Goal: Task Accomplishment & Management: Manage account settings

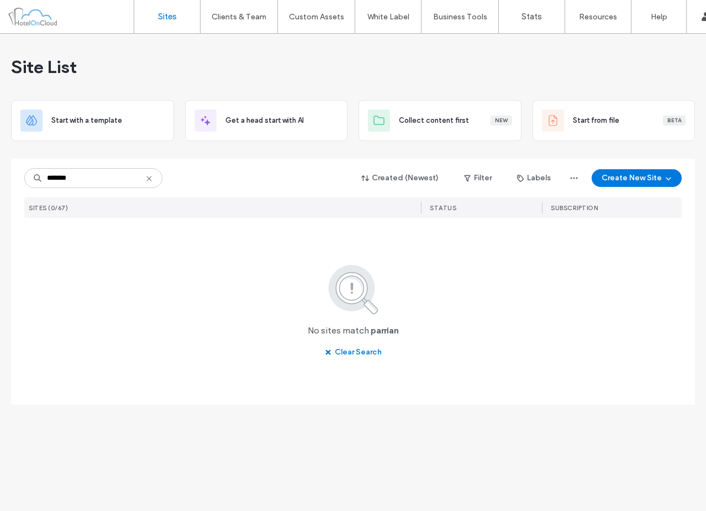
click at [59, 178] on input "*******" at bounding box center [93, 178] width 138 height 20
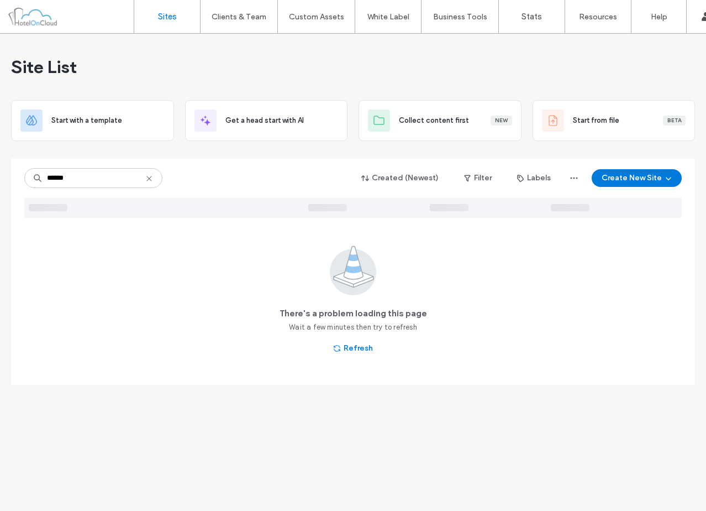
type input "******"
click at [209, 167] on div "****** Created (Newest) Filter Labels Create New Site" at bounding box center [353, 177] width 658 height 21
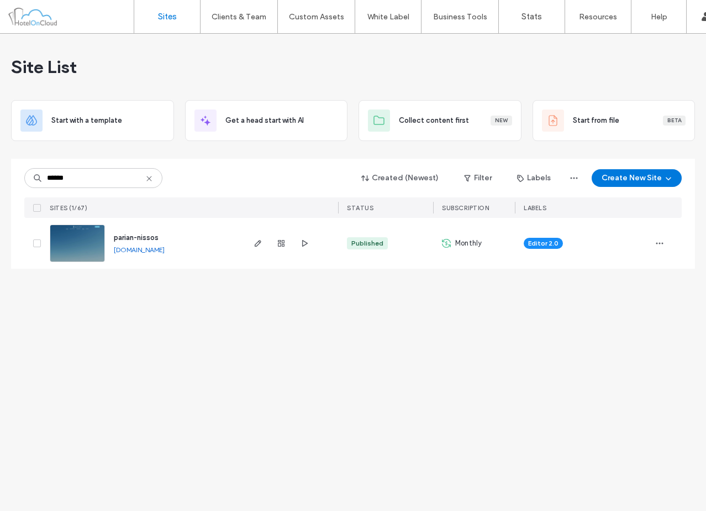
click at [151, 180] on icon at bounding box center [149, 178] width 9 height 9
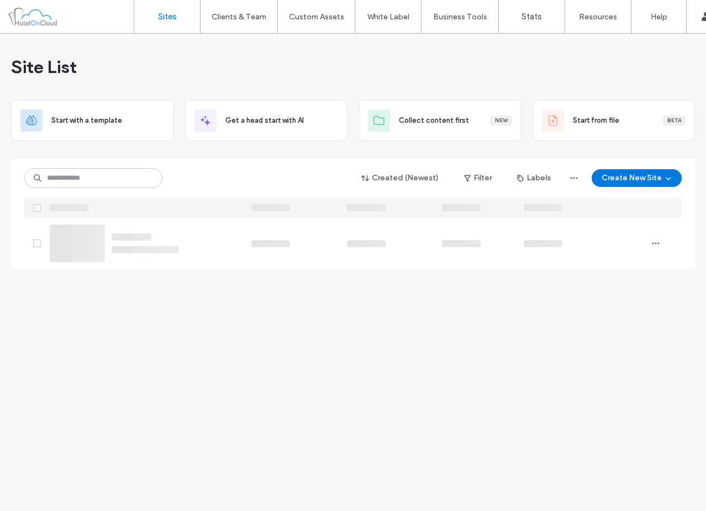
click at [234, 174] on div "Created (Newest) Filter Labels Create New Site" at bounding box center [353, 177] width 658 height 21
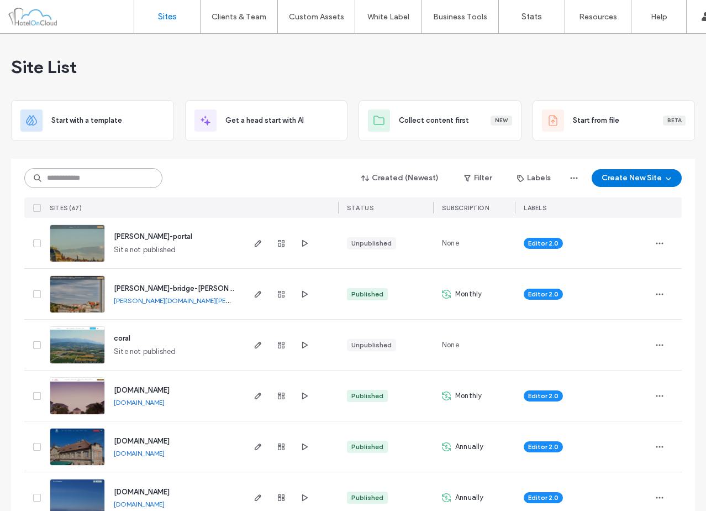
click at [134, 177] on input at bounding box center [93, 178] width 138 height 20
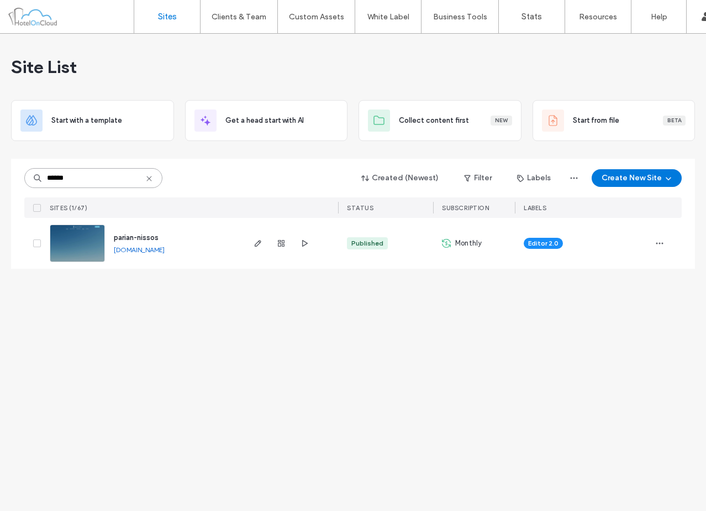
type input "******"
drag, startPoint x: 147, startPoint y: 180, endPoint x: 181, endPoint y: 178, distance: 33.7
click at [147, 180] on icon at bounding box center [149, 178] width 9 height 9
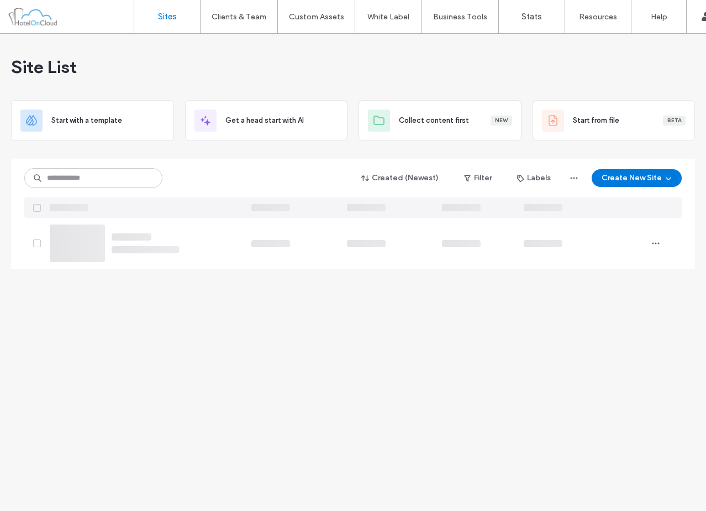
click at [239, 169] on div "Created (Newest) Filter Labels Create New Site" at bounding box center [353, 177] width 658 height 21
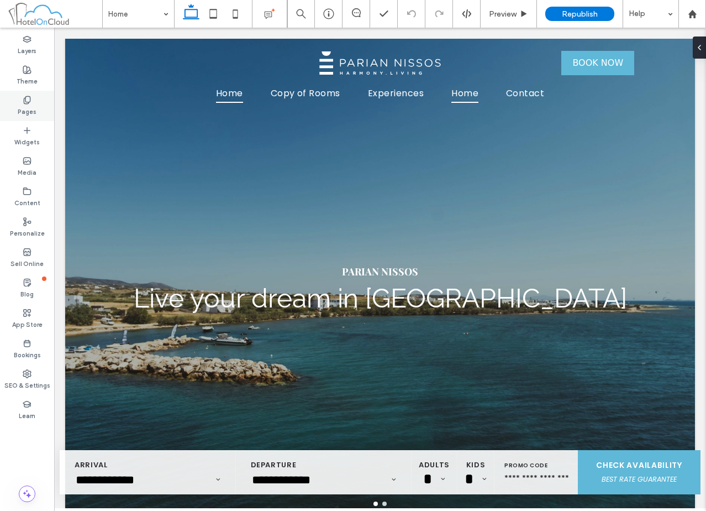
click at [22, 112] on label "Pages" at bounding box center [27, 110] width 19 height 12
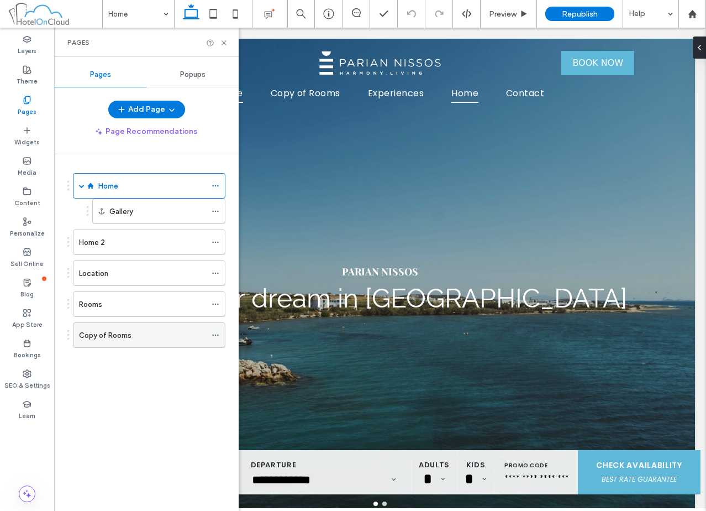
click at [151, 329] on div "Copy of Rooms" at bounding box center [142, 335] width 127 height 12
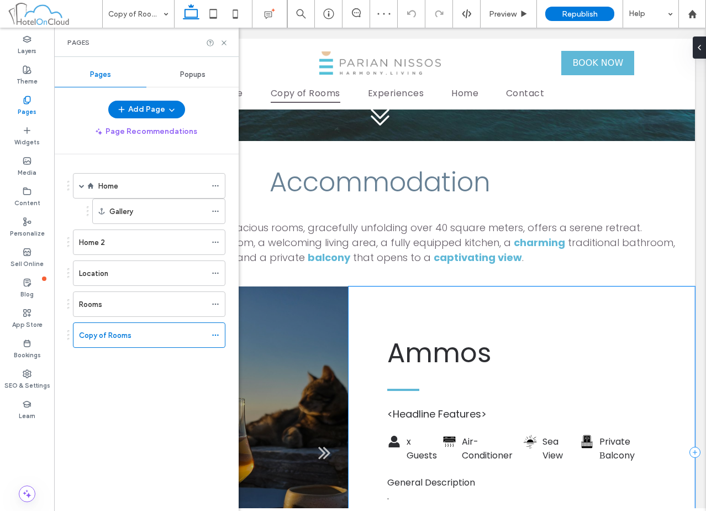
scroll to position [442, 0]
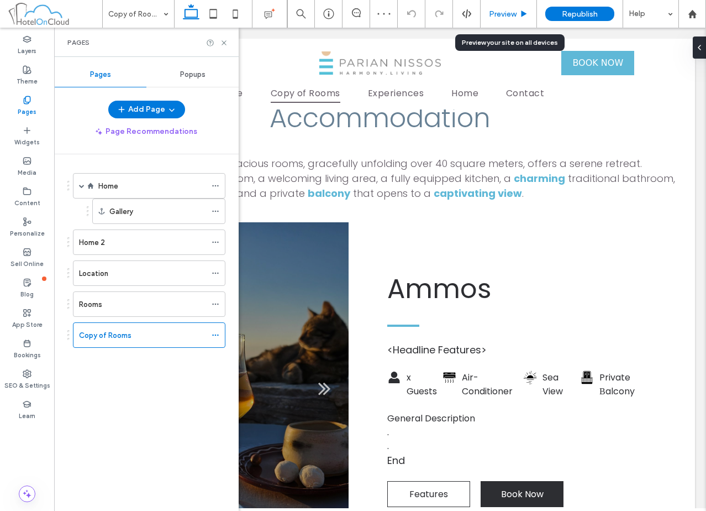
click at [507, 14] on span "Preview" at bounding box center [503, 13] width 28 height 9
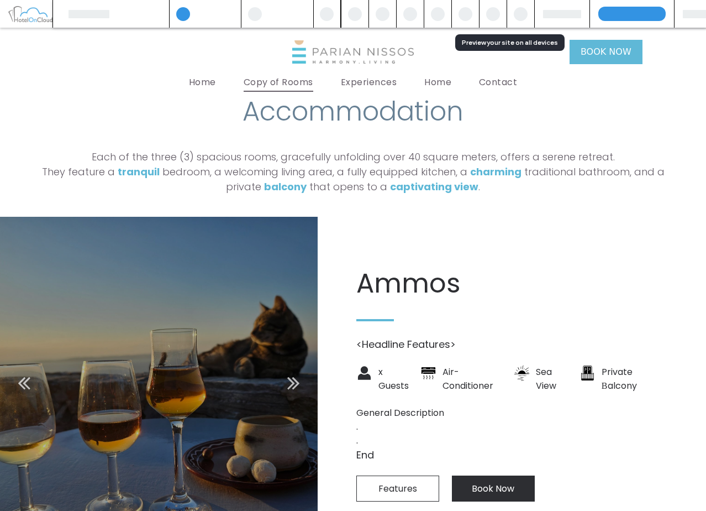
scroll to position [433, 0]
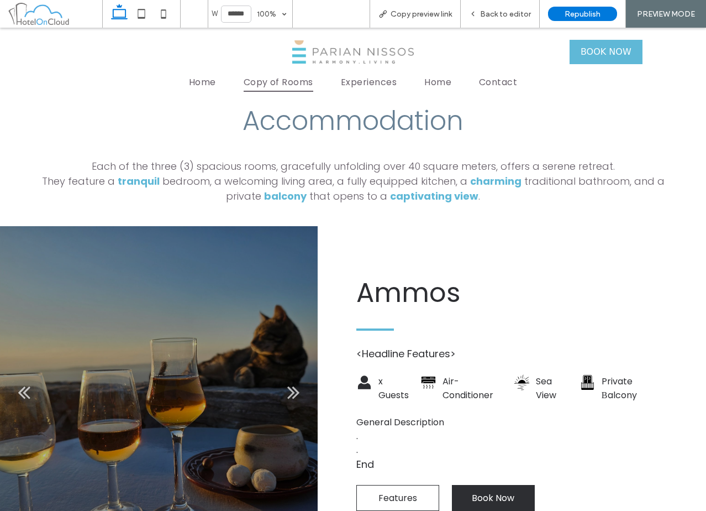
click at [176, 292] on div at bounding box center [159, 398] width 318 height 279
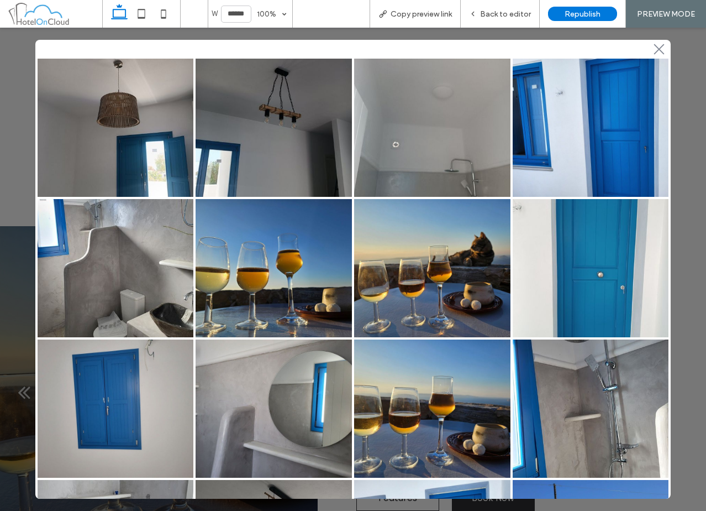
click at [654, 50] on icon at bounding box center [659, 49] width 10 height 10
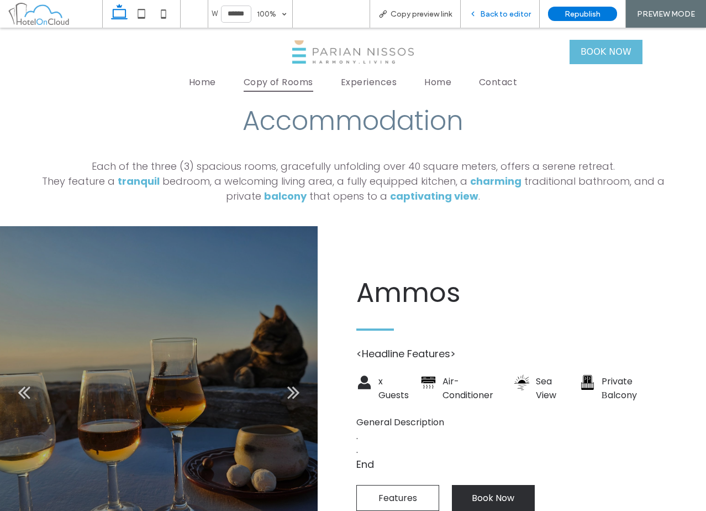
click at [503, 18] on span "Back to editor" at bounding box center [505, 13] width 51 height 9
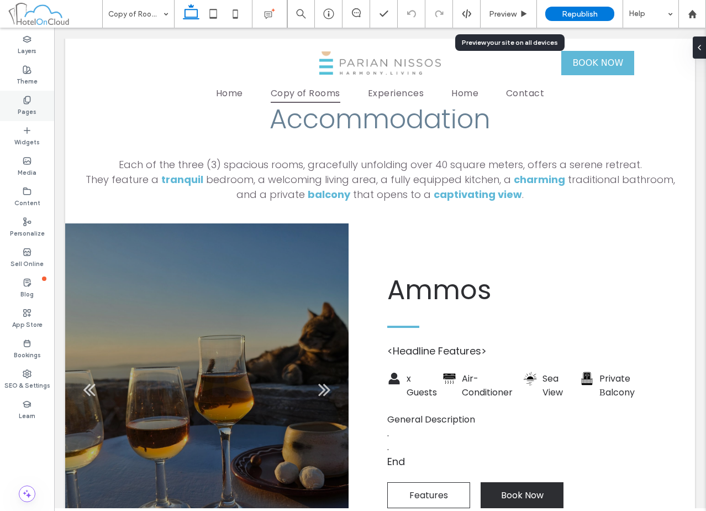
scroll to position [442, 0]
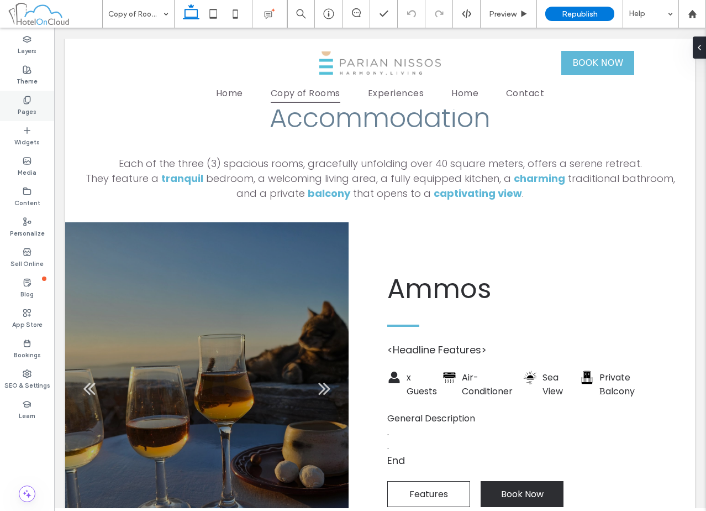
click at [26, 108] on label "Pages" at bounding box center [27, 110] width 19 height 12
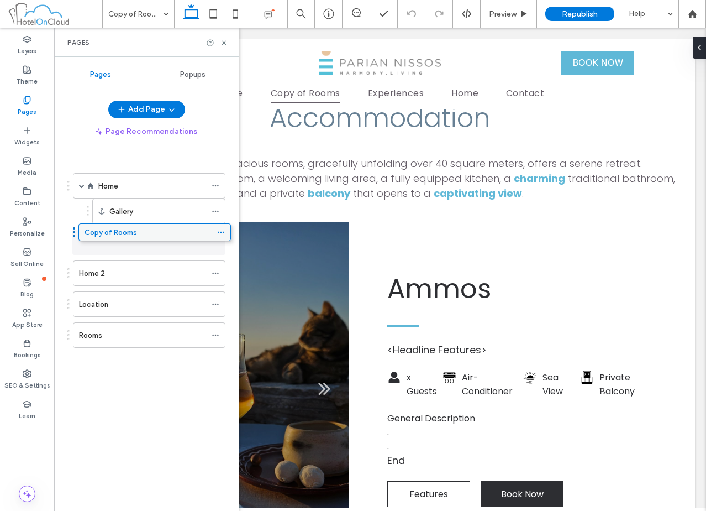
drag, startPoint x: 111, startPoint y: 331, endPoint x: 116, endPoint y: 232, distance: 99.0
click at [213, 242] on use at bounding box center [215, 242] width 6 height 2
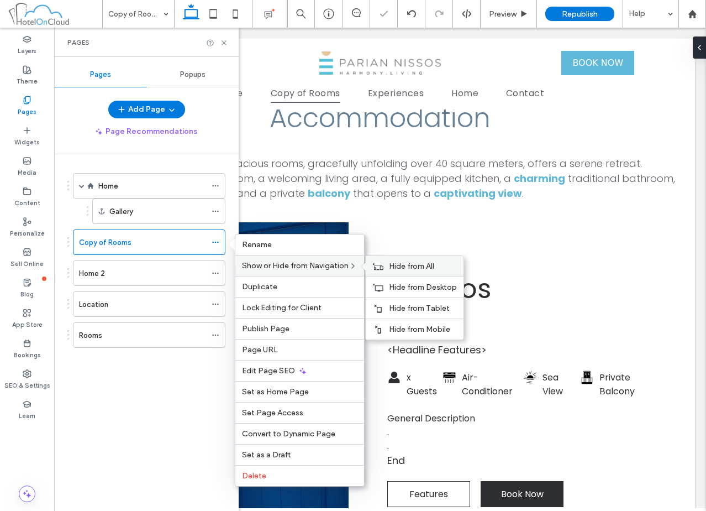
click at [413, 272] on div "Hide from All" at bounding box center [415, 266] width 98 height 20
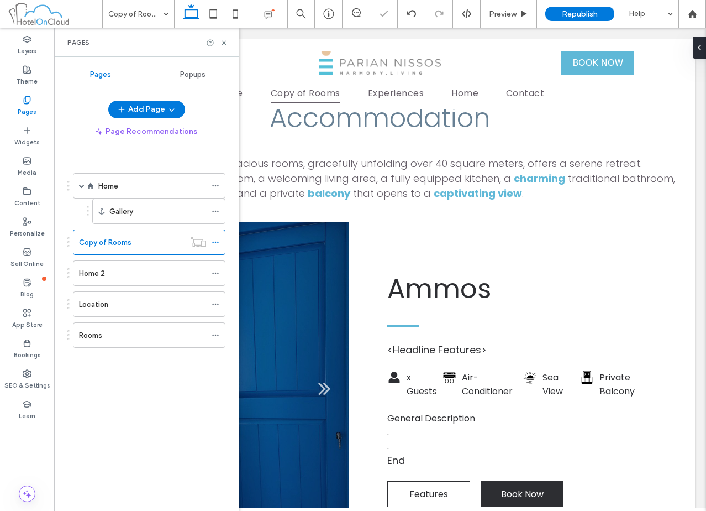
click at [149, 423] on div "Home Gallery Copy of Rooms Home 2 Location Rooms" at bounding box center [152, 329] width 171 height 351
click at [162, 272] on div "Home 2" at bounding box center [142, 273] width 127 height 12
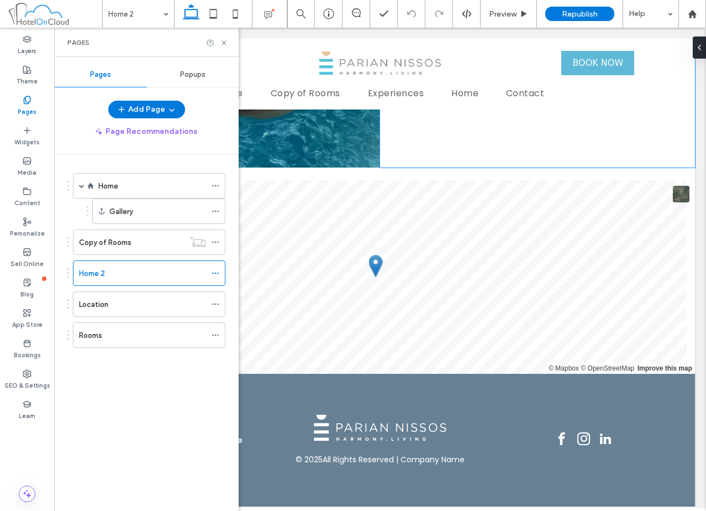
scroll to position [1528, 0]
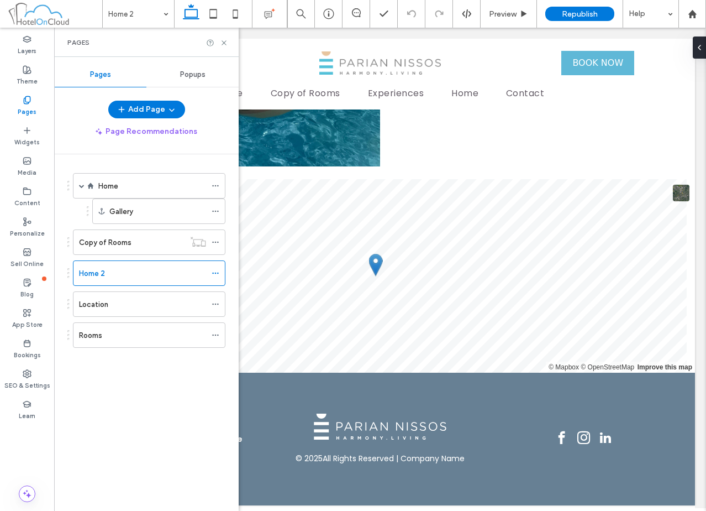
click at [140, 192] on div "Home" at bounding box center [152, 186] width 108 height 24
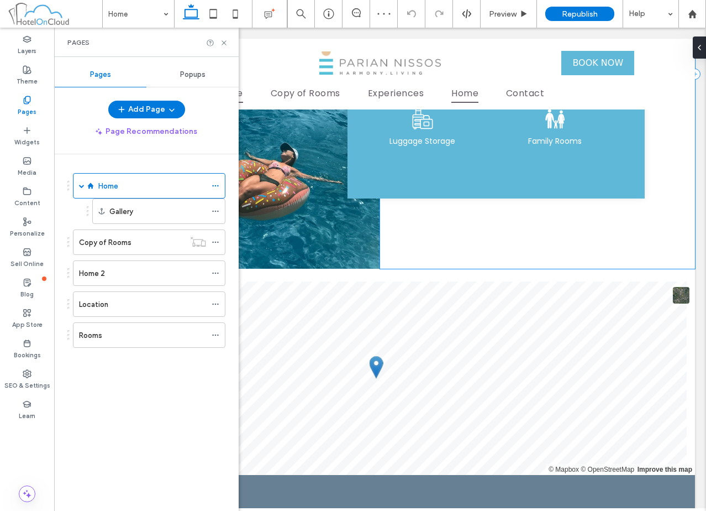
scroll to position [1539, 0]
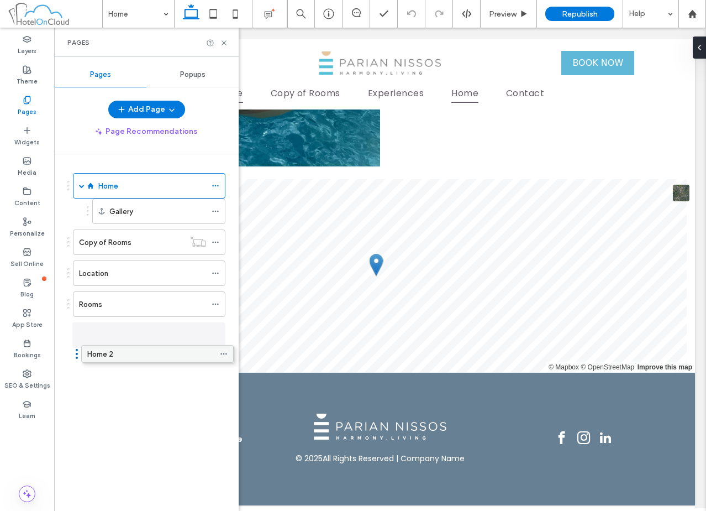
drag, startPoint x: 113, startPoint y: 298, endPoint x: 121, endPoint y: 353, distance: 55.9
click at [216, 335] on use at bounding box center [215, 335] width 6 height 2
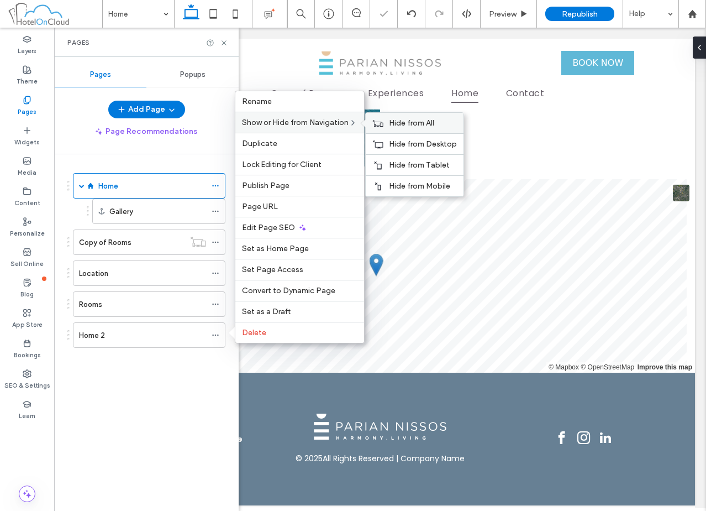
click at [403, 123] on span "Hide from All" at bounding box center [411, 122] width 45 height 9
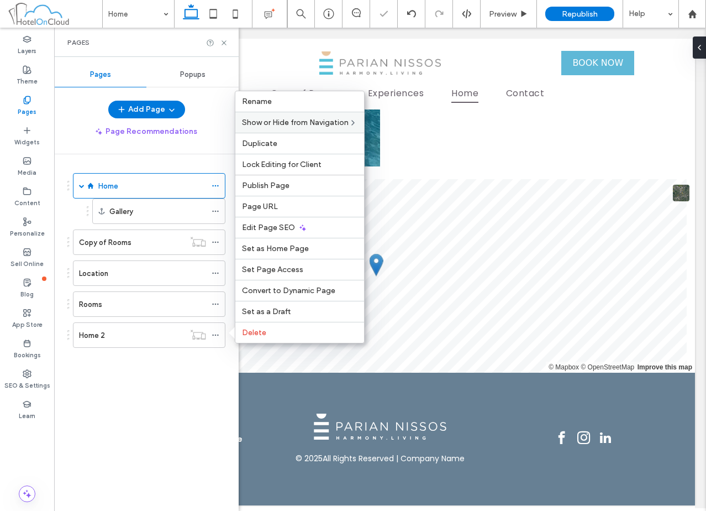
click at [159, 382] on div "Home Gallery Copy of Rooms Location Rooms Home 2" at bounding box center [152, 329] width 171 height 351
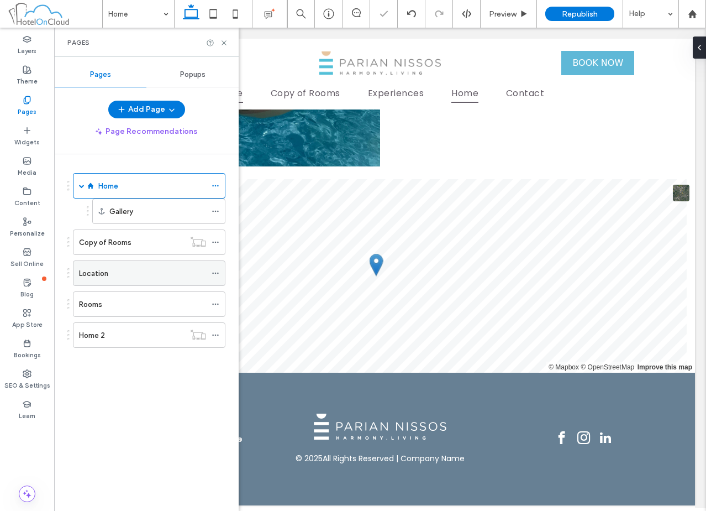
click at [127, 274] on div "Location" at bounding box center [142, 273] width 127 height 12
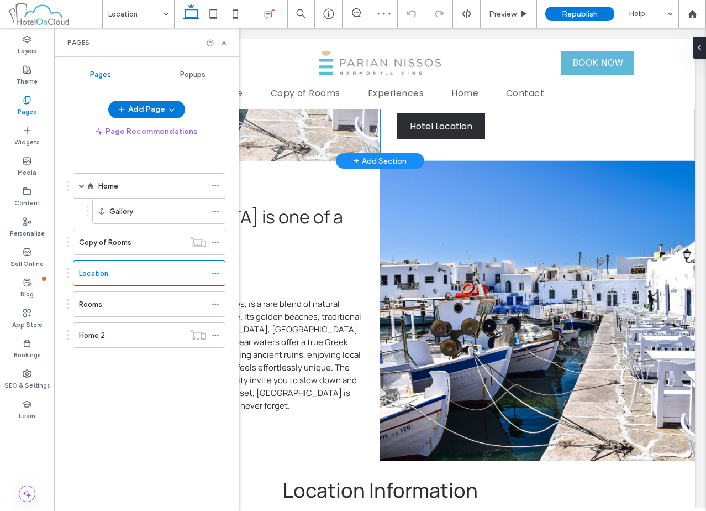
scroll to position [553, 0]
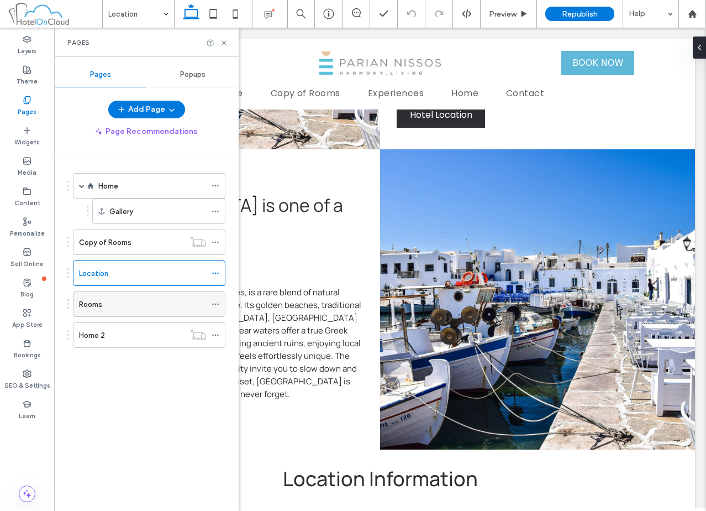
click at [123, 303] on div "Rooms" at bounding box center [142, 304] width 127 height 12
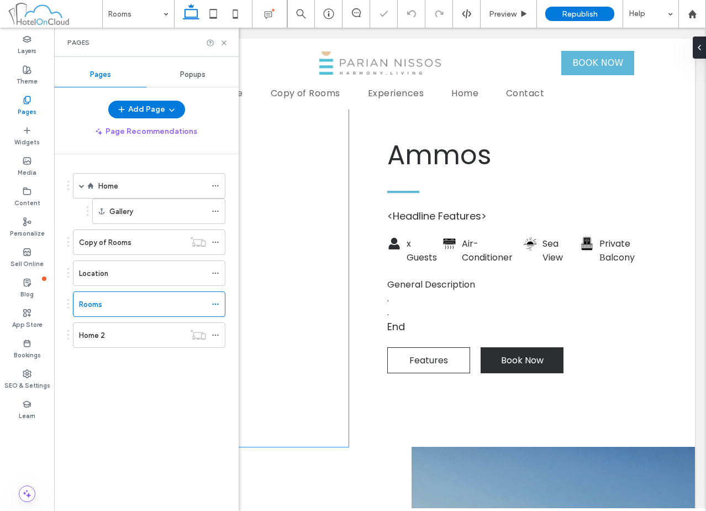
scroll to position [608, 0]
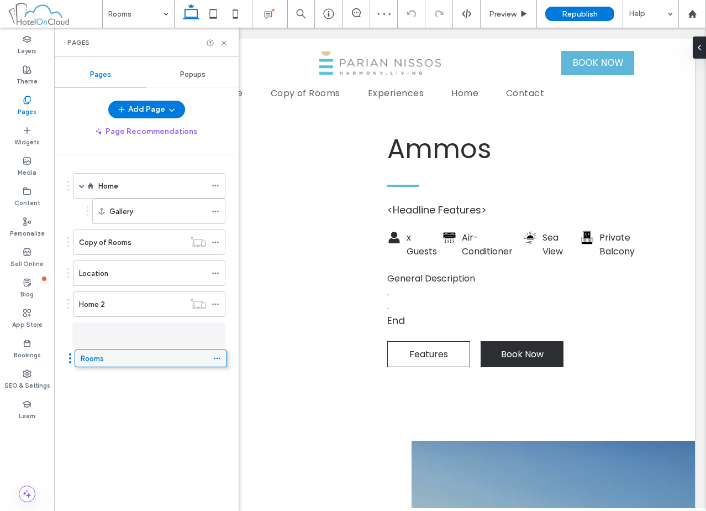
drag, startPoint x: 121, startPoint y: 307, endPoint x: 123, endPoint y: 365, distance: 58.0
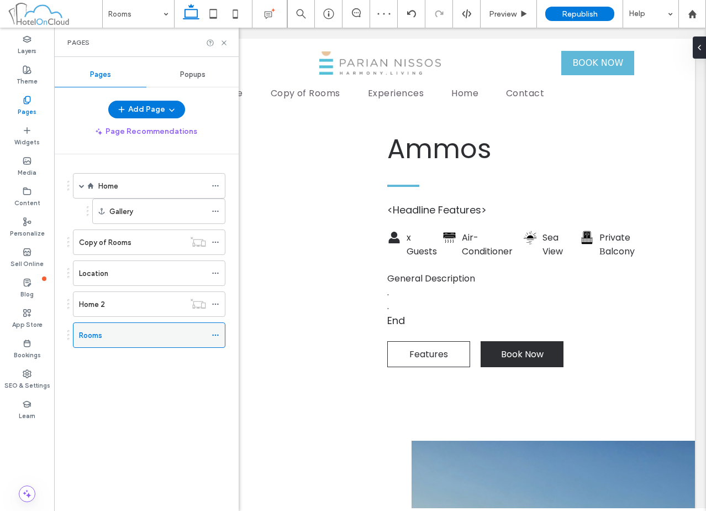
click at [219, 337] on icon at bounding box center [216, 335] width 8 height 8
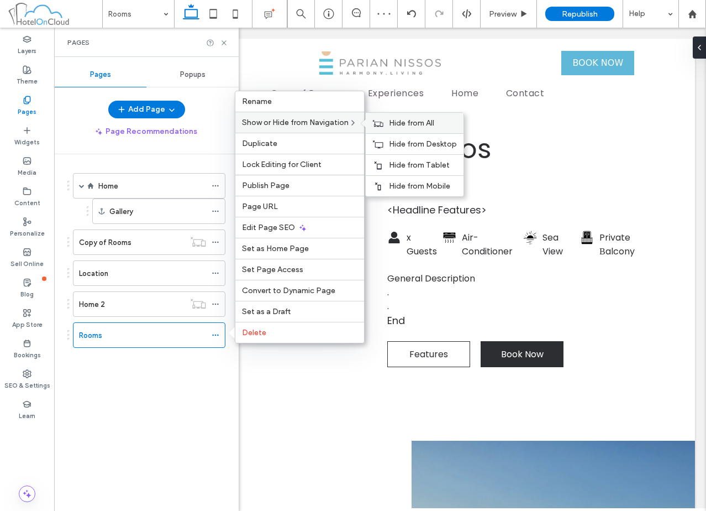
click at [407, 121] on span "Hide from All" at bounding box center [411, 122] width 45 height 9
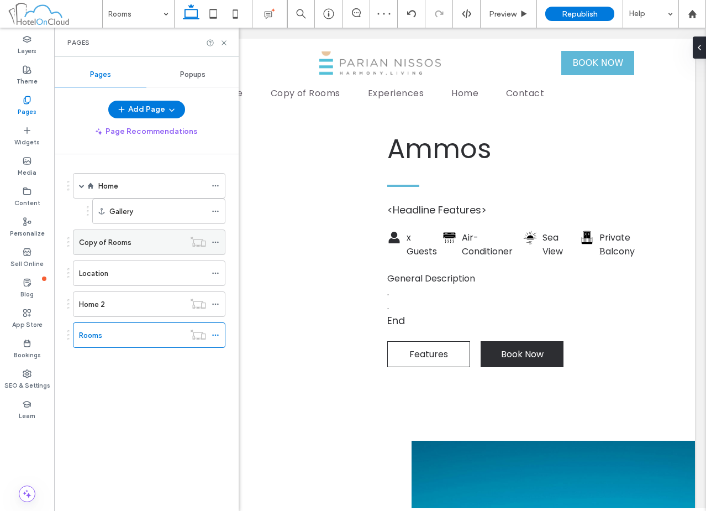
click at [219, 240] on icon at bounding box center [216, 242] width 8 height 8
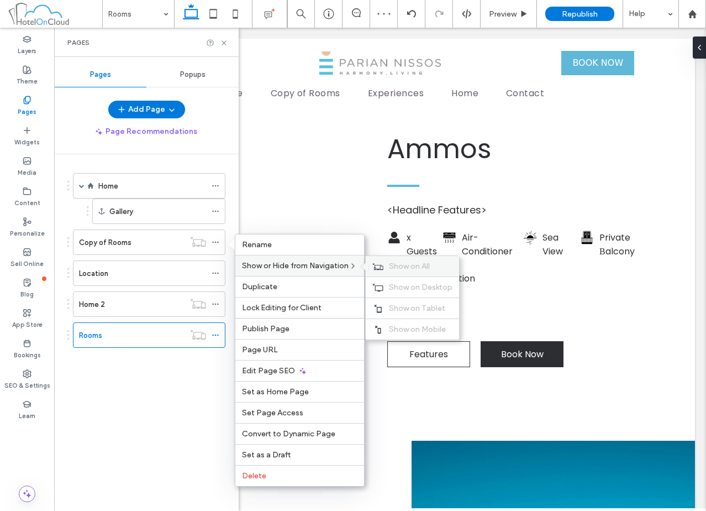
click at [430, 267] on span "Show on All" at bounding box center [409, 265] width 41 height 9
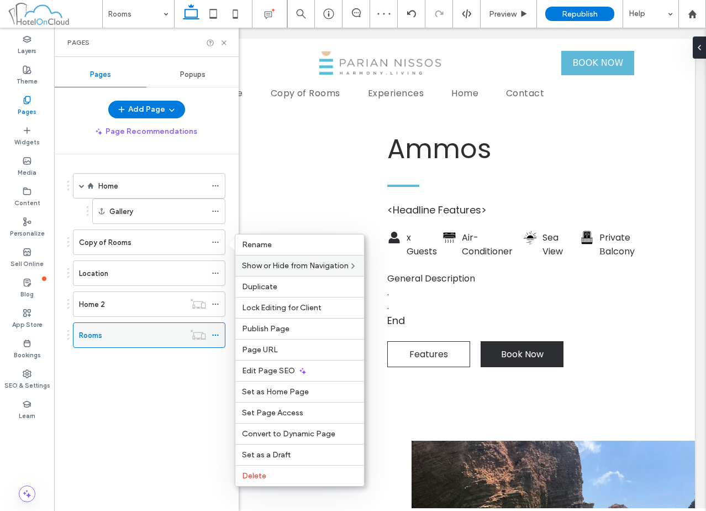
click at [218, 333] on icon at bounding box center [216, 335] width 8 height 8
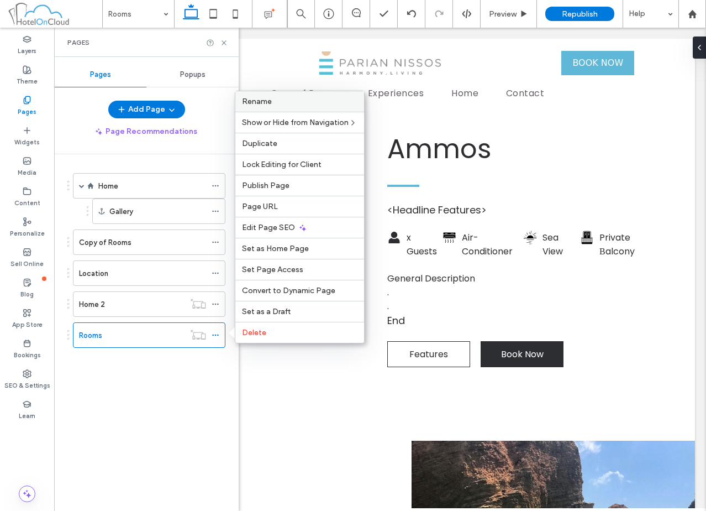
click at [285, 101] on label "Rename" at bounding box center [299, 101] width 115 height 9
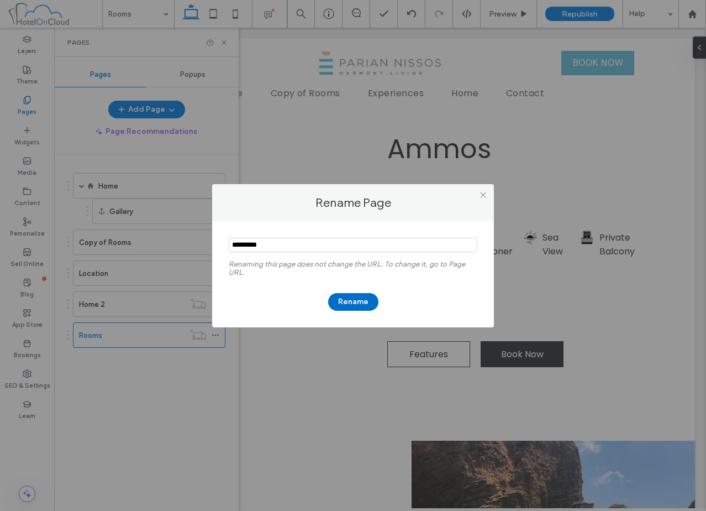
type input "*********"
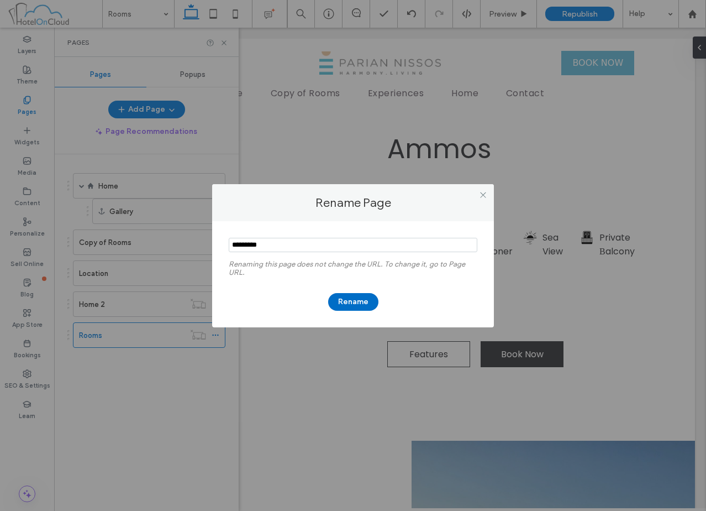
click at [349, 303] on button "Rename" at bounding box center [353, 302] width 50 height 18
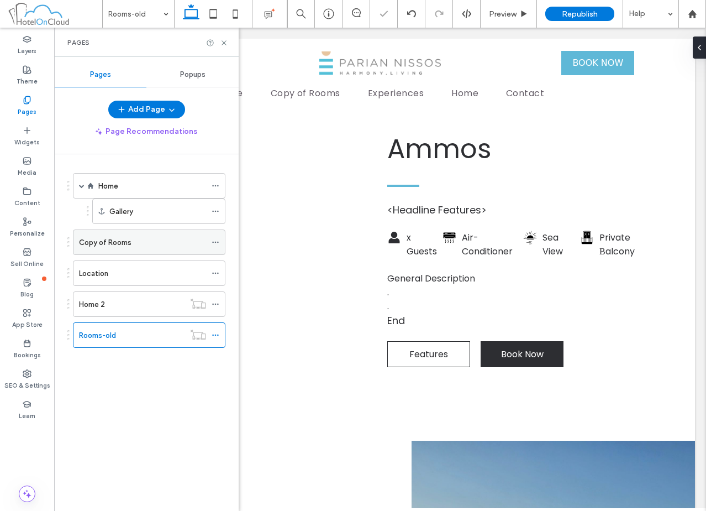
click at [216, 241] on icon at bounding box center [216, 242] width 8 height 8
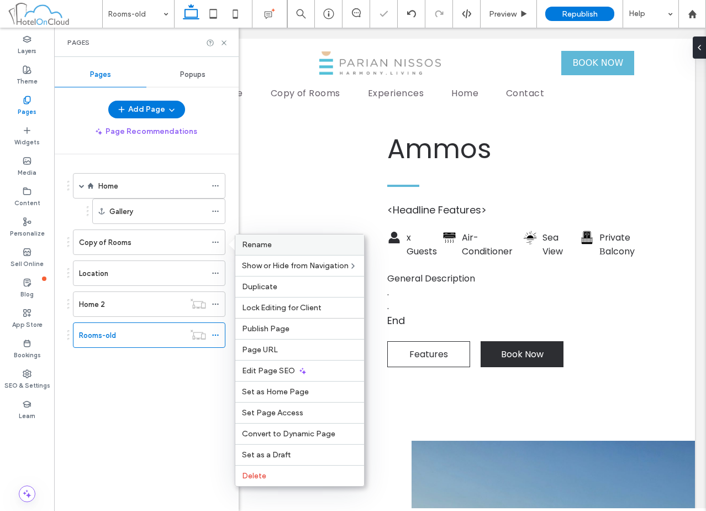
click at [264, 248] on span "Rename" at bounding box center [257, 244] width 30 height 9
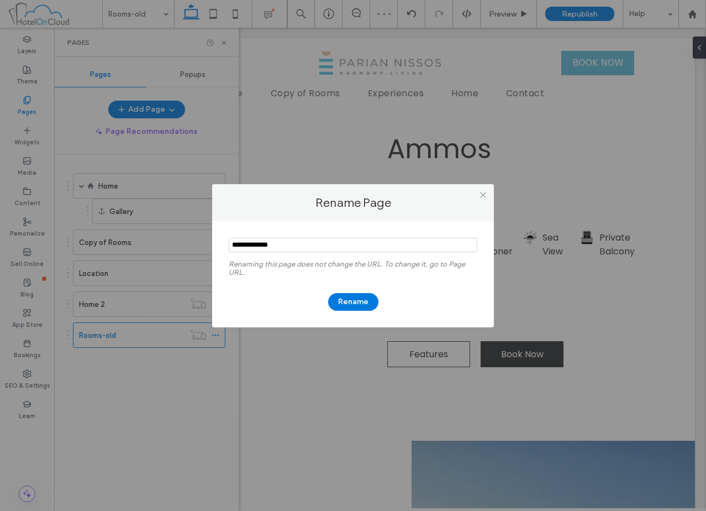
drag, startPoint x: 260, startPoint y: 244, endPoint x: 138, endPoint y: 239, distance: 122.2
click at [138, 239] on div "Rename Page Renaming this page does not change the URL. To change it, go to Pag…" at bounding box center [353, 255] width 706 height 511
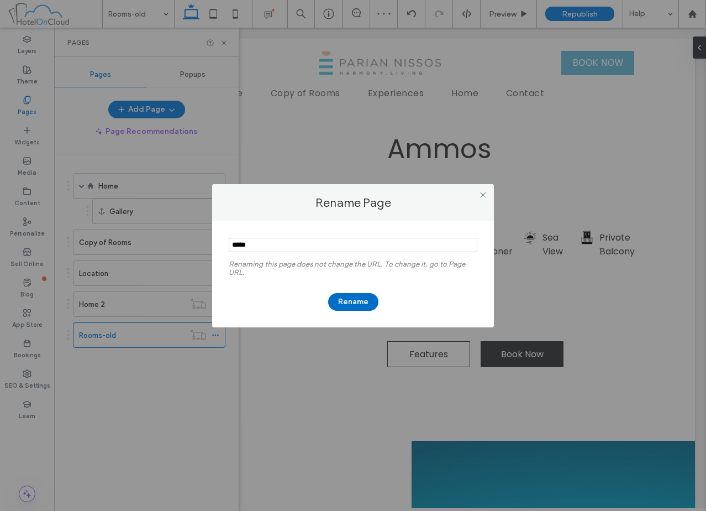
type input "*****"
click at [344, 297] on button "Rename" at bounding box center [353, 302] width 50 height 18
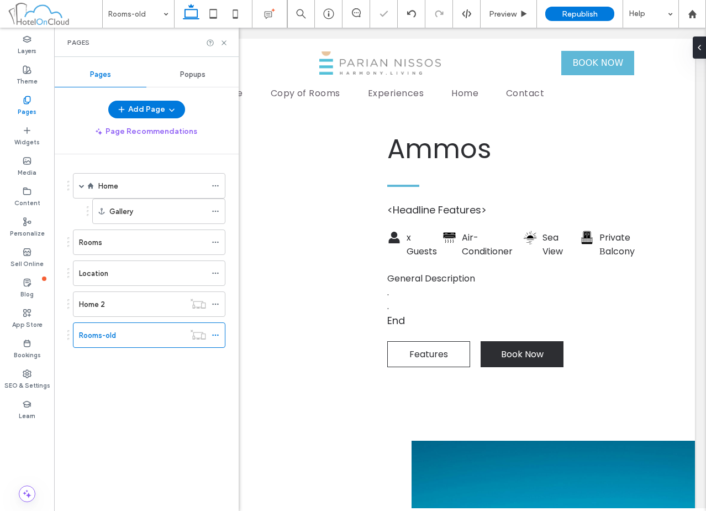
click at [164, 383] on div "Home Gallery Rooms Location Home 2 Rooms-old" at bounding box center [152, 329] width 171 height 351
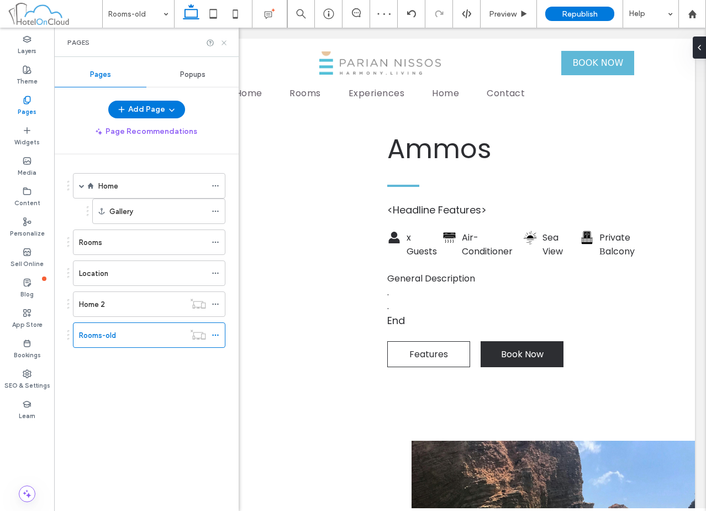
click at [224, 41] on icon at bounding box center [224, 43] width 8 height 8
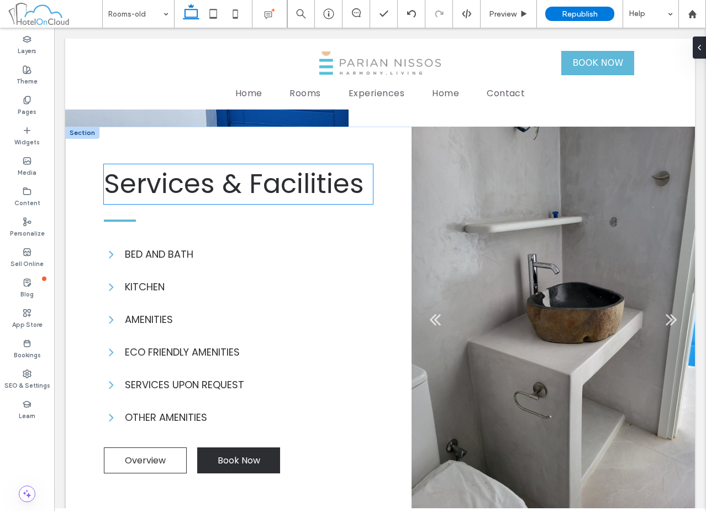
scroll to position [1713, 0]
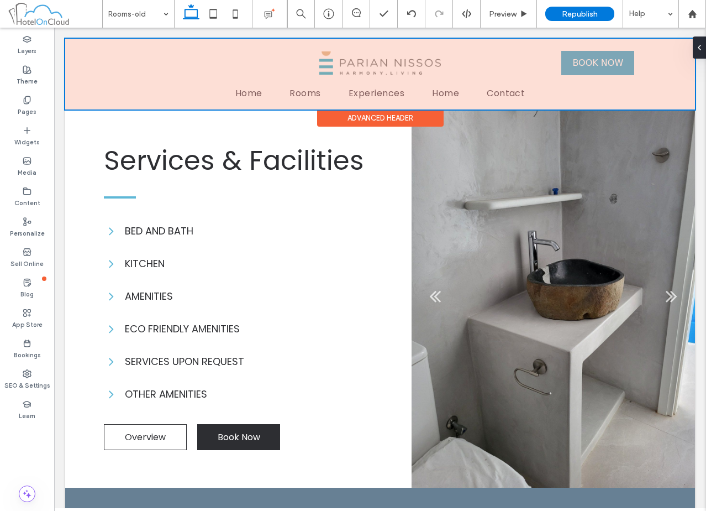
click at [191, 94] on div at bounding box center [380, 74] width 630 height 71
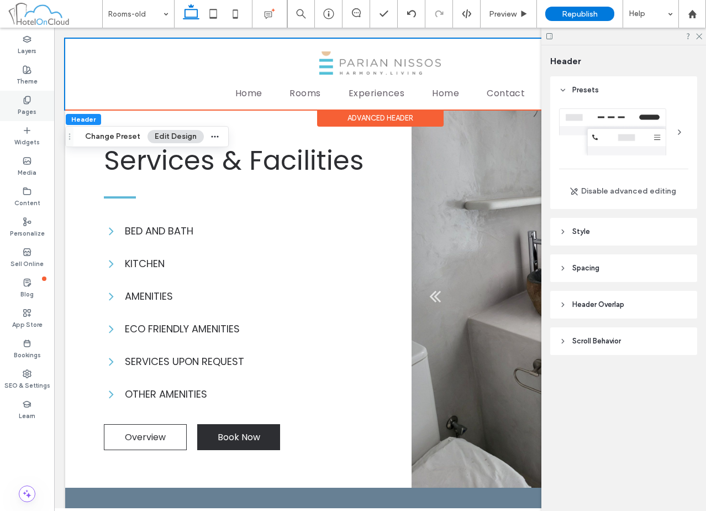
click at [33, 106] on label "Pages" at bounding box center [27, 110] width 19 height 12
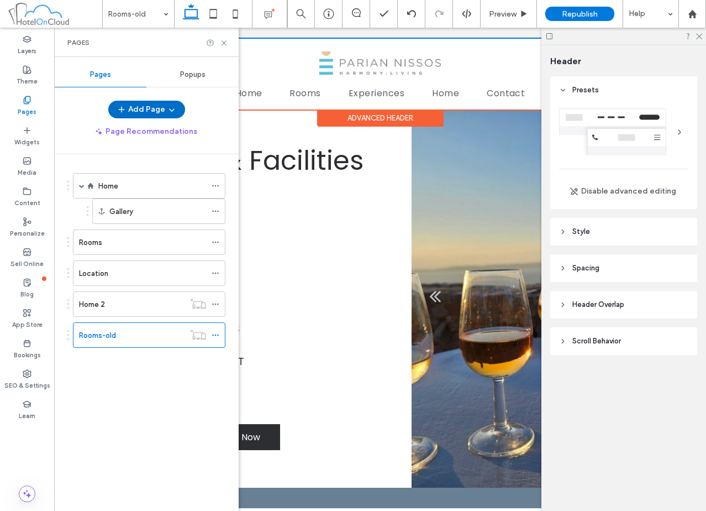
click at [141, 112] on button "Add Page" at bounding box center [146, 110] width 77 height 18
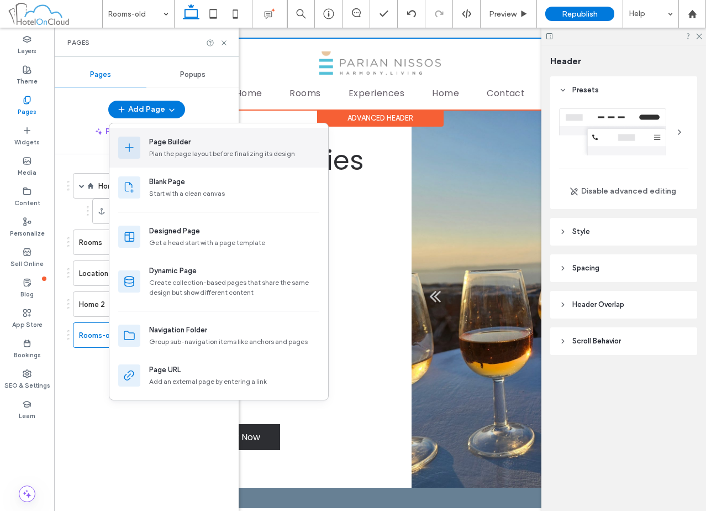
click at [177, 141] on div "Page Builder" at bounding box center [169, 141] width 41 height 11
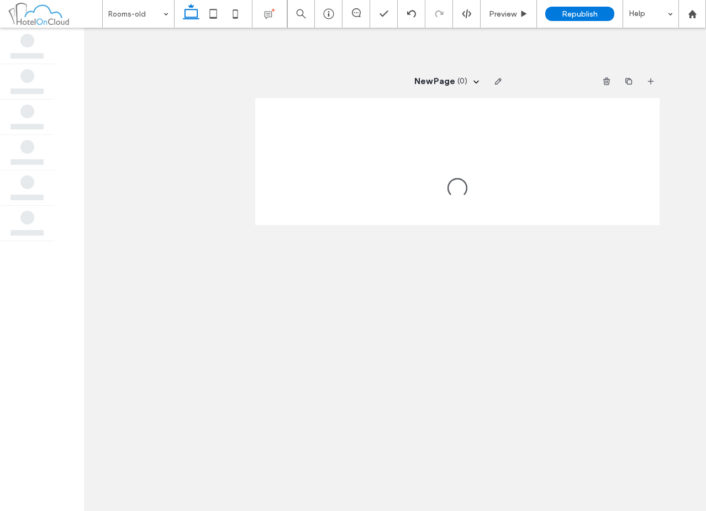
scroll to position [0, 0]
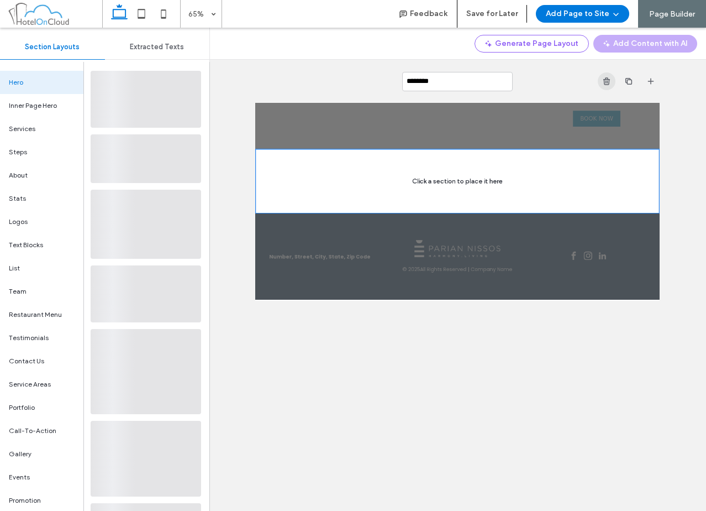
click at [603, 79] on icon "button" at bounding box center [606, 81] width 9 height 9
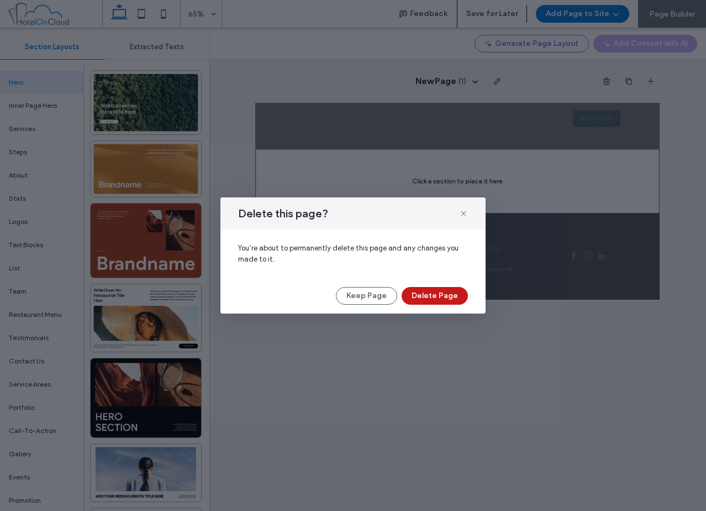
click at [437, 292] on button "Delete Page" at bounding box center [435, 296] width 66 height 18
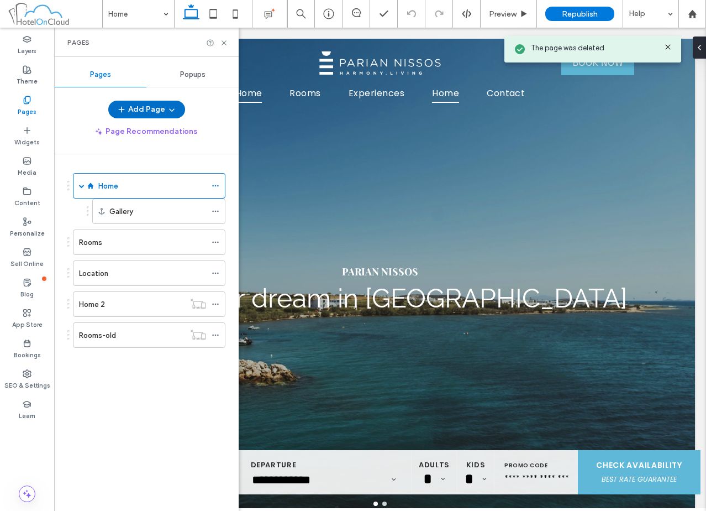
click at [161, 108] on button "Add Page" at bounding box center [146, 110] width 77 height 18
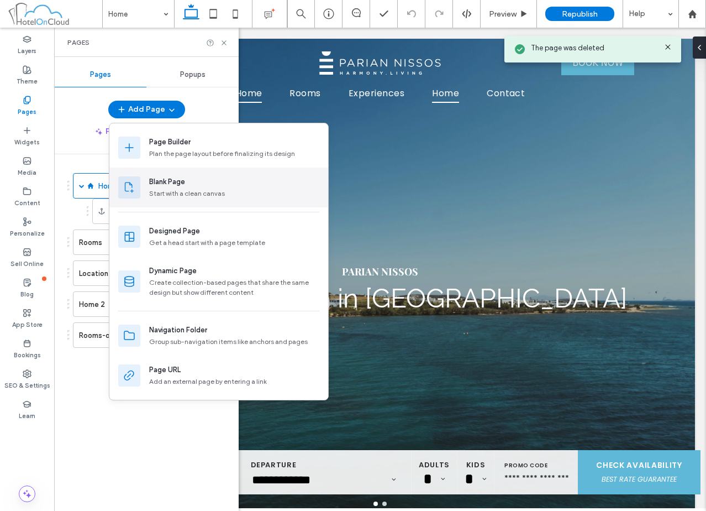
click at [198, 191] on div "Start with a clean canvas" at bounding box center [234, 193] width 170 height 10
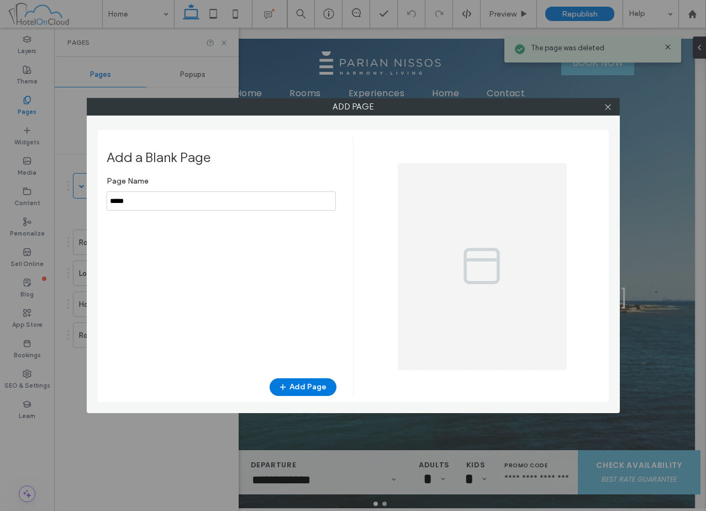
click at [223, 197] on input "notEmpty" at bounding box center [221, 200] width 229 height 19
type input "**********"
click at [308, 380] on button "Add Page" at bounding box center [303, 387] width 67 height 18
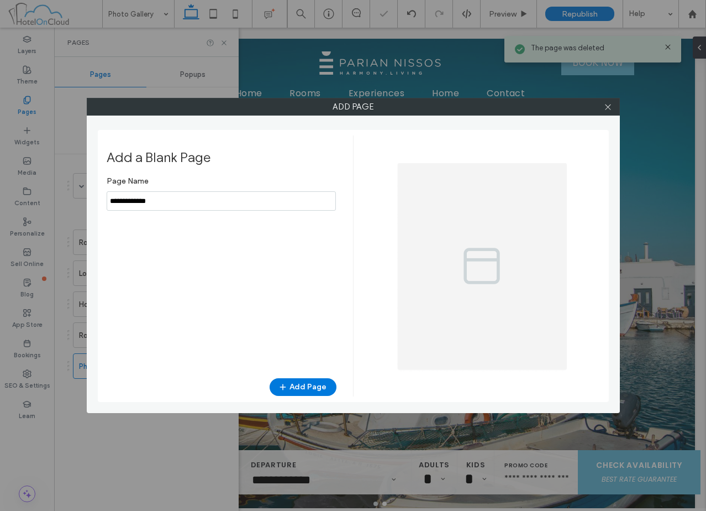
click at [146, 443] on body ".wqwq-1{fill:#231f20;} .cls-1q, .cls-2q { fill-rule: evenodd; } .cls-2q { fill:…" at bounding box center [353, 255] width 706 height 511
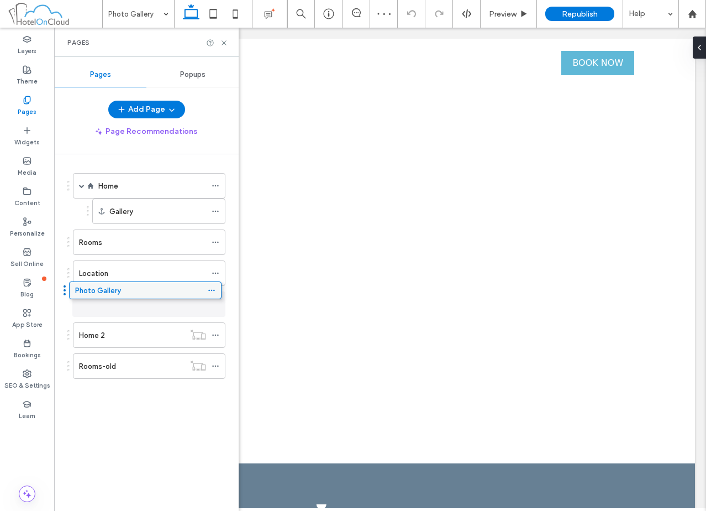
drag, startPoint x: 114, startPoint y: 362, endPoint x: 110, endPoint y: 290, distance: 71.9
click at [224, 46] on icon at bounding box center [224, 43] width 8 height 8
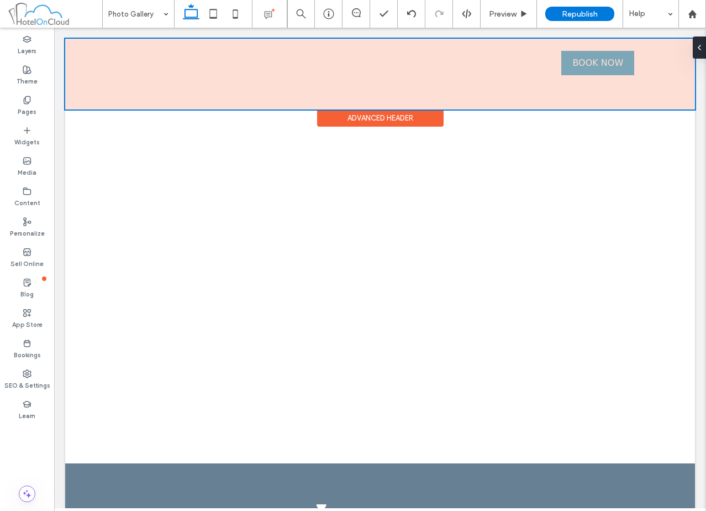
click at [408, 118] on div "Advanced Header" at bounding box center [380, 117] width 127 height 17
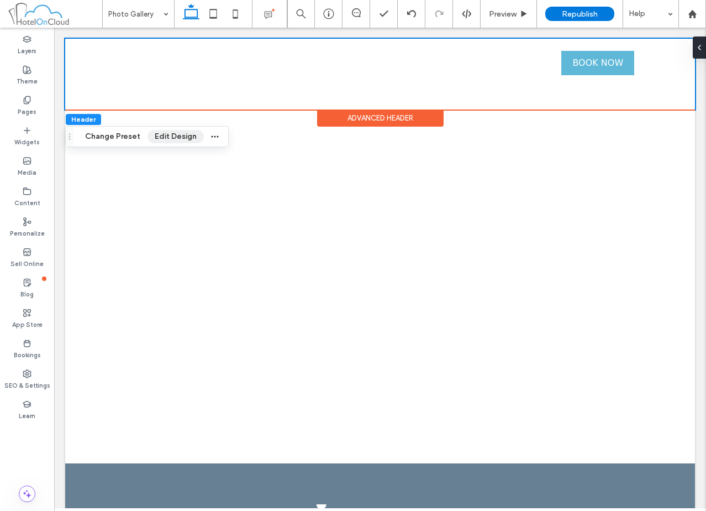
click at [165, 139] on button "Edit Design" at bounding box center [176, 136] width 56 height 13
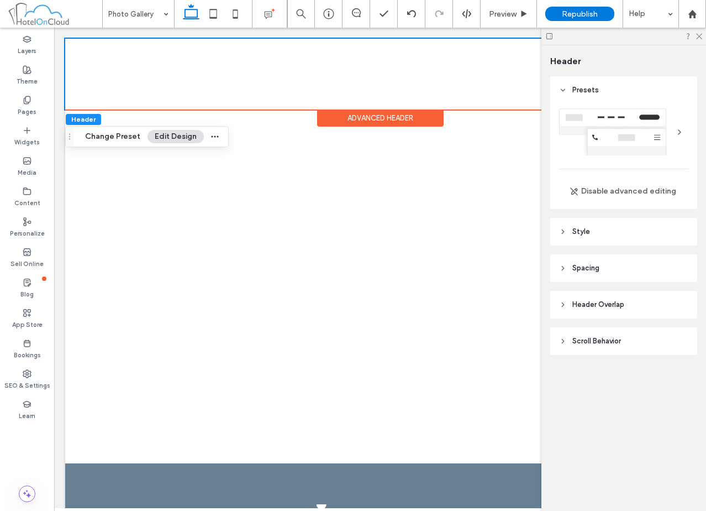
click at [614, 235] on header "Style" at bounding box center [623, 232] width 147 height 28
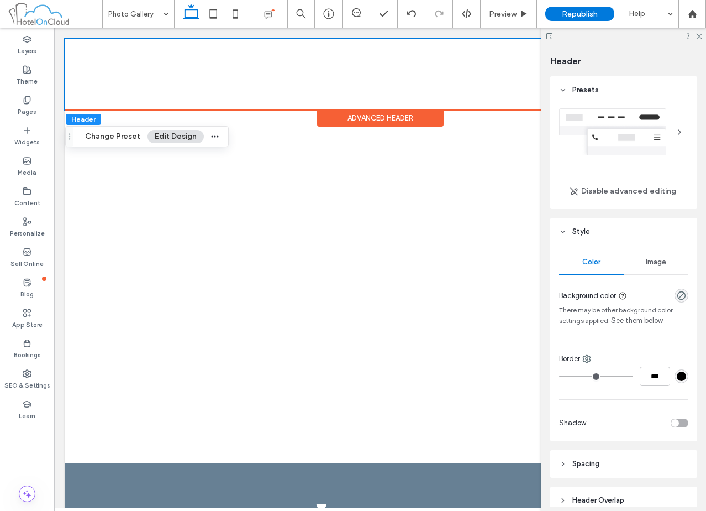
click at [613, 228] on header "Style" at bounding box center [623, 232] width 147 height 28
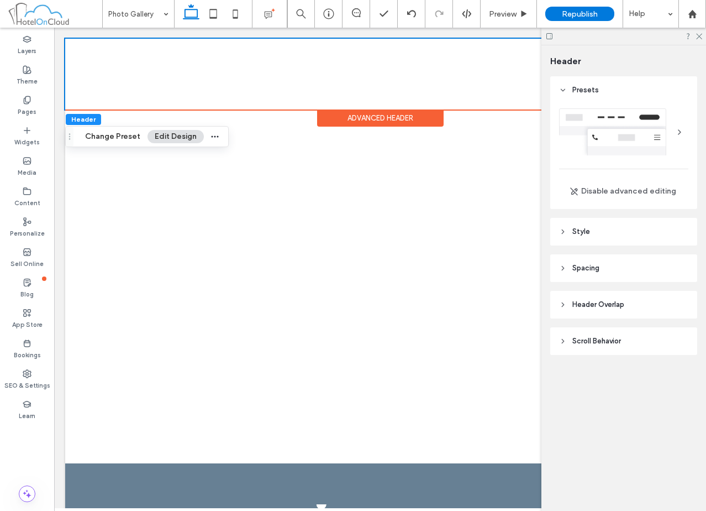
click at [610, 299] on span "Header Overlap" at bounding box center [599, 304] width 52 height 11
click at [618, 368] on span "Scroll Behavior" at bounding box center [597, 373] width 49 height 11
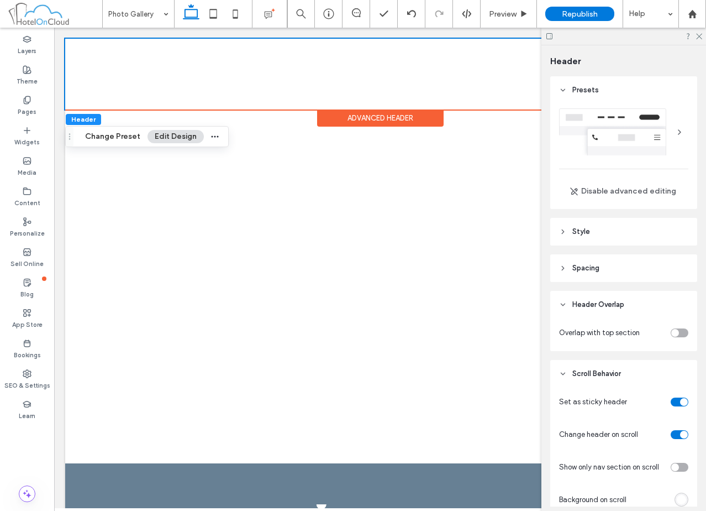
click at [597, 370] on span "Scroll Behavior" at bounding box center [597, 373] width 49 height 11
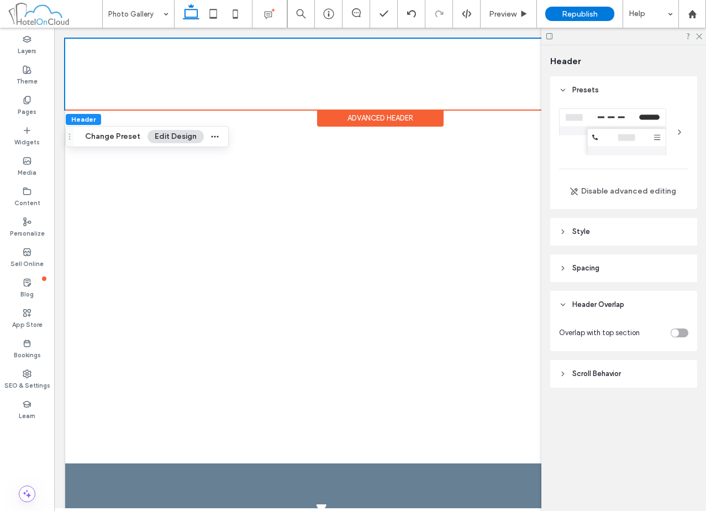
click at [594, 301] on span "Header Overlap" at bounding box center [599, 304] width 52 height 11
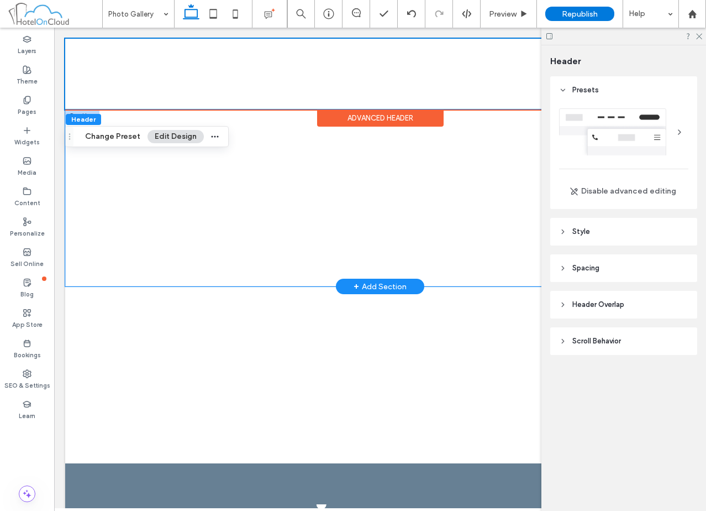
click at [237, 125] on div at bounding box center [380, 197] width 630 height 177
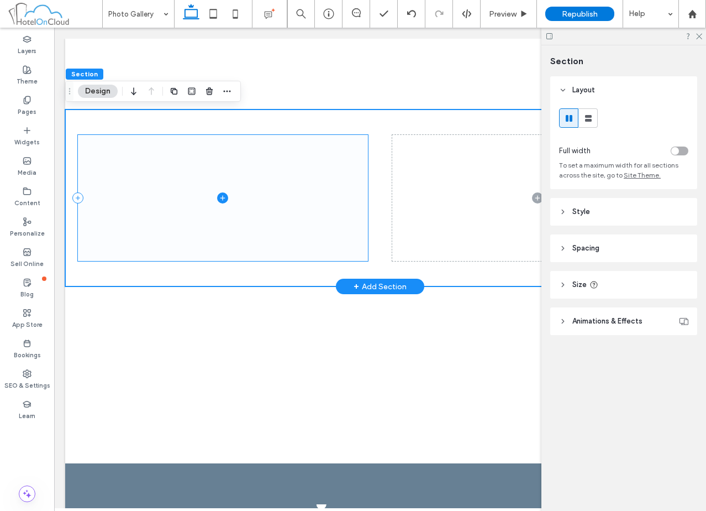
click at [270, 189] on span at bounding box center [223, 198] width 290 height 127
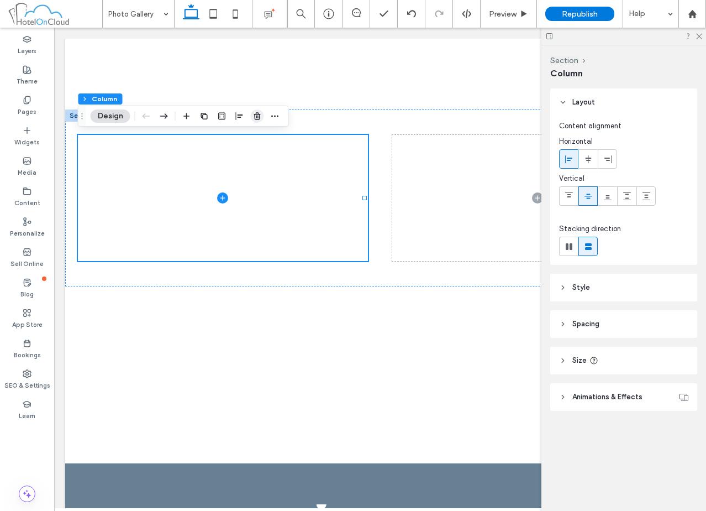
drag, startPoint x: 261, startPoint y: 115, endPoint x: 203, endPoint y: 102, distance: 60.1
click at [261, 116] on icon "button" at bounding box center [257, 116] width 9 height 9
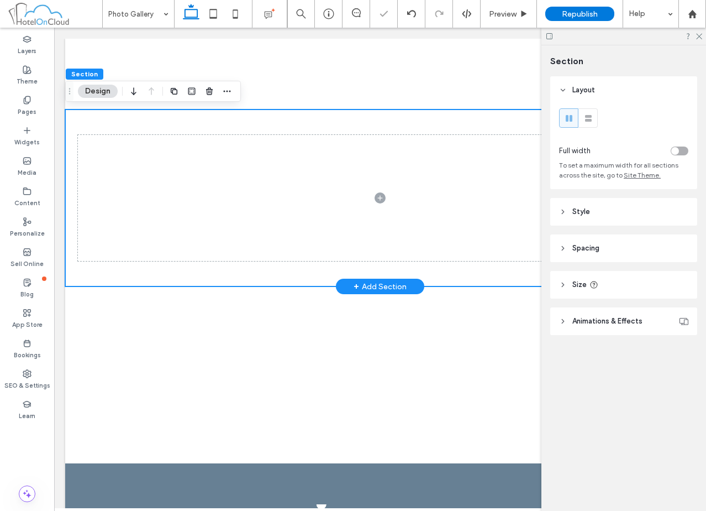
click at [269, 128] on div at bounding box center [380, 197] width 630 height 177
drag, startPoint x: 610, startPoint y: 256, endPoint x: 615, endPoint y: 264, distance: 9.2
click at [610, 257] on header "Spacing" at bounding box center [623, 248] width 147 height 28
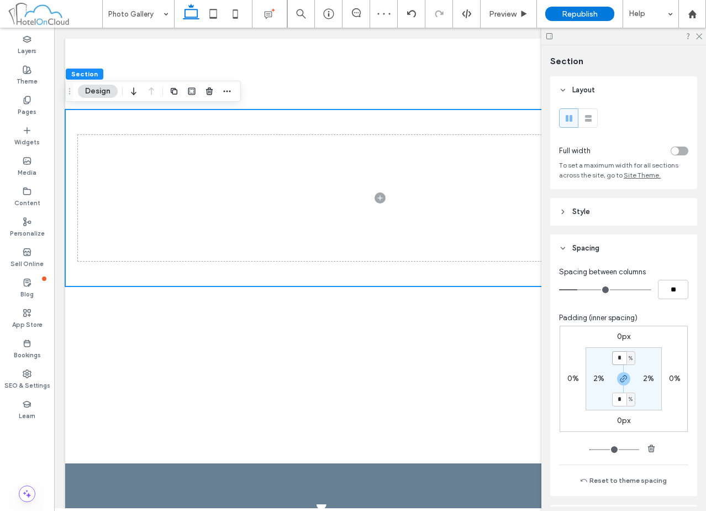
click at [617, 363] on input "*" at bounding box center [619, 358] width 14 height 14
type input "*"
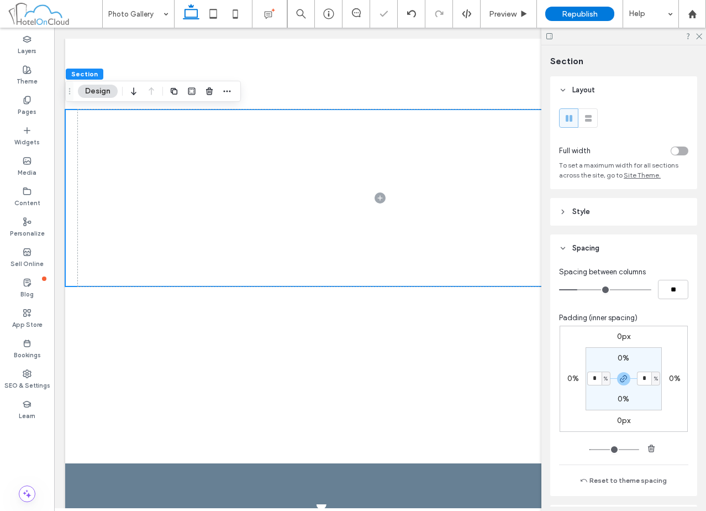
type input "*"
click at [674, 151] on div "toggle" at bounding box center [680, 150] width 18 height 9
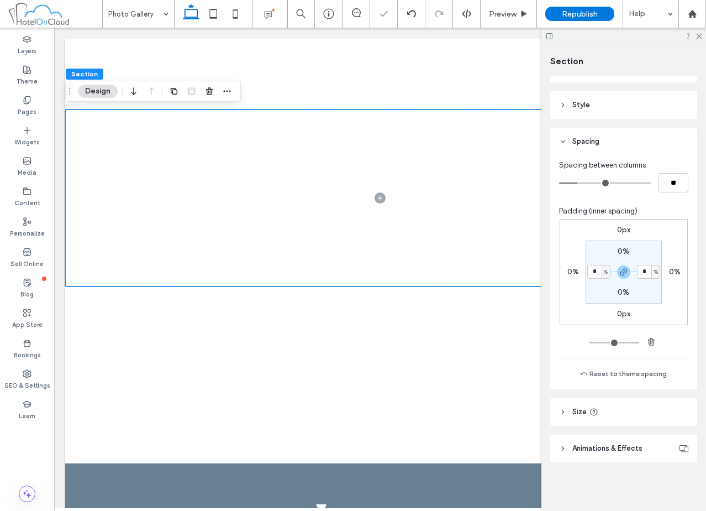
click at [606, 412] on header "Size" at bounding box center [623, 412] width 147 height 28
click at [604, 135] on header "Spacing" at bounding box center [623, 142] width 147 height 28
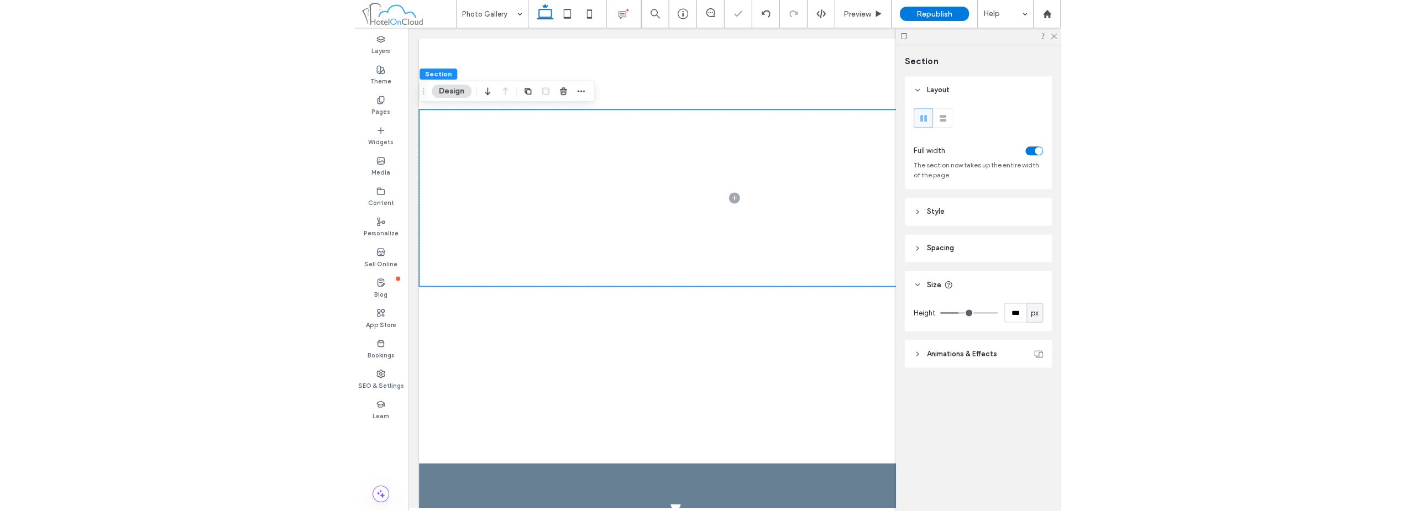
scroll to position [0, 0]
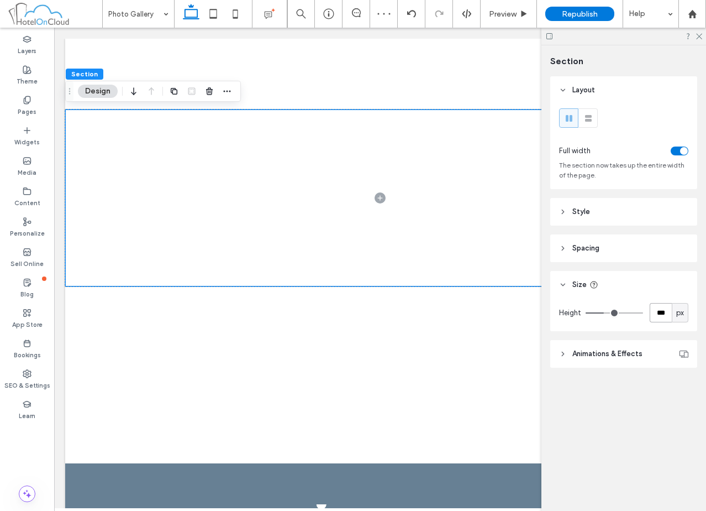
click at [657, 317] on input "***" at bounding box center [661, 312] width 22 height 19
type input "***"
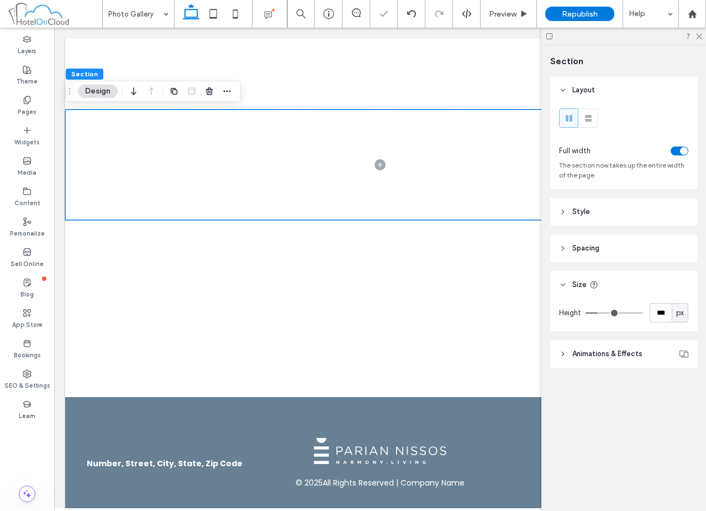
click at [635, 357] on span "Animations & Effects" at bounding box center [608, 353] width 70 height 11
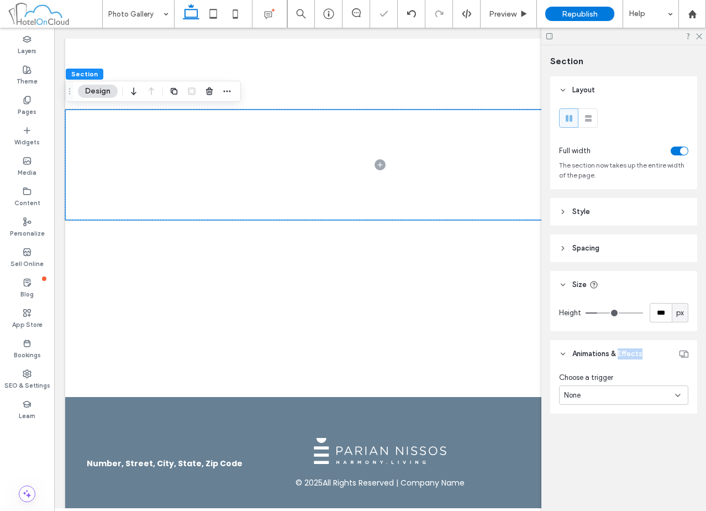
click at [635, 357] on span "Animations & Effects" at bounding box center [608, 353] width 70 height 11
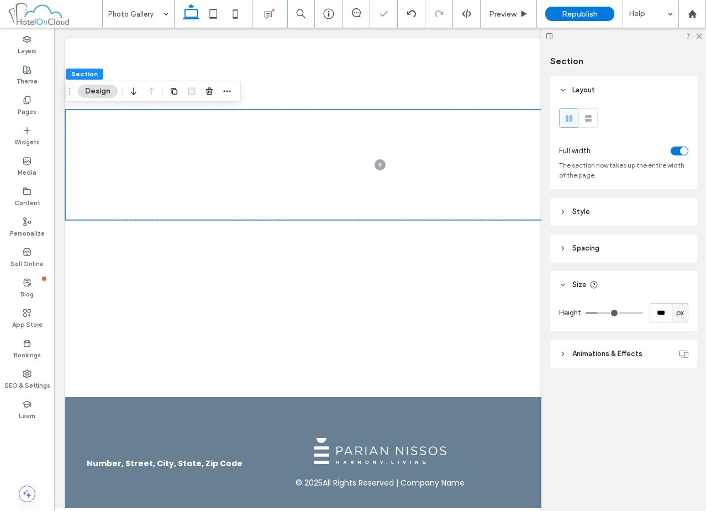
click at [612, 213] on header "Style" at bounding box center [623, 212] width 147 height 28
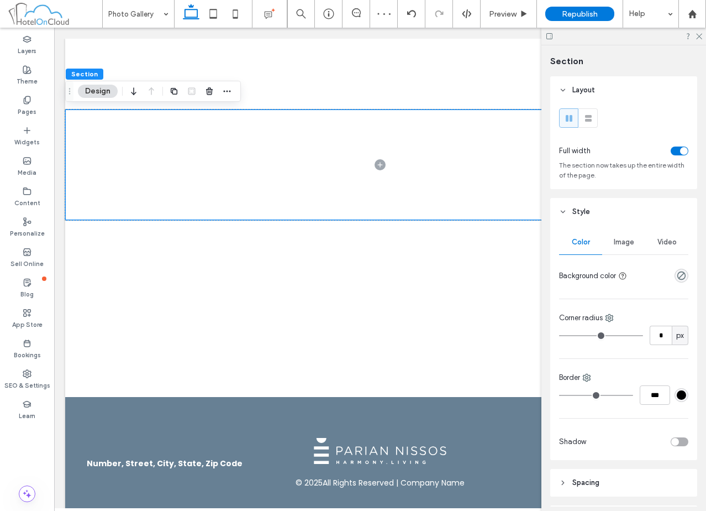
click at [676, 284] on div at bounding box center [660, 275] width 57 height 19
click at [677, 277] on icon "rgba(0, 0, 0, 0)" at bounding box center [681, 275] width 9 height 9
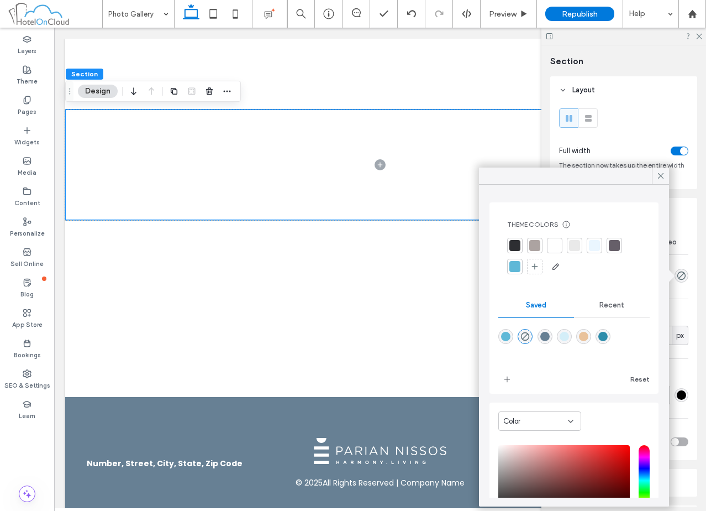
click at [588, 245] on div at bounding box center [594, 245] width 15 height 15
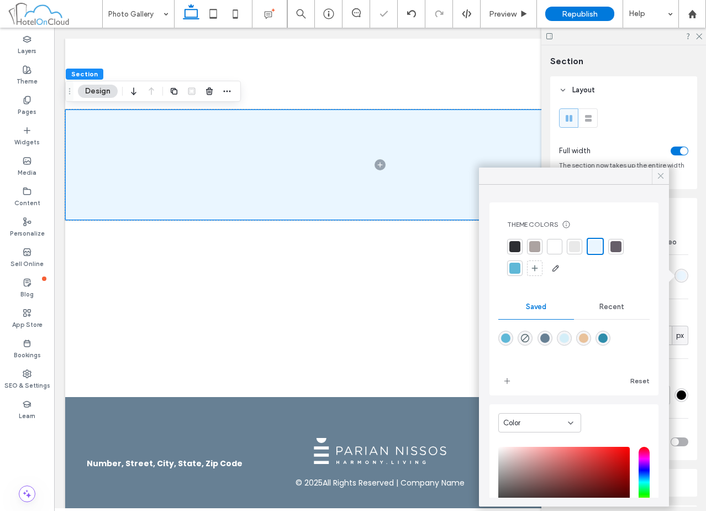
click at [663, 177] on icon at bounding box center [661, 176] width 10 height 10
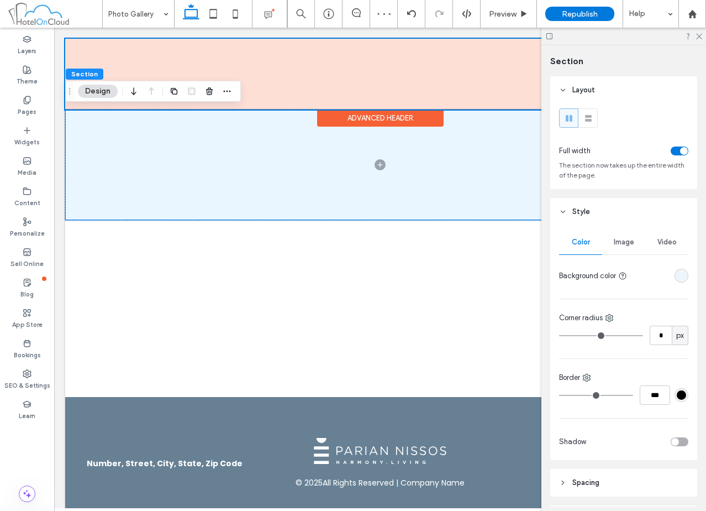
click at [387, 119] on div "Advanced Header" at bounding box center [380, 117] width 127 height 17
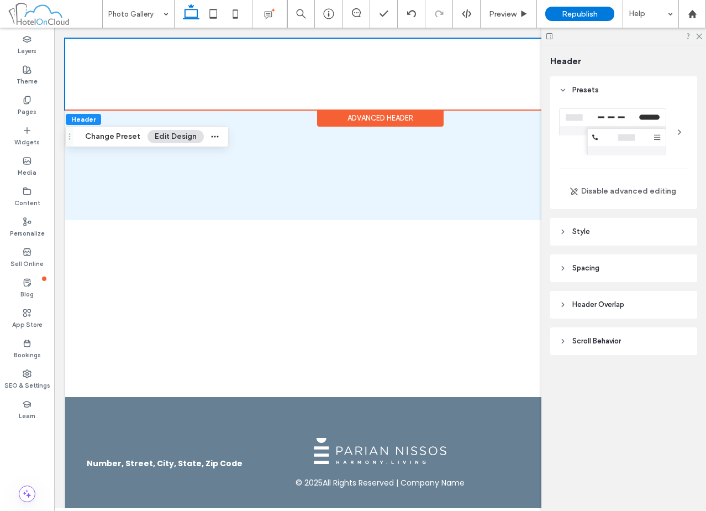
click at [621, 312] on header "Header Overlap" at bounding box center [623, 305] width 147 height 28
click at [682, 336] on div "toggle" at bounding box center [680, 332] width 18 height 9
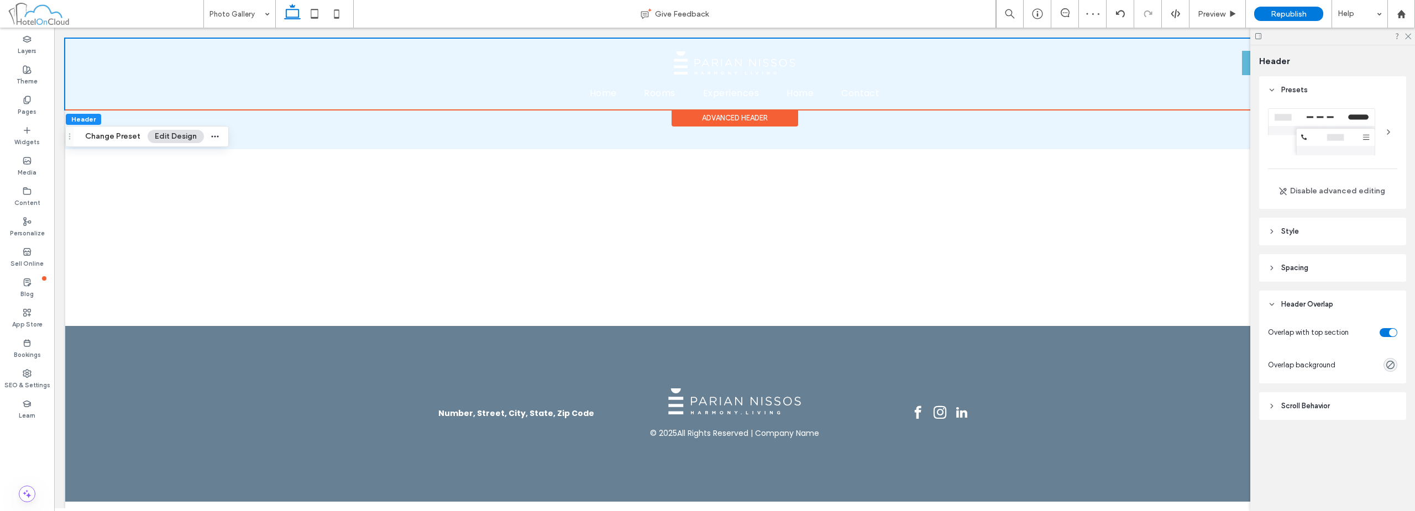
click at [706, 124] on div "Advanced Header" at bounding box center [734, 117] width 127 height 17
click at [706, 305] on span "Header Overlap" at bounding box center [1307, 304] width 52 height 11
click at [706, 336] on span "Scroll Behavior" at bounding box center [1305, 340] width 49 height 11
click at [706, 272] on span "Spacing" at bounding box center [1294, 267] width 27 height 11
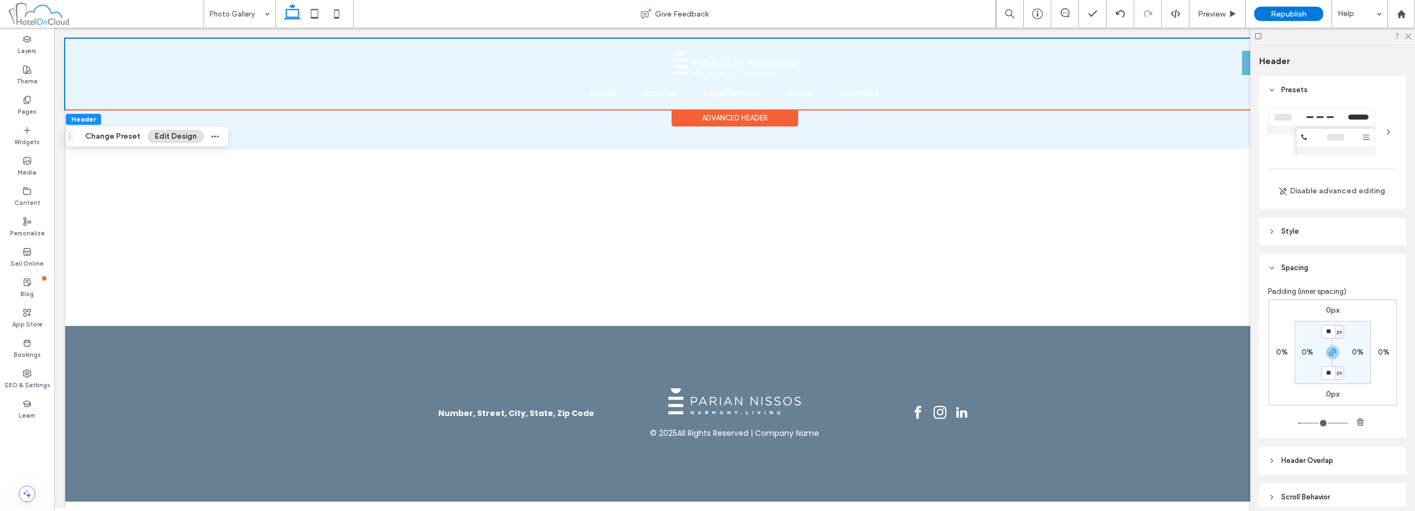
click at [706, 266] on span "Spacing" at bounding box center [1294, 267] width 27 height 11
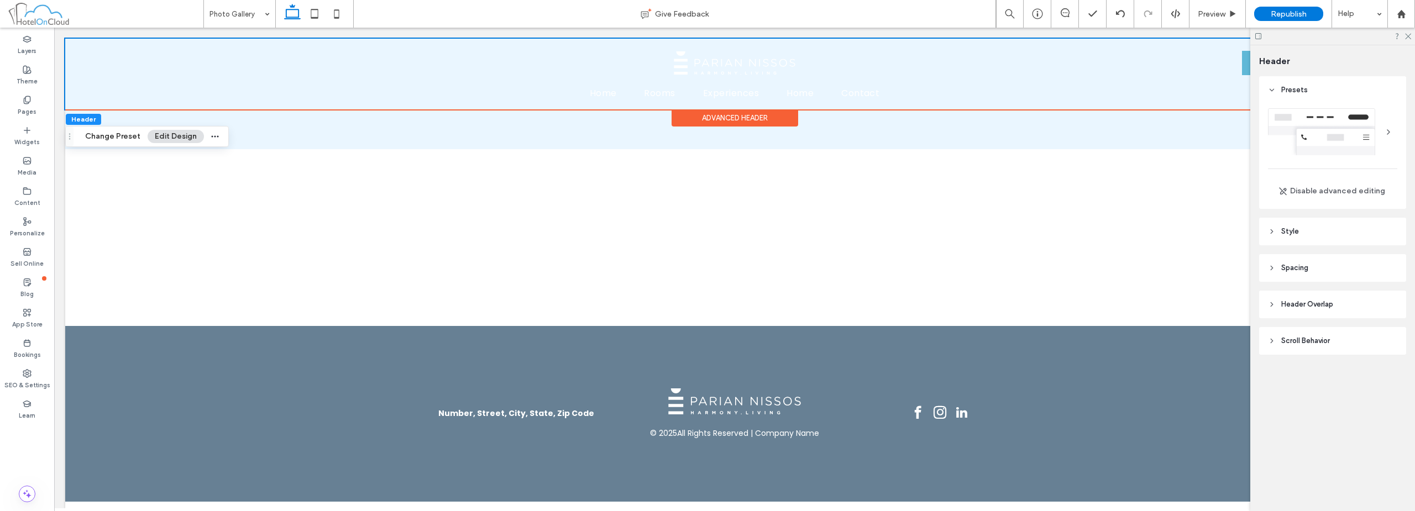
click at [706, 262] on span "Spacing" at bounding box center [1294, 267] width 27 height 11
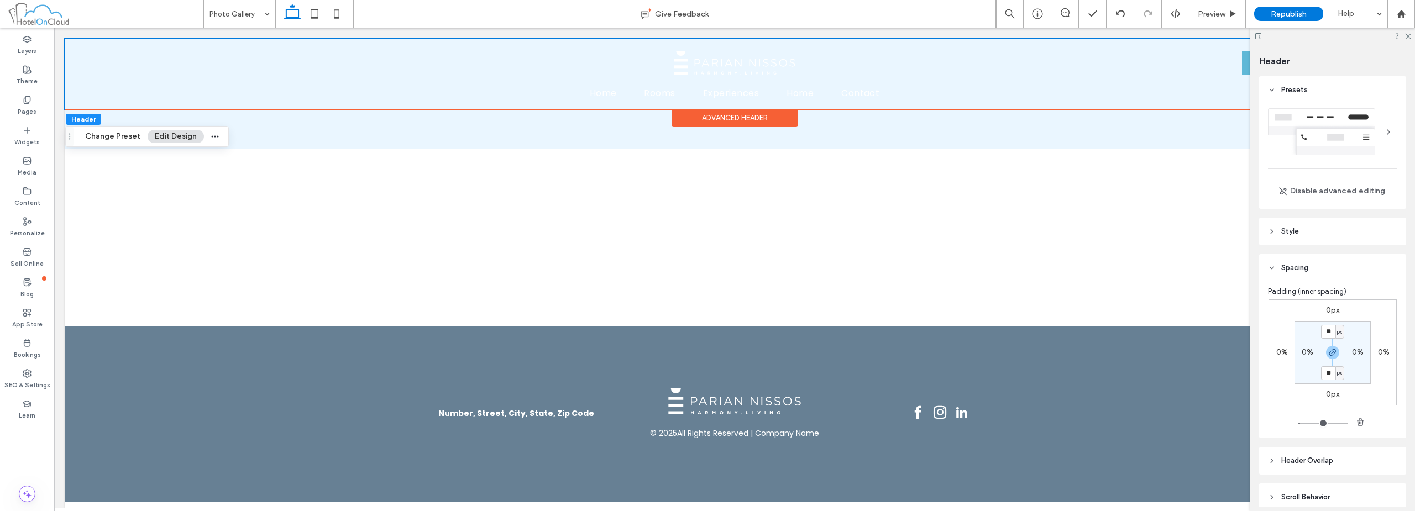
click at [706, 263] on span "Spacing" at bounding box center [1294, 267] width 27 height 11
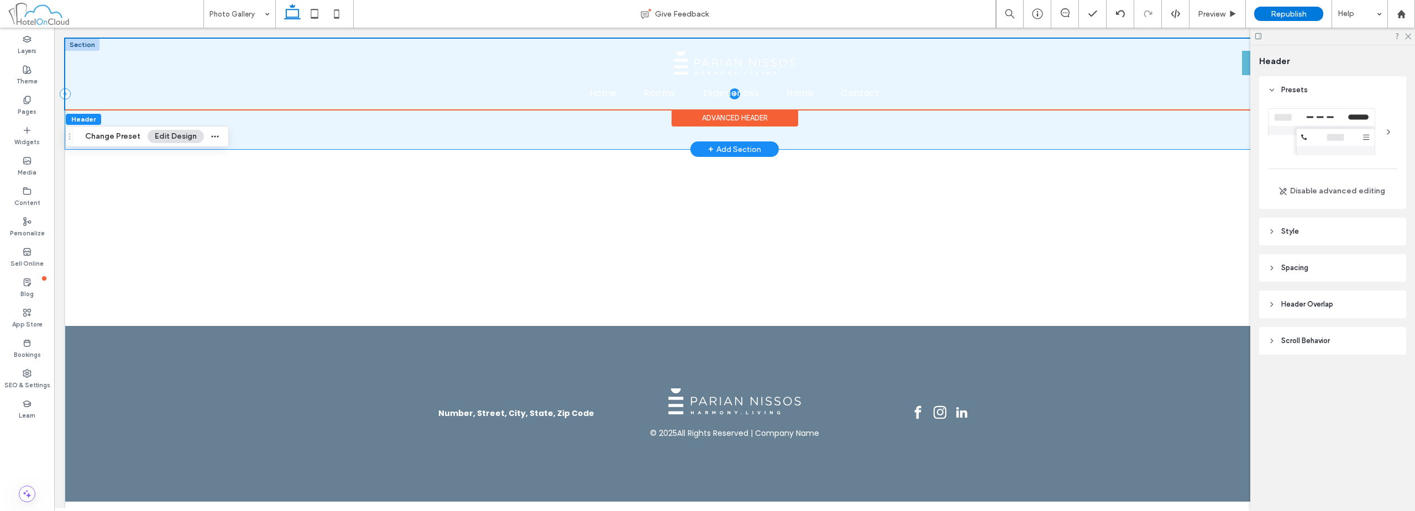
click at [706, 133] on span at bounding box center [734, 94] width 1338 height 111
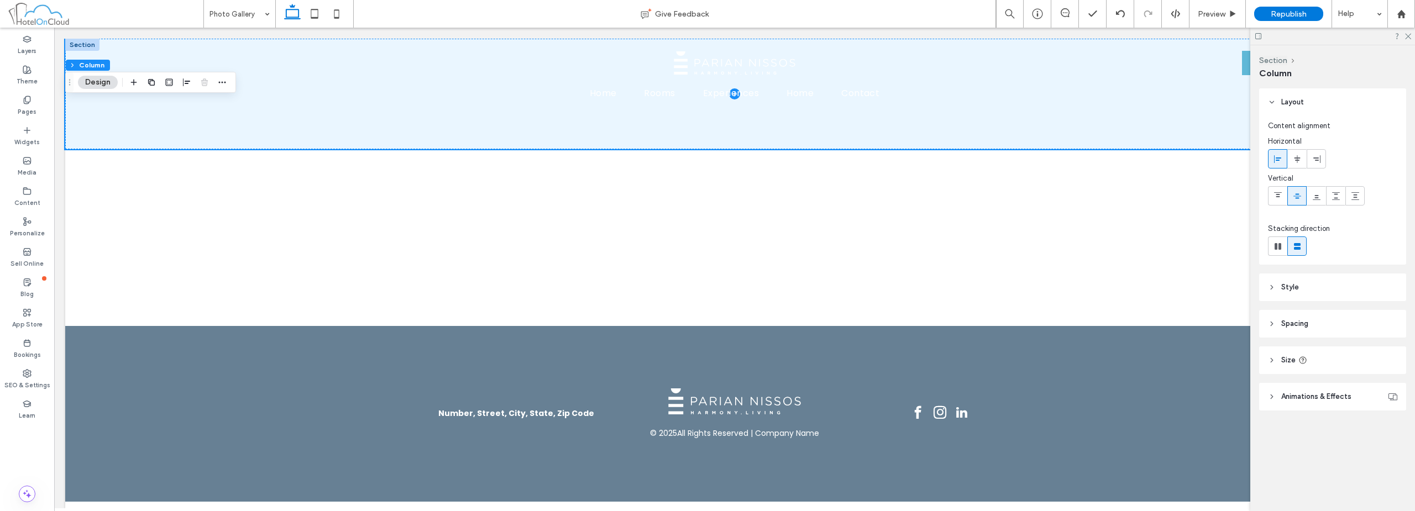
click at [706, 292] on header "Style" at bounding box center [1332, 288] width 147 height 28
click at [15, 48] on div "Layers" at bounding box center [27, 45] width 54 height 30
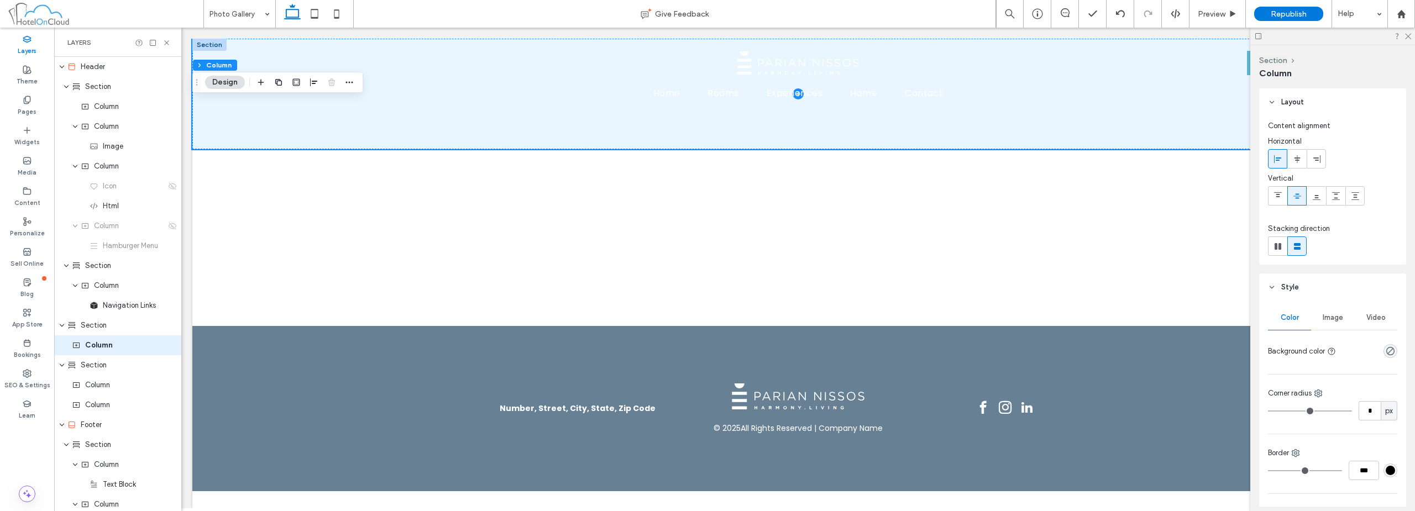
scroll to position [61, 0]
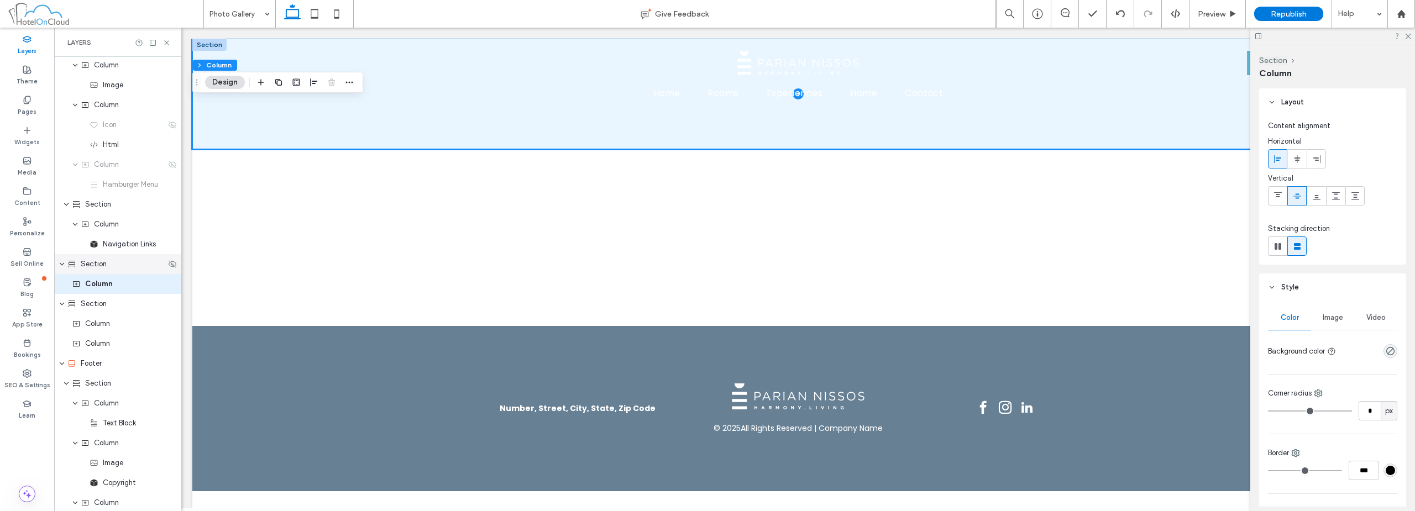
click at [111, 266] on div "Section" at bounding box center [116, 264] width 98 height 11
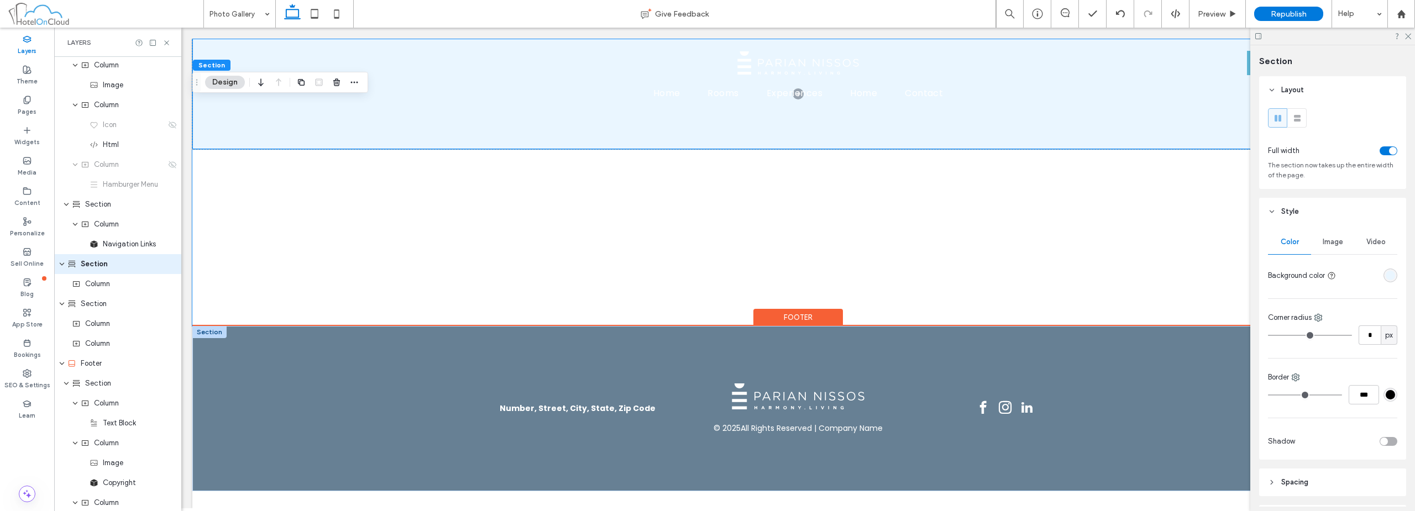
scroll to position [41, 0]
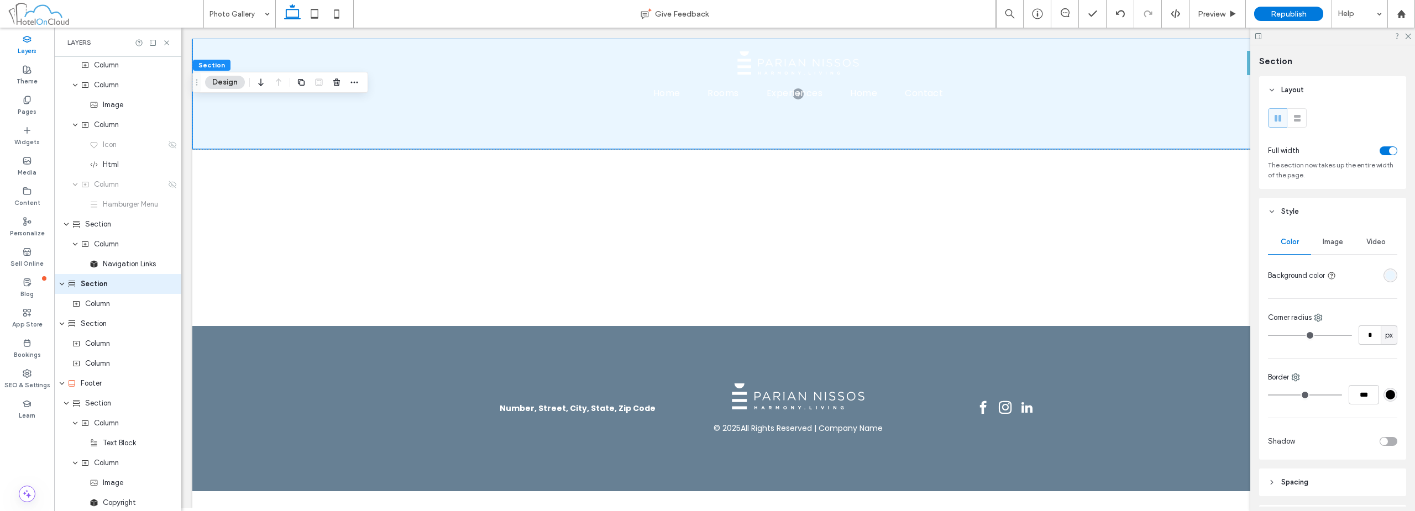
click at [706, 281] on div at bounding box center [1390, 276] width 14 height 14
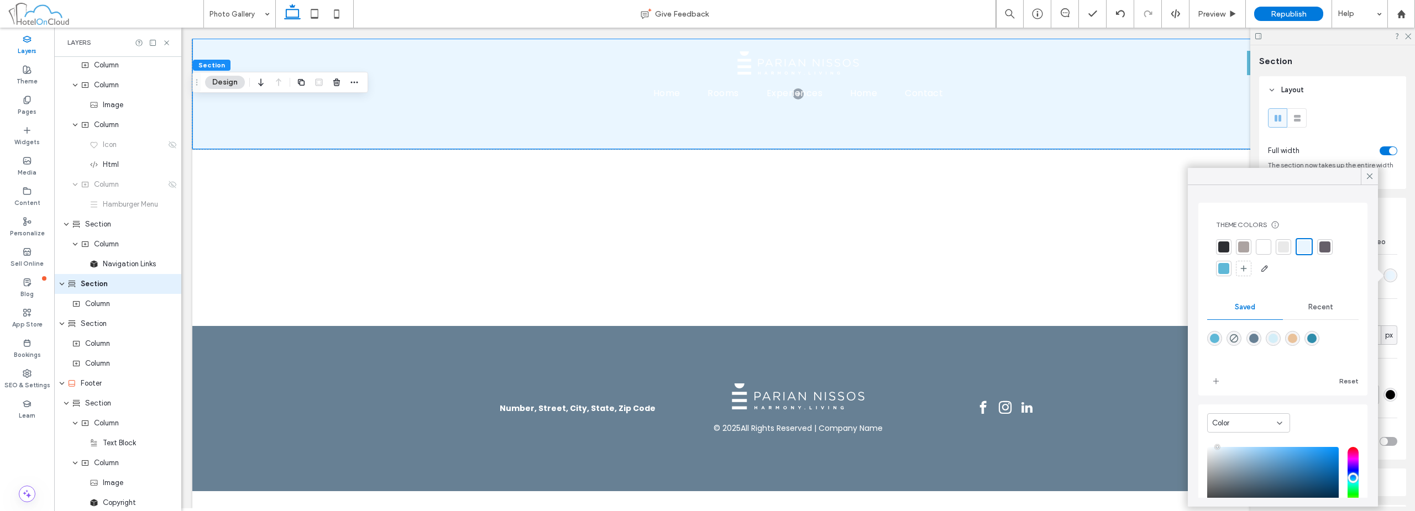
click at [706, 265] on div at bounding box center [1223, 268] width 11 height 11
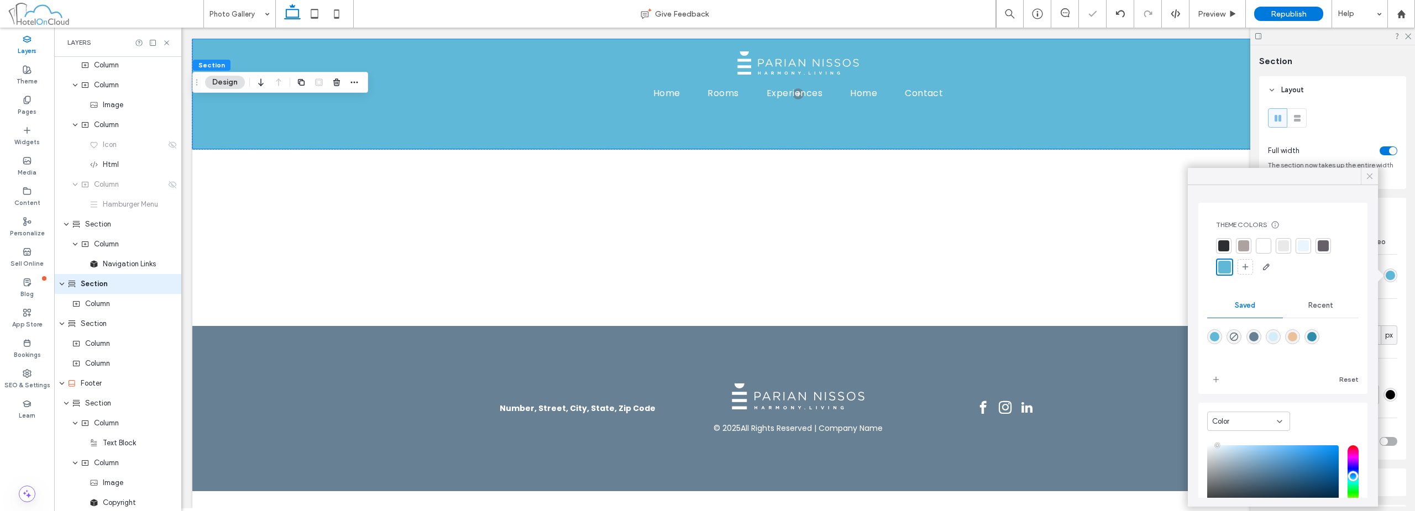
click at [706, 178] on use at bounding box center [1370, 177] width 6 height 6
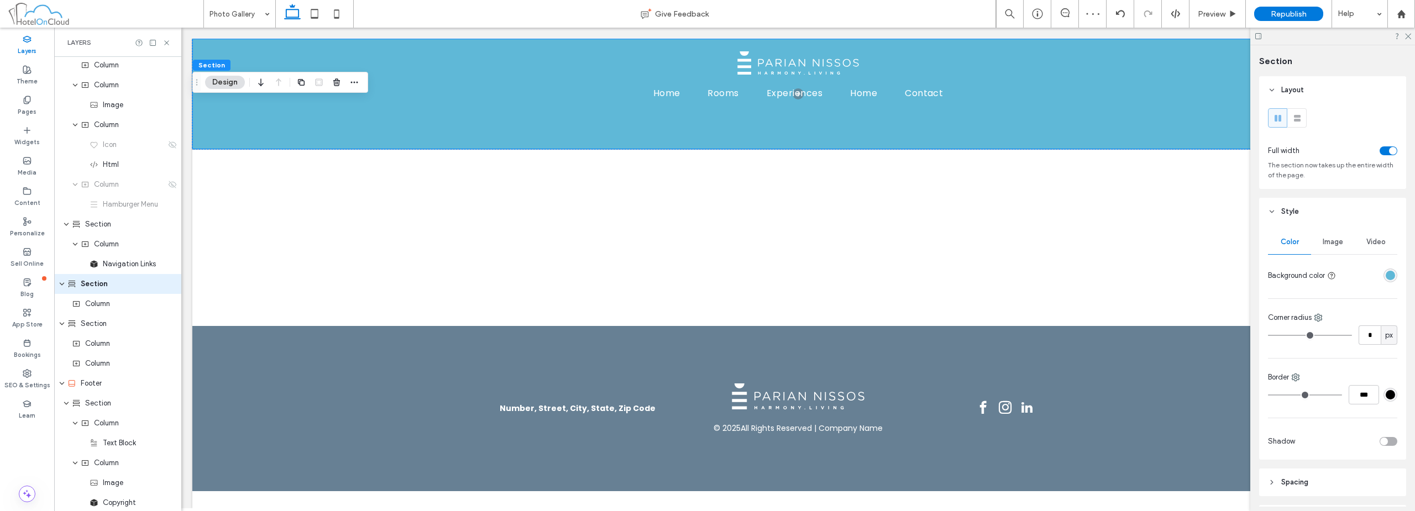
click at [706, 207] on header "Style" at bounding box center [1332, 212] width 147 height 28
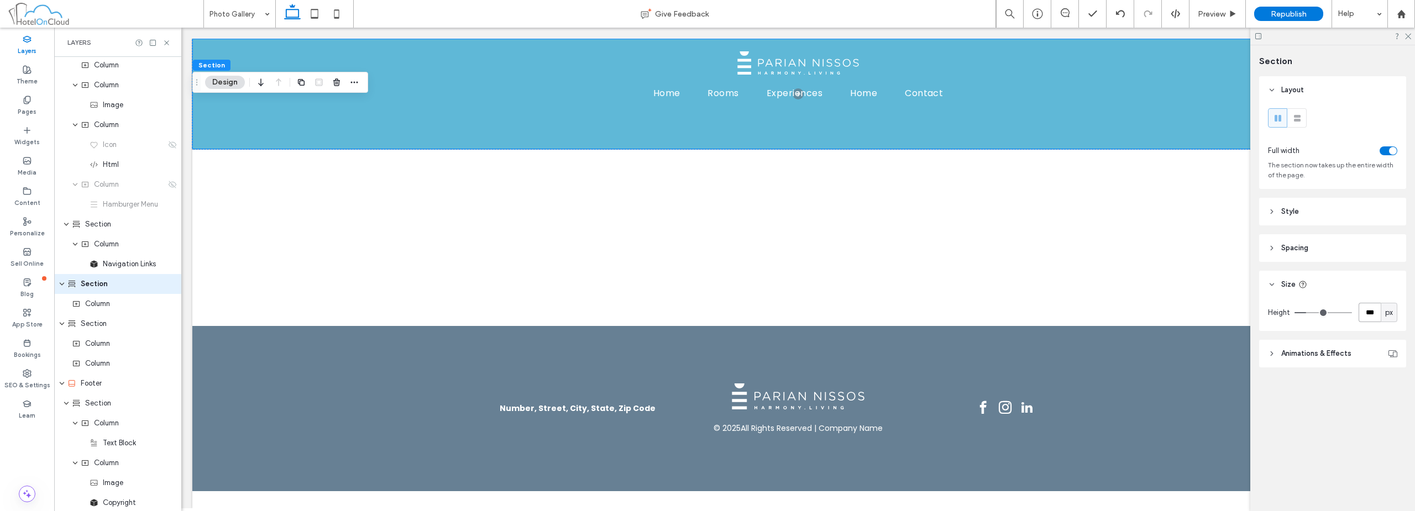
click at [706, 313] on input "***" at bounding box center [1369, 312] width 22 height 19
type input "***"
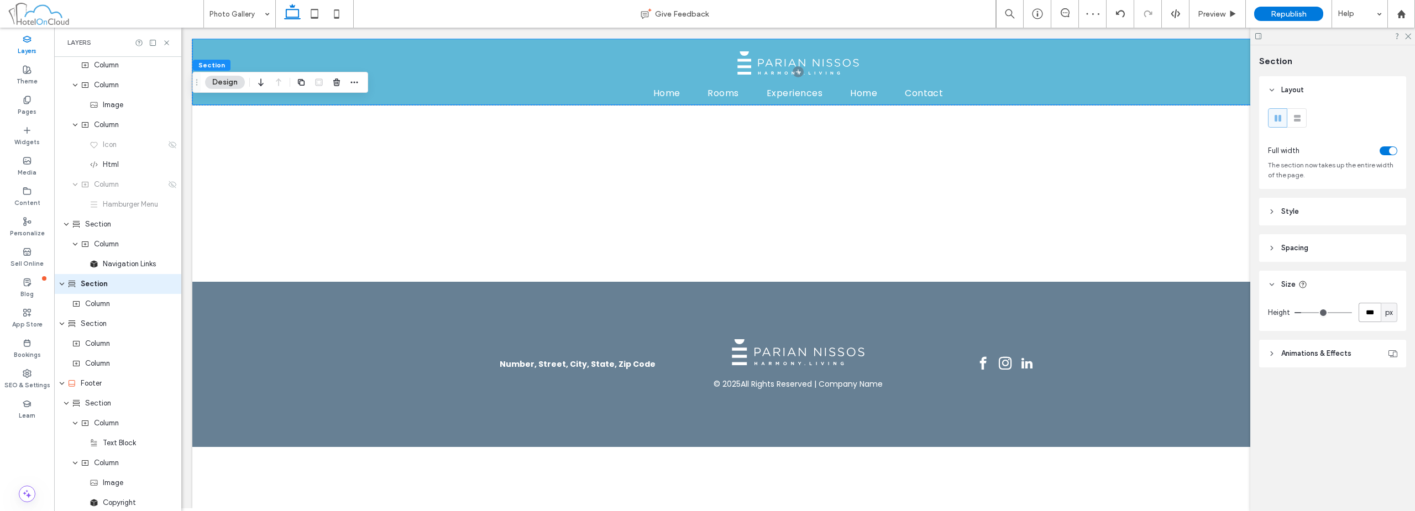
type input "***"
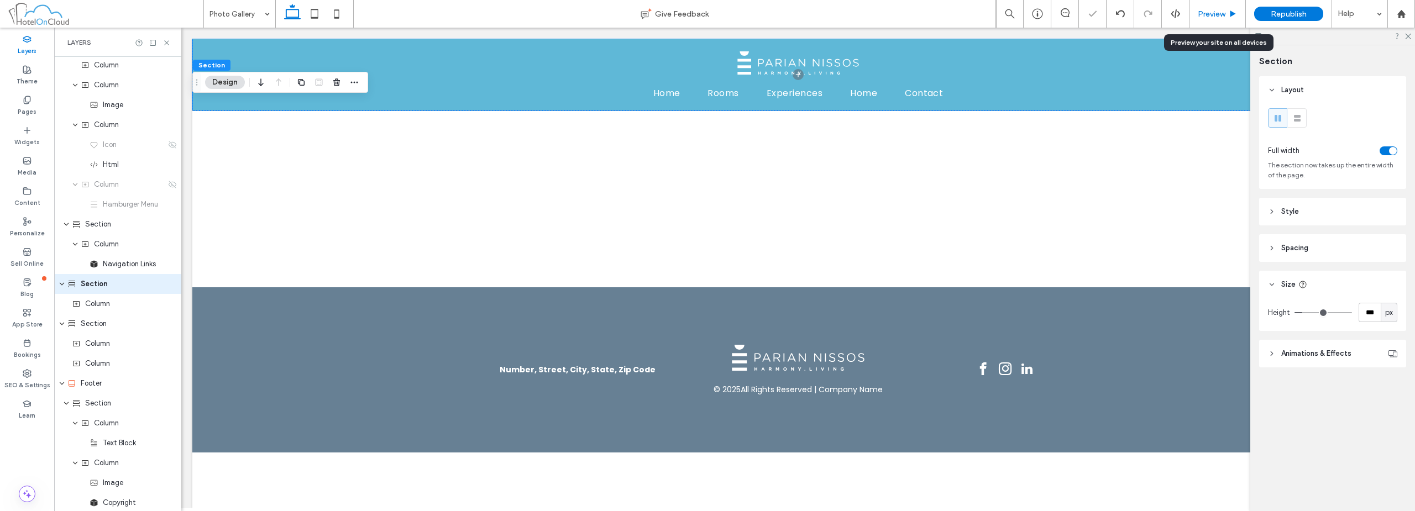
click at [706, 23] on div "Preview" at bounding box center [1217, 14] width 56 height 28
click at [706, 8] on div "Preview" at bounding box center [1217, 14] width 56 height 28
click at [706, 14] on span "Preview" at bounding box center [1212, 13] width 28 height 9
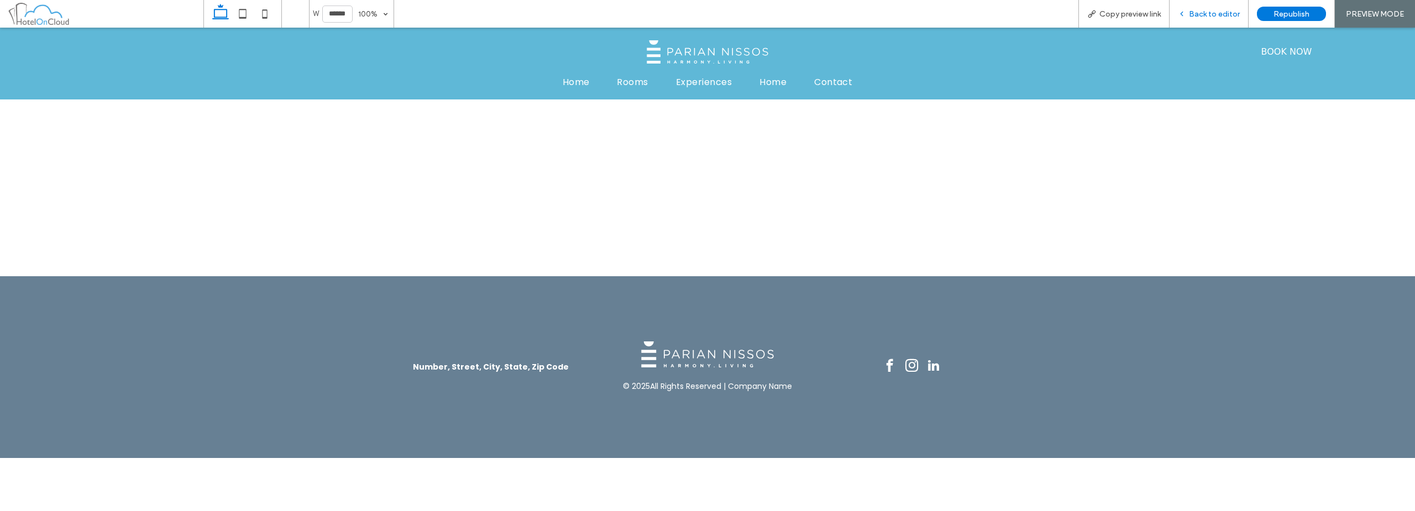
click at [706, 15] on span "Back to editor" at bounding box center [1214, 13] width 51 height 9
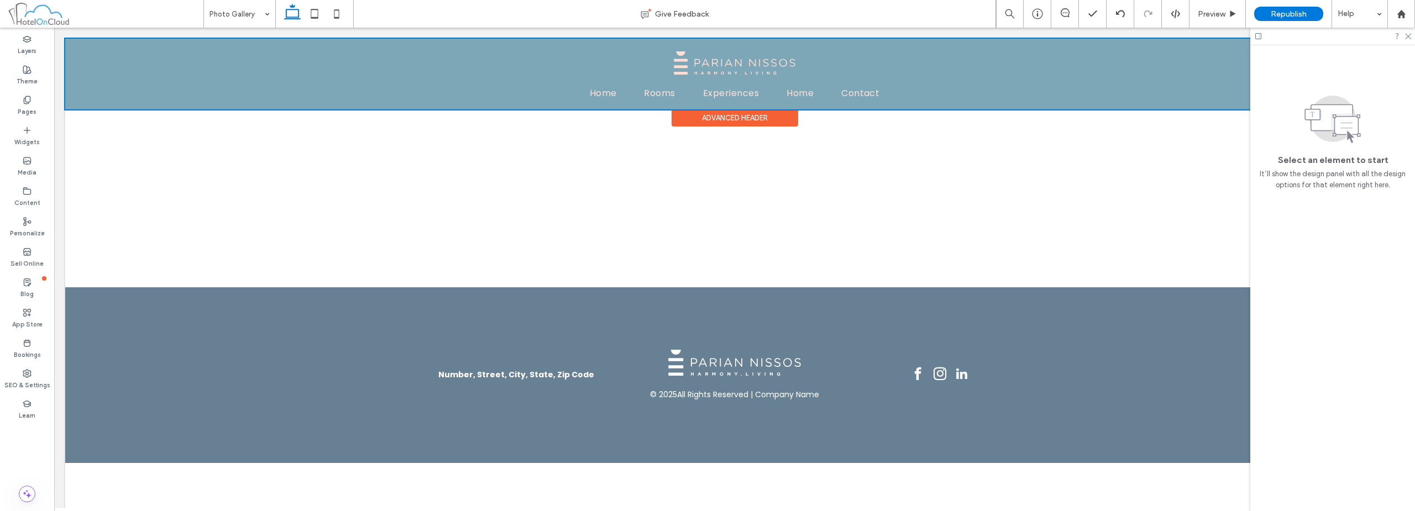
click at [706, 117] on div "Advanced Header" at bounding box center [734, 117] width 127 height 17
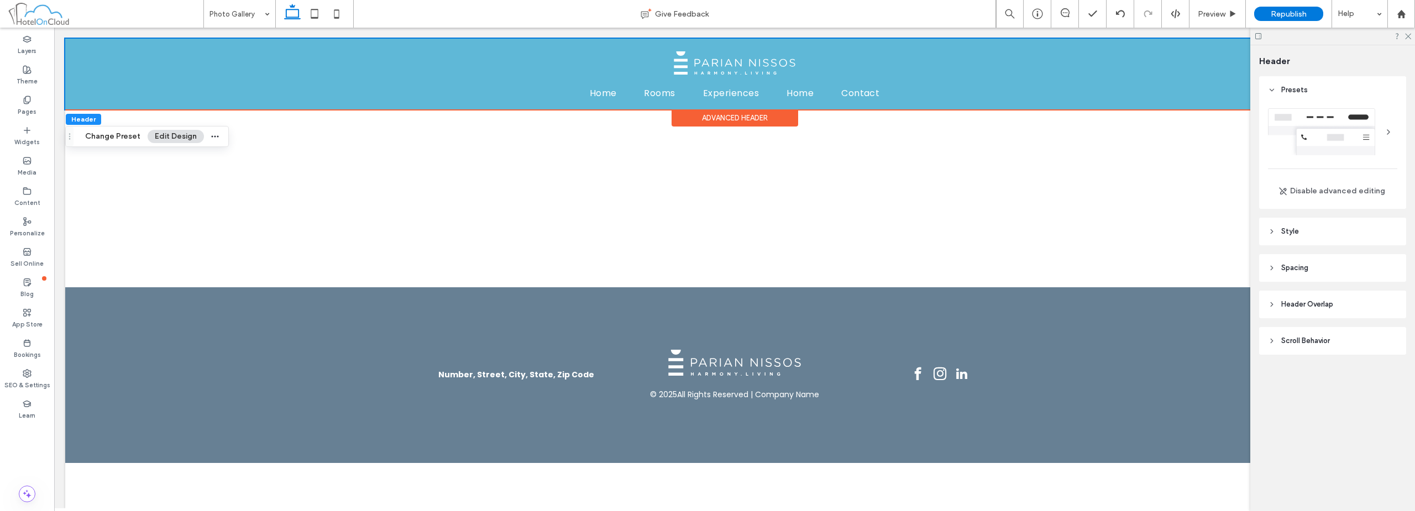
click at [706, 234] on header "Style" at bounding box center [1332, 232] width 147 height 28
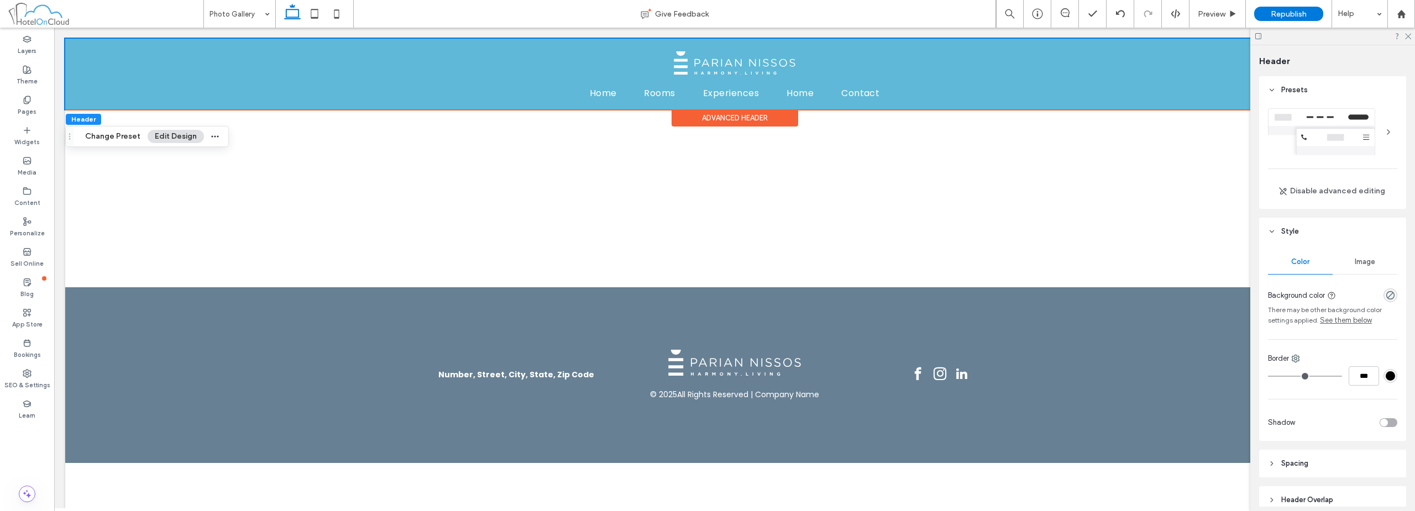
click at [706, 227] on header "Style" at bounding box center [1332, 232] width 147 height 28
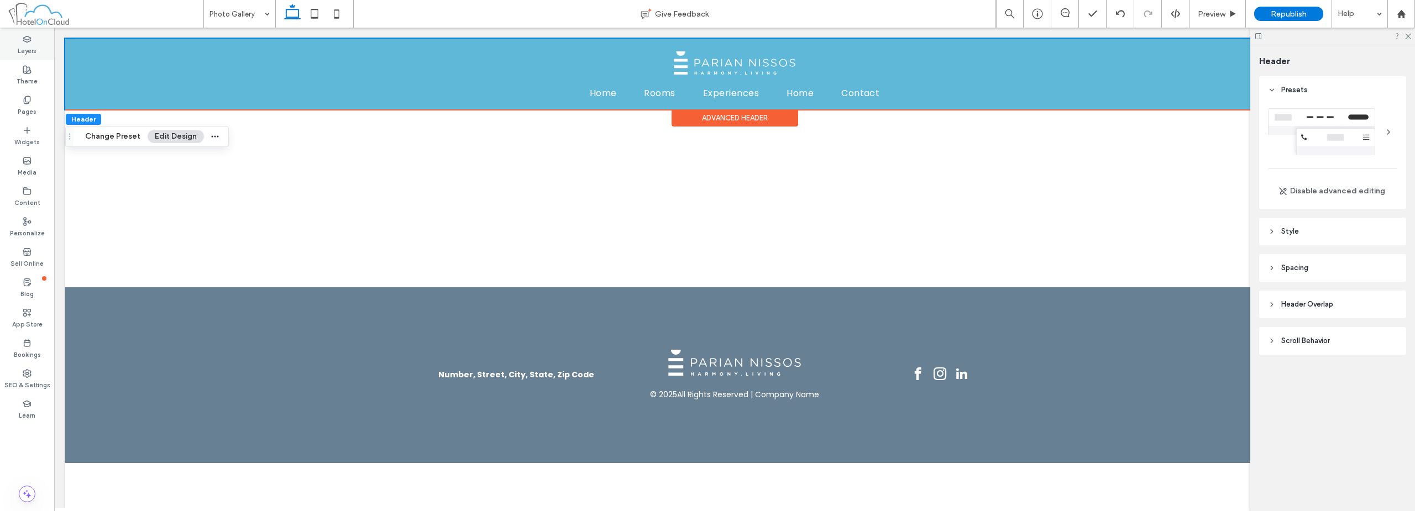
click at [38, 51] on div "Layers" at bounding box center [27, 45] width 54 height 30
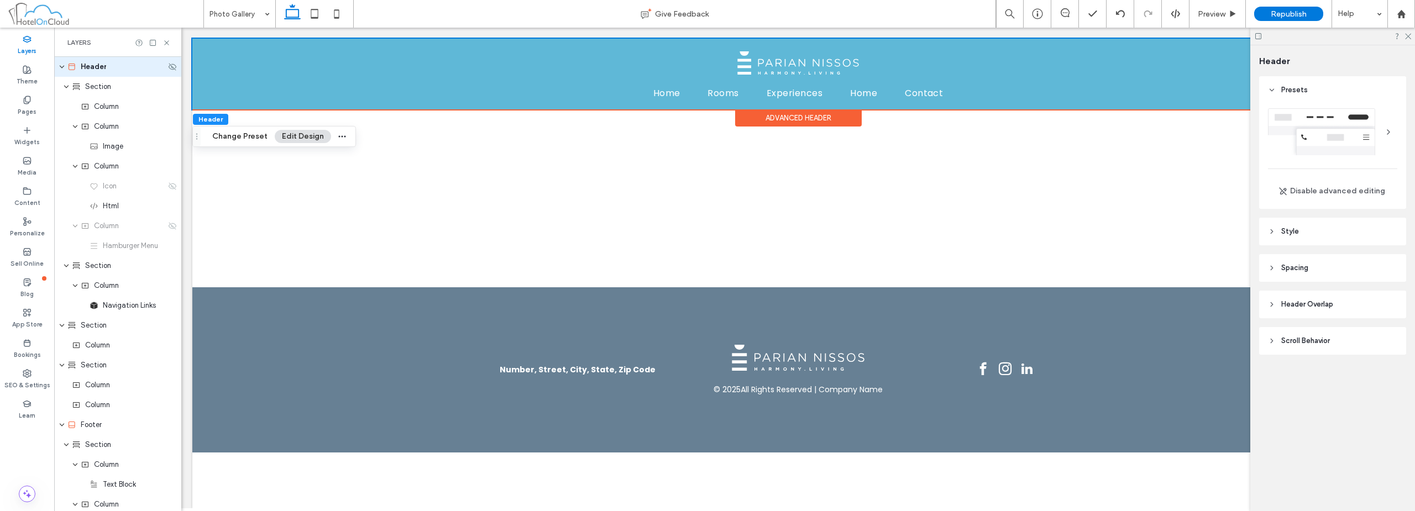
click at [62, 68] on icon "expand Header" at bounding box center [62, 66] width 7 height 9
click at [112, 88] on div "Section" at bounding box center [116, 86] width 98 height 11
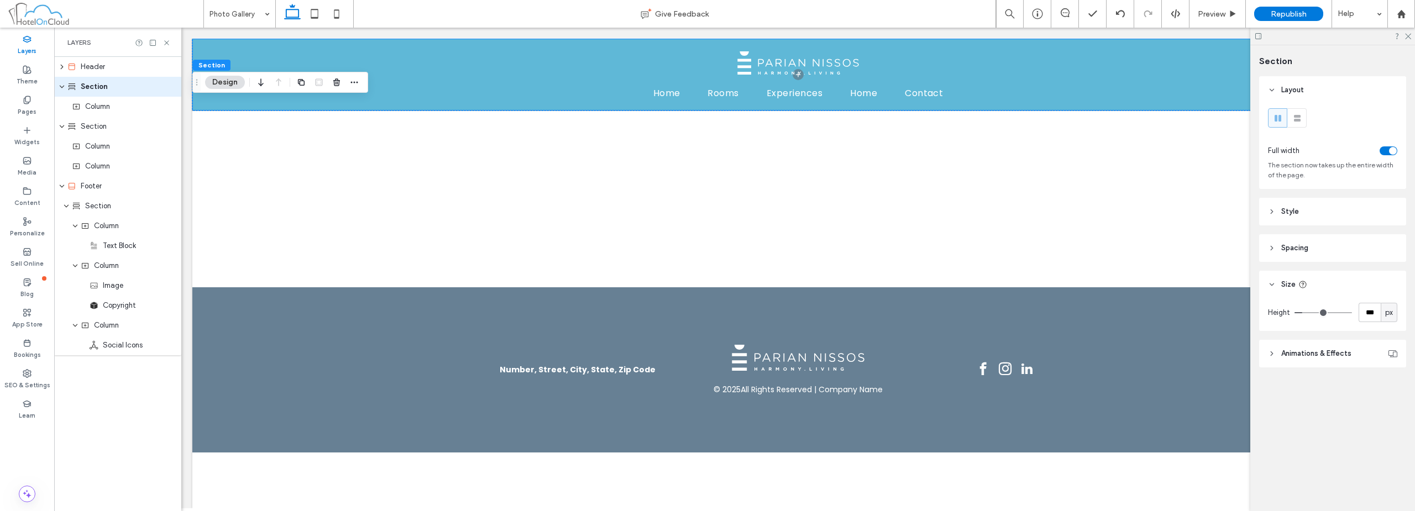
click at [706, 208] on header "Style" at bounding box center [1332, 212] width 147 height 28
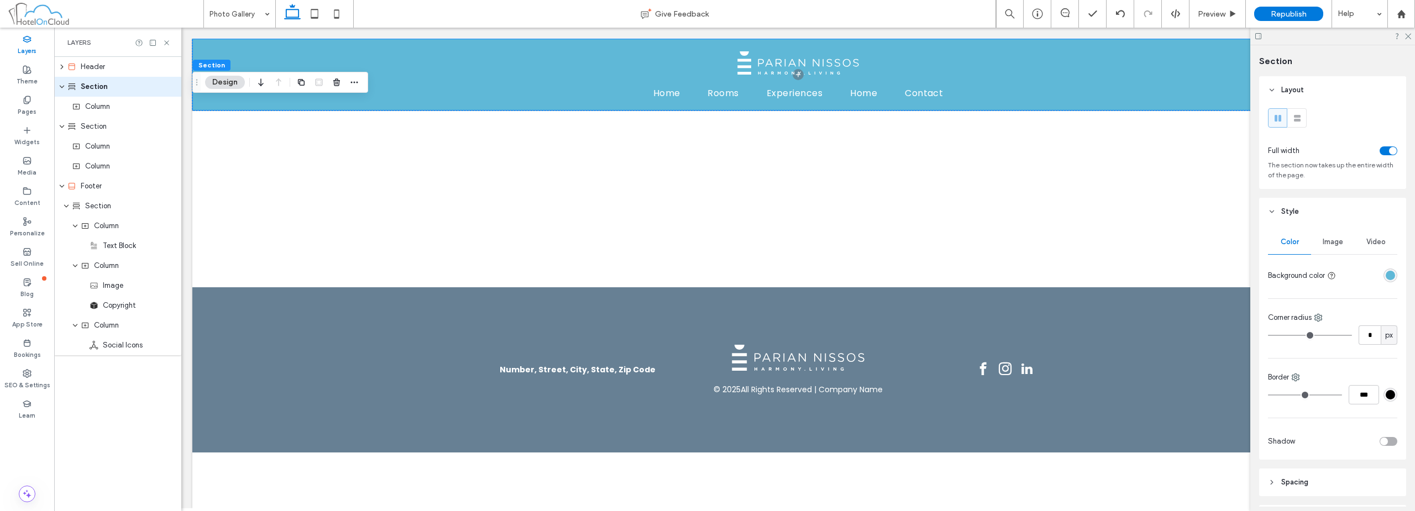
click at [706, 277] on div "rgba(95, 184, 215, 1)" at bounding box center [1389, 275] width 9 height 9
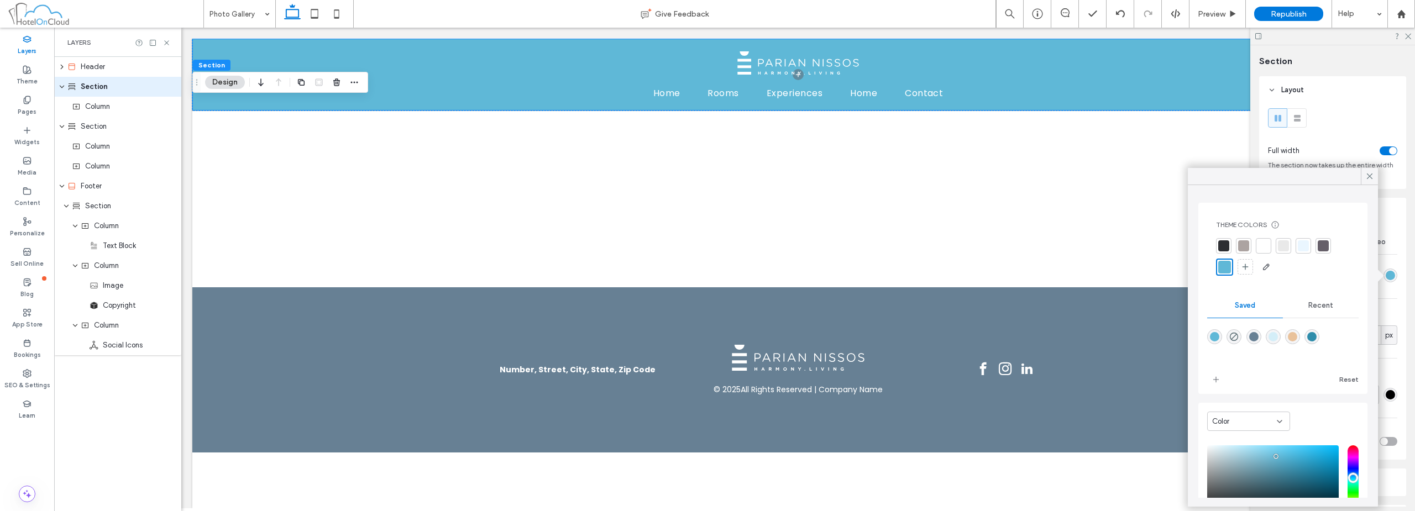
click at [706, 250] on div at bounding box center [1322, 245] width 11 height 11
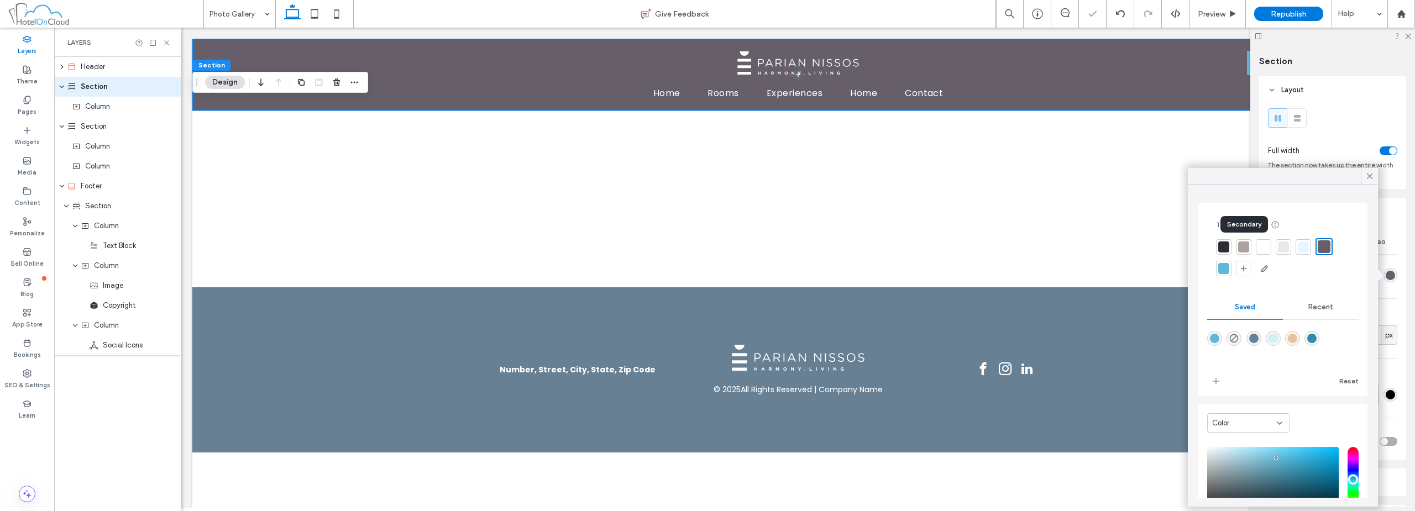
click at [706, 249] on div at bounding box center [1243, 246] width 11 height 11
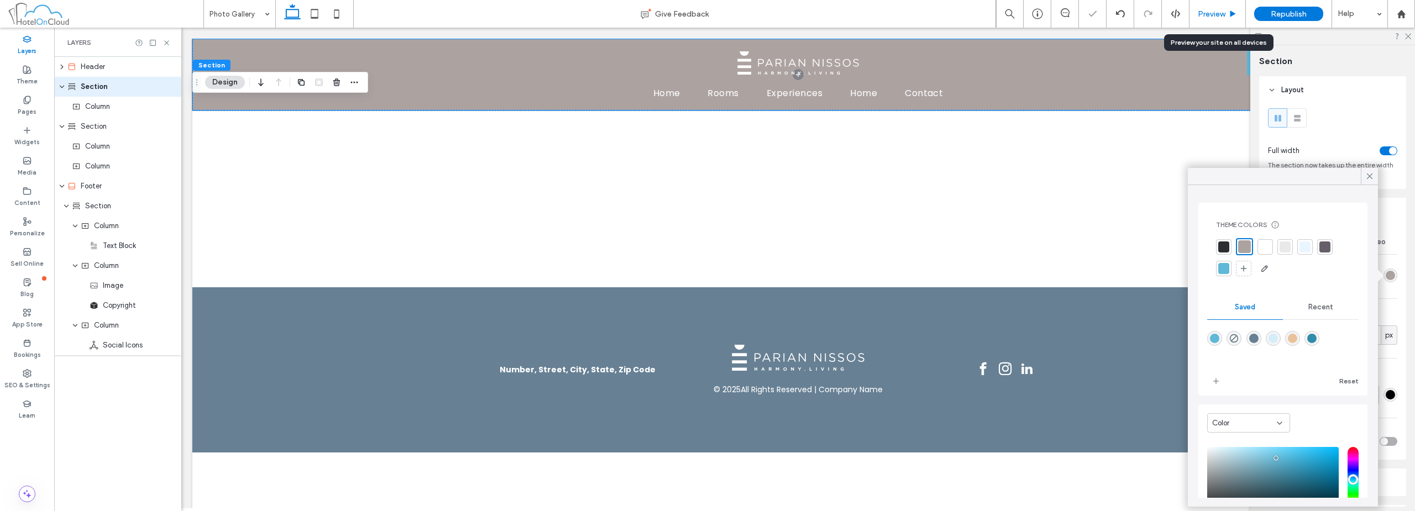
click at [706, 15] on span "Preview" at bounding box center [1212, 13] width 28 height 9
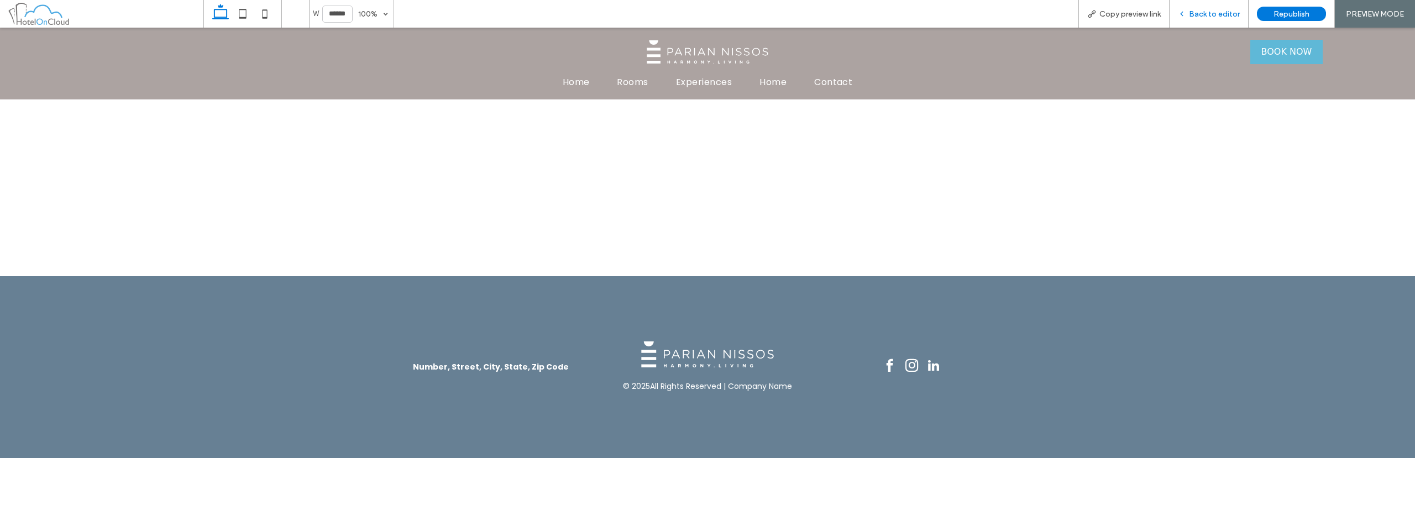
click at [706, 20] on div "Back to editor" at bounding box center [1208, 14] width 79 height 28
click at [706, 13] on span "Back to editor" at bounding box center [1214, 13] width 51 height 9
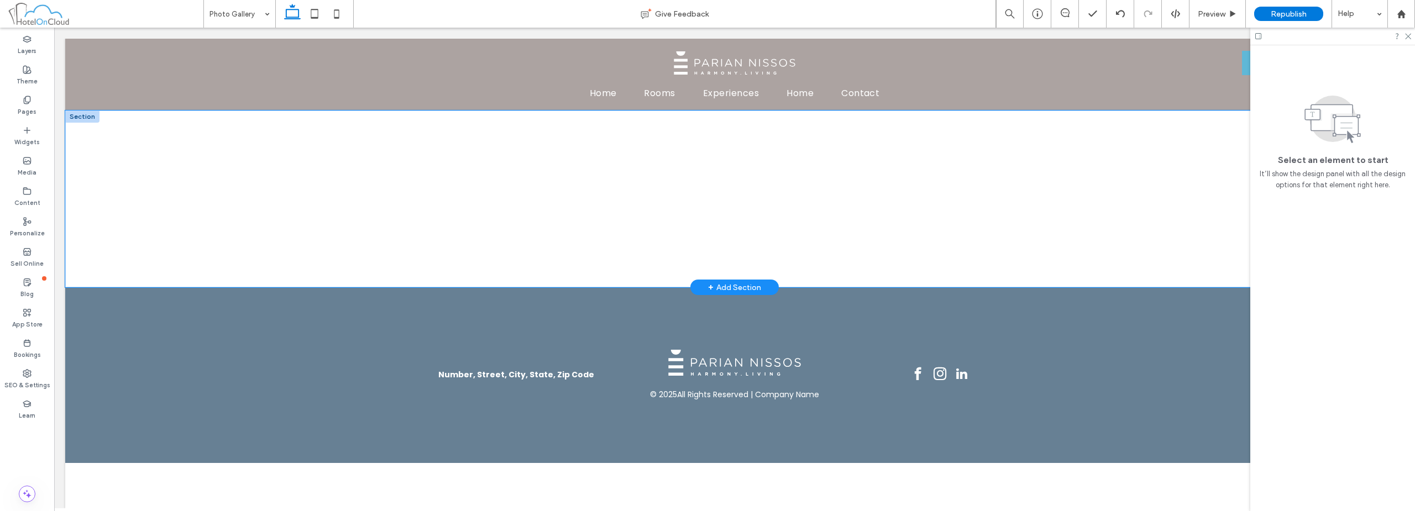
click at [237, 156] on div at bounding box center [734, 199] width 1338 height 177
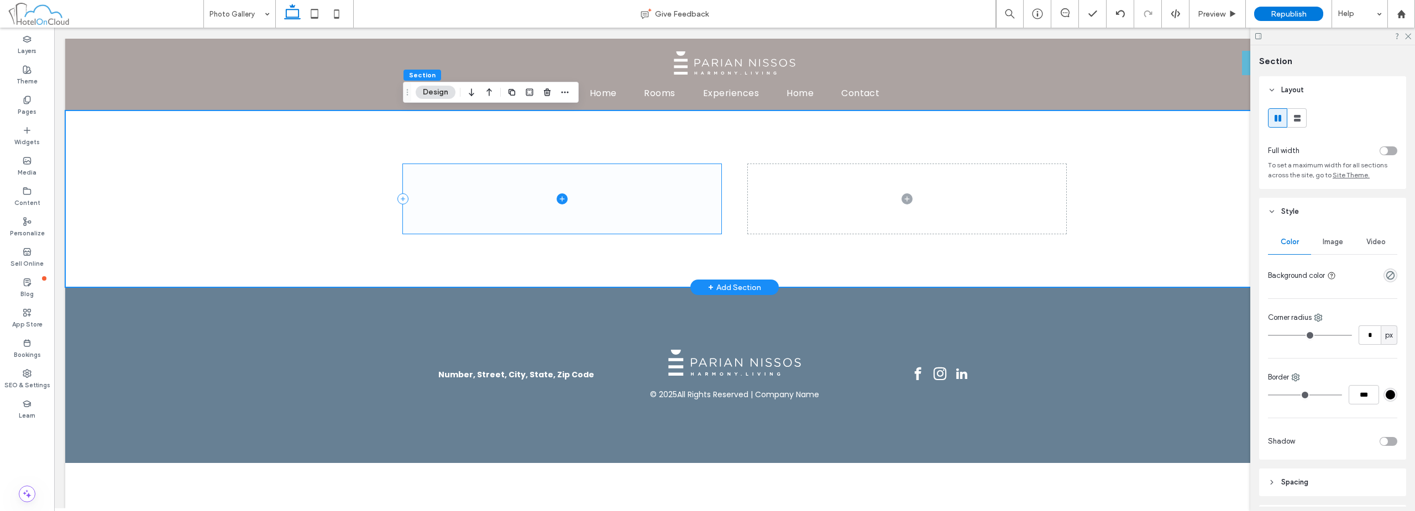
click at [548, 195] on span at bounding box center [562, 199] width 318 height 70
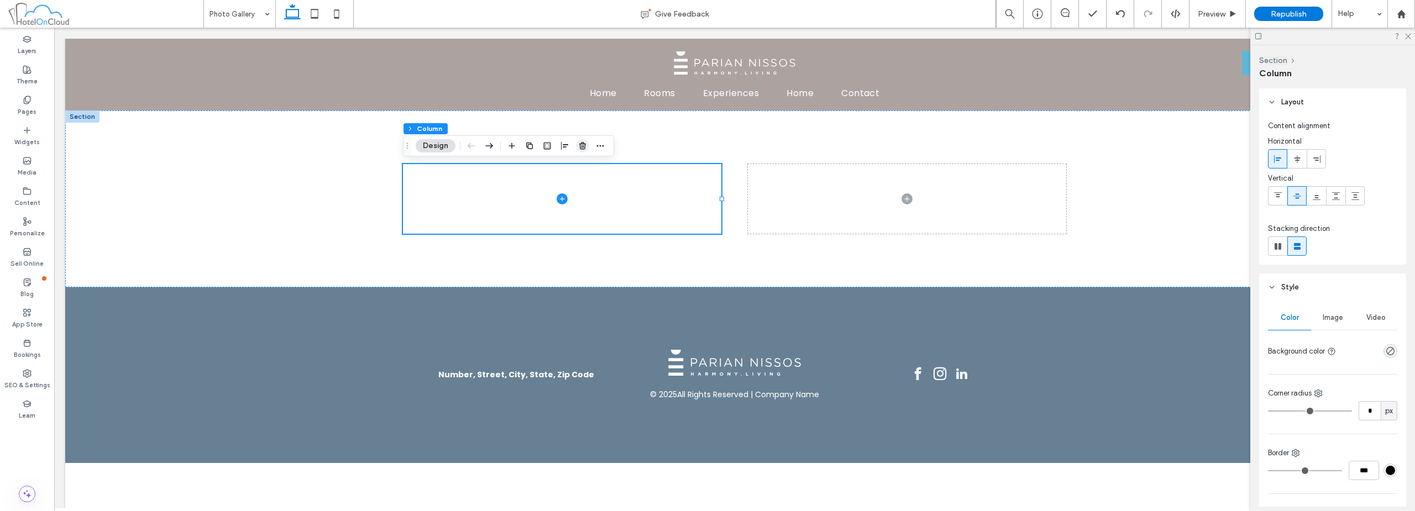
click at [582, 148] on icon "button" at bounding box center [582, 145] width 9 height 9
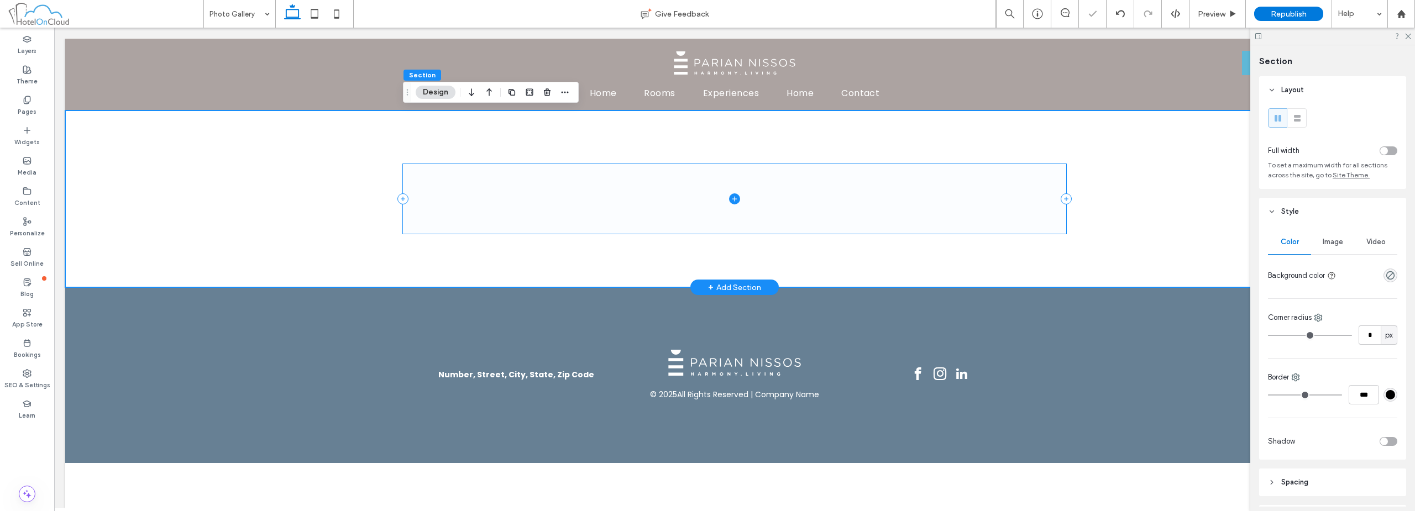
click at [565, 201] on span at bounding box center [734, 199] width 663 height 70
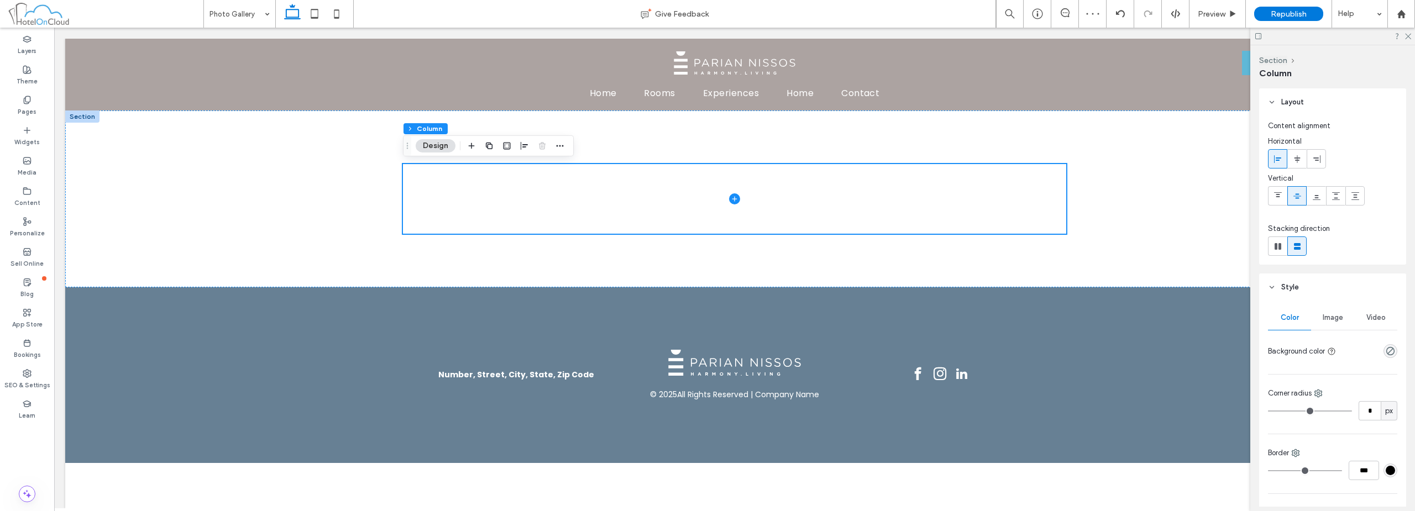
click at [474, 151] on span "button" at bounding box center [471, 145] width 13 height 13
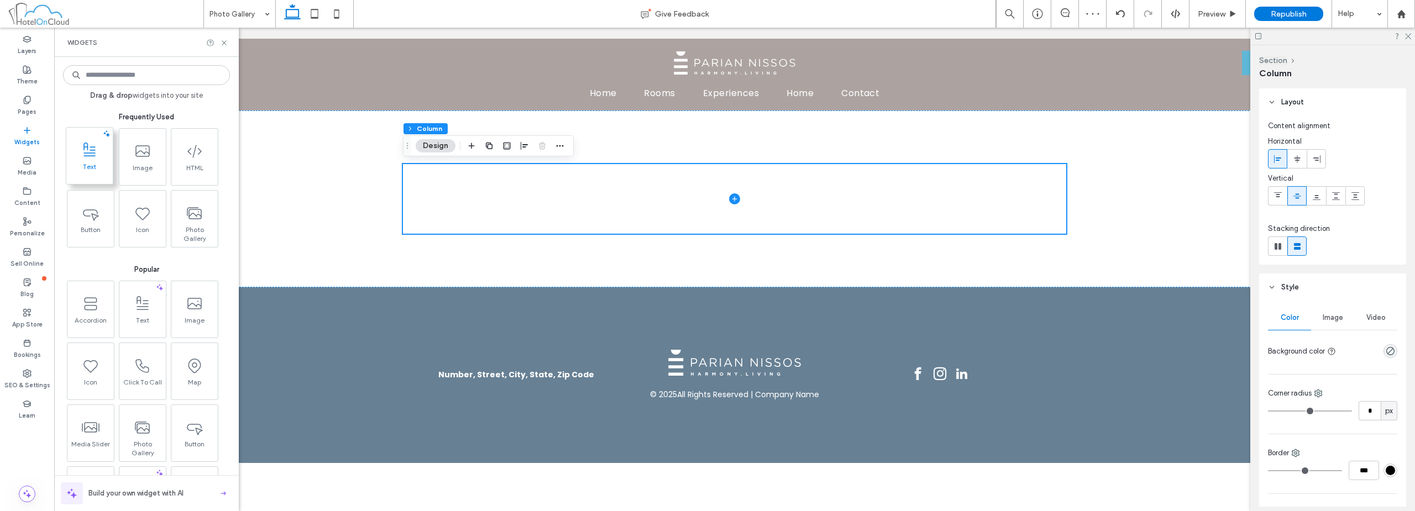
click at [94, 162] on span at bounding box center [89, 150] width 46 height 25
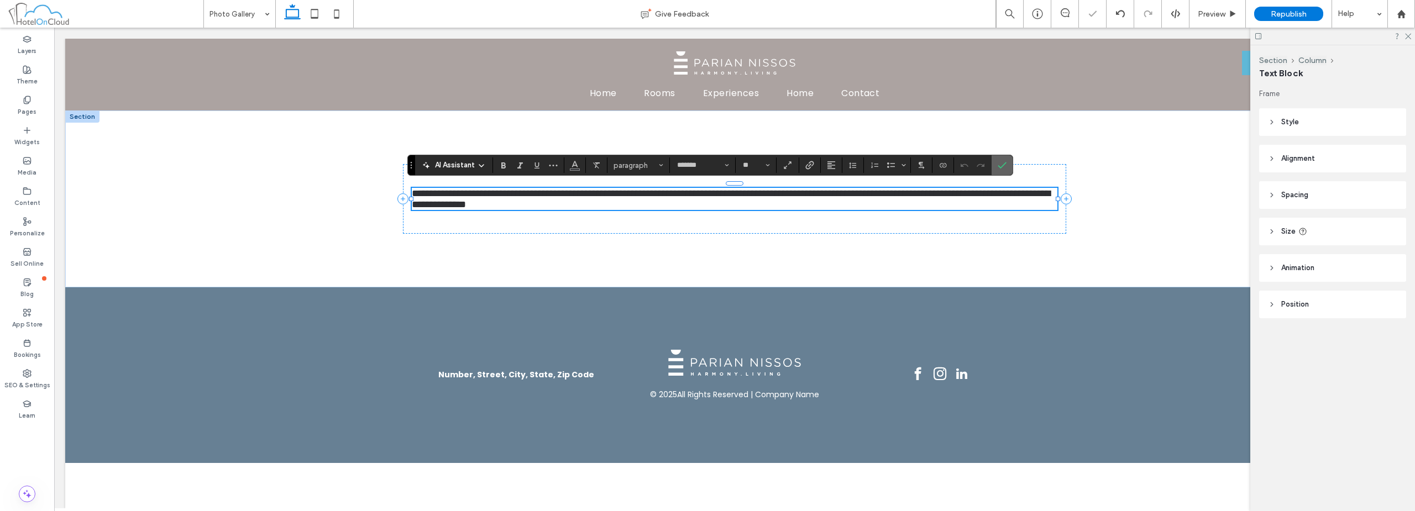
click at [706, 164] on label "Confirm" at bounding box center [1002, 165] width 17 height 20
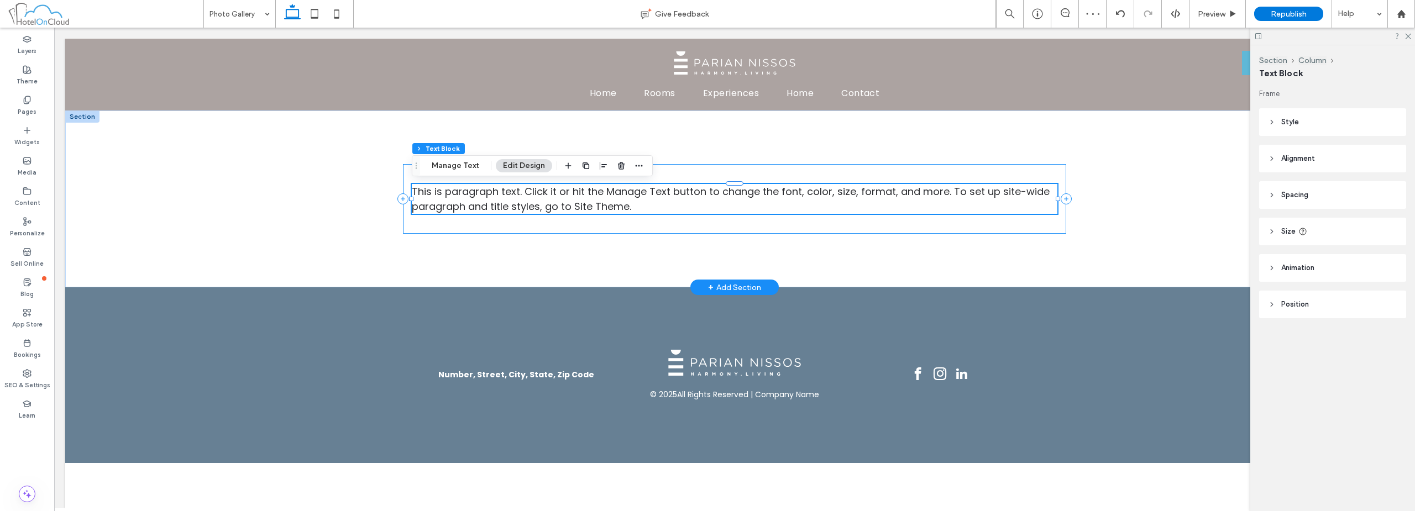
click at [706, 177] on div "This is paragraph text. Click it or hit the Manage Text button to change the fo…" at bounding box center [734, 199] width 663 height 70
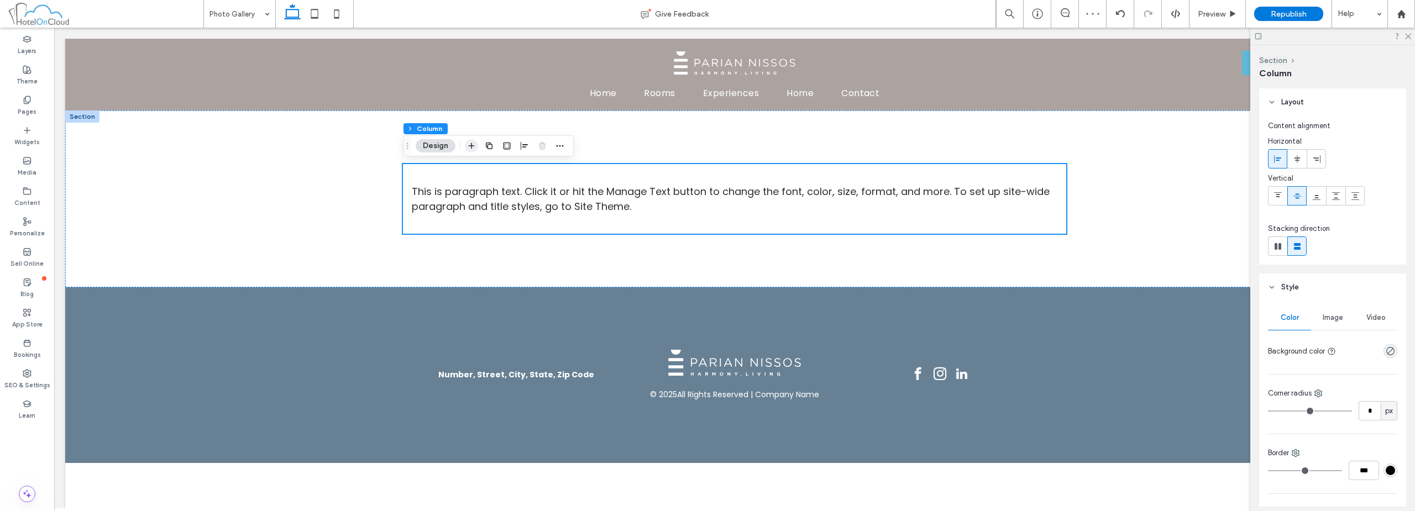
click at [474, 143] on icon "button" at bounding box center [471, 145] width 9 height 9
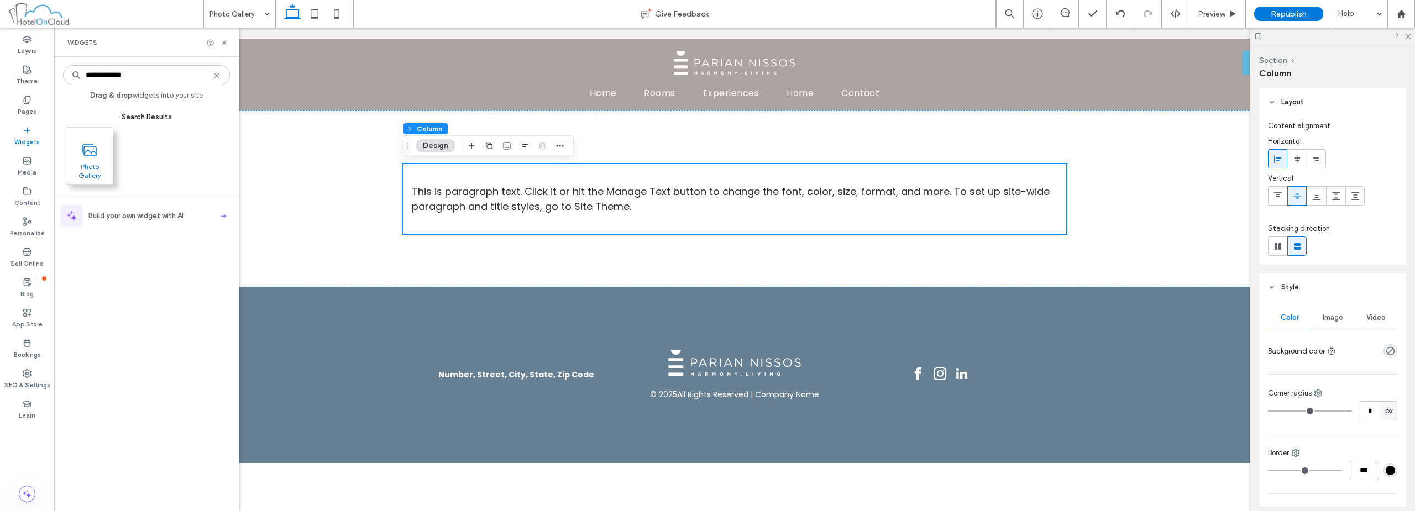
type input "**********"
click at [77, 152] on span at bounding box center [89, 150] width 46 height 25
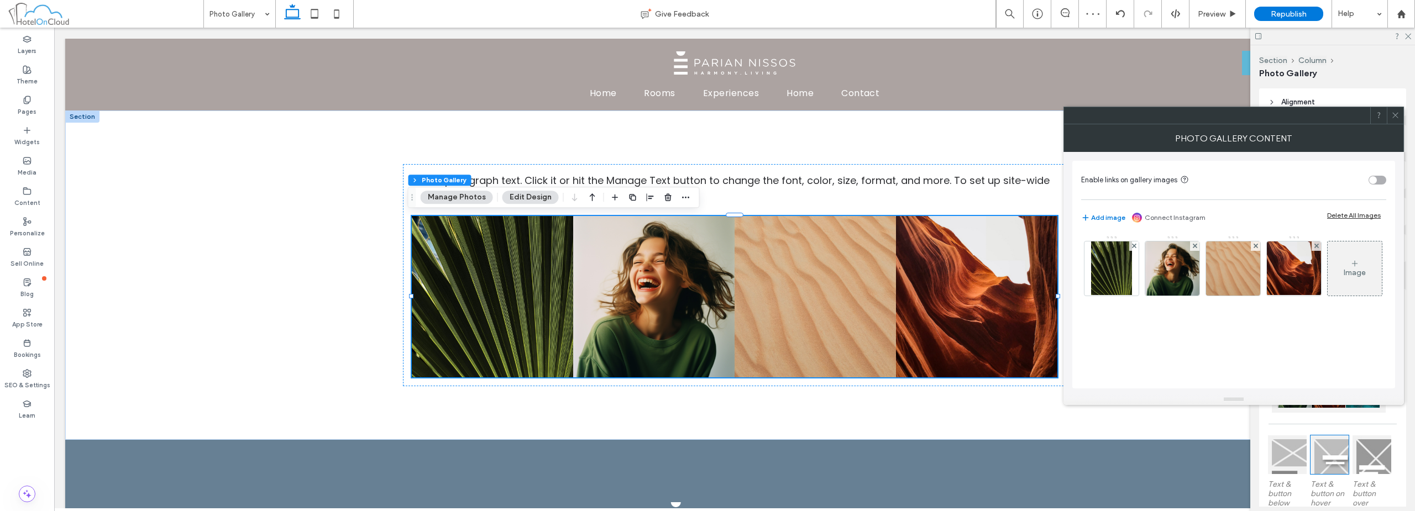
click at [706, 113] on icon at bounding box center [1395, 115] width 8 height 8
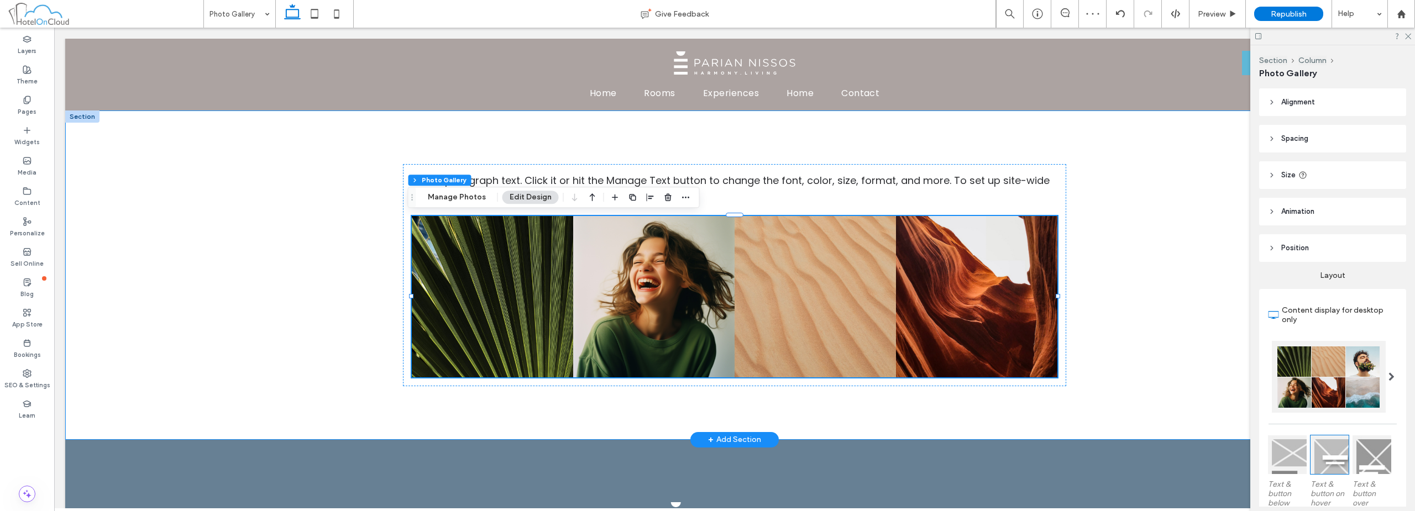
click at [706, 228] on div "This is paragraph text. Click it or hit the Manage Text button to change the fo…" at bounding box center [734, 275] width 1338 height 329
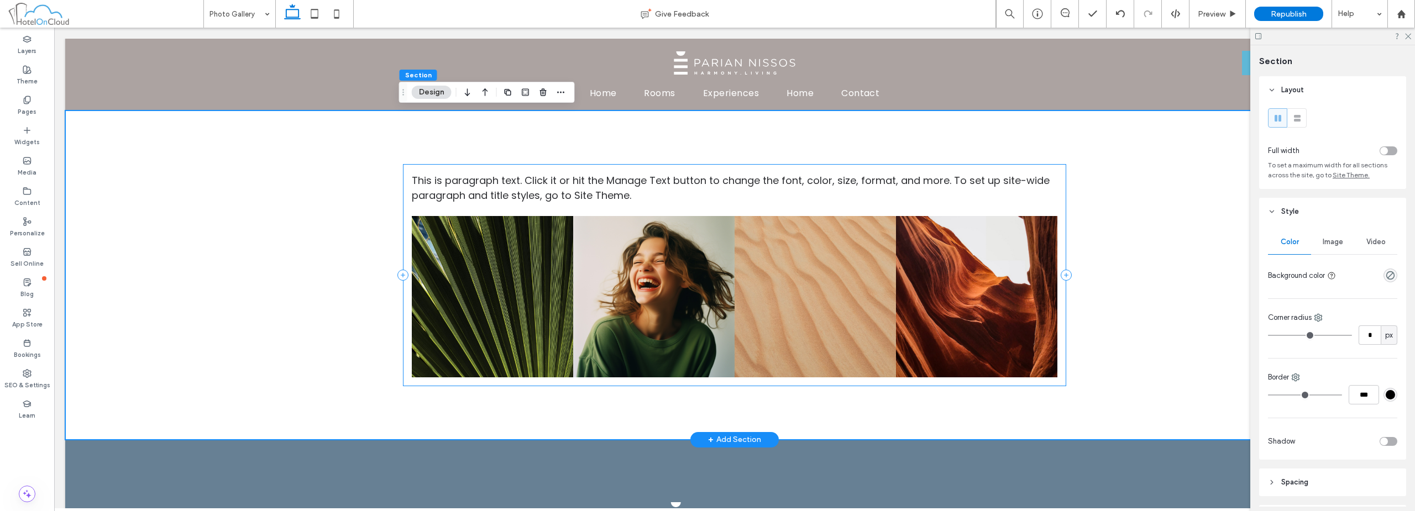
click at [706, 211] on div "This is paragraph text. Click it or hit the Manage Text button to change the fo…" at bounding box center [734, 275] width 663 height 222
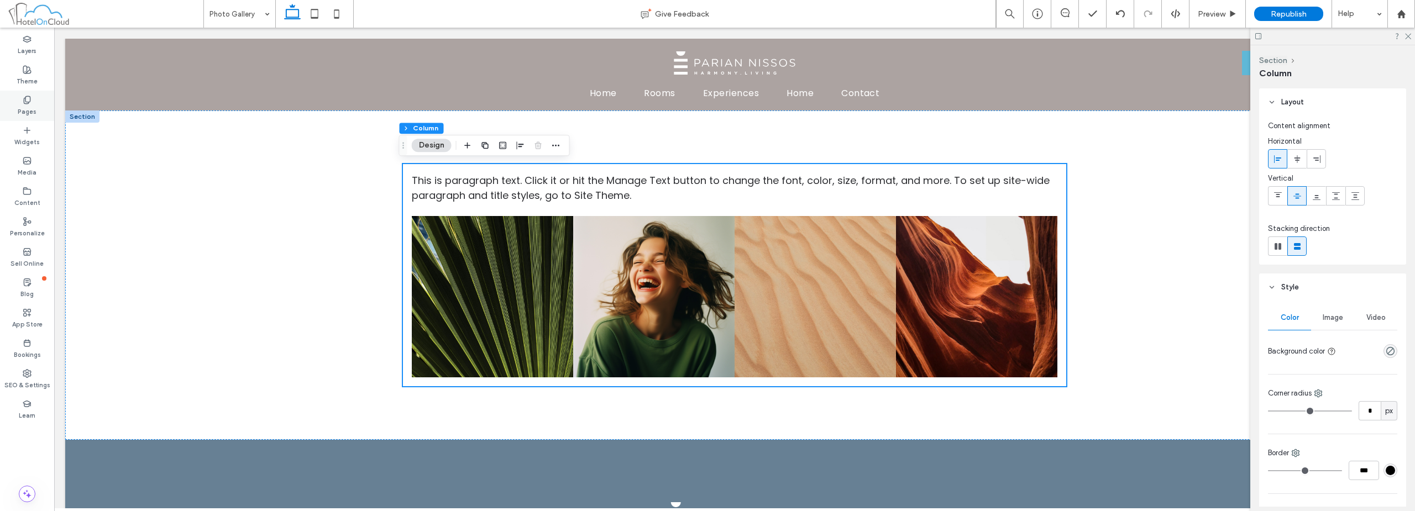
click at [26, 102] on icon at bounding box center [27, 100] width 9 height 9
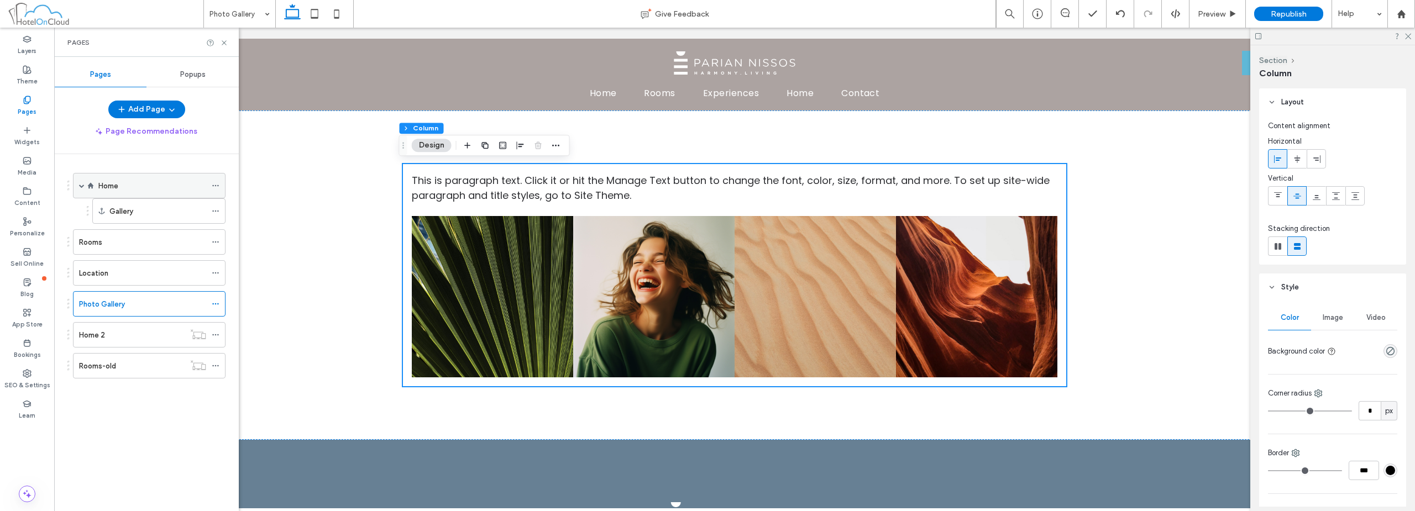
click at [134, 188] on div "Home" at bounding box center [152, 186] width 108 height 12
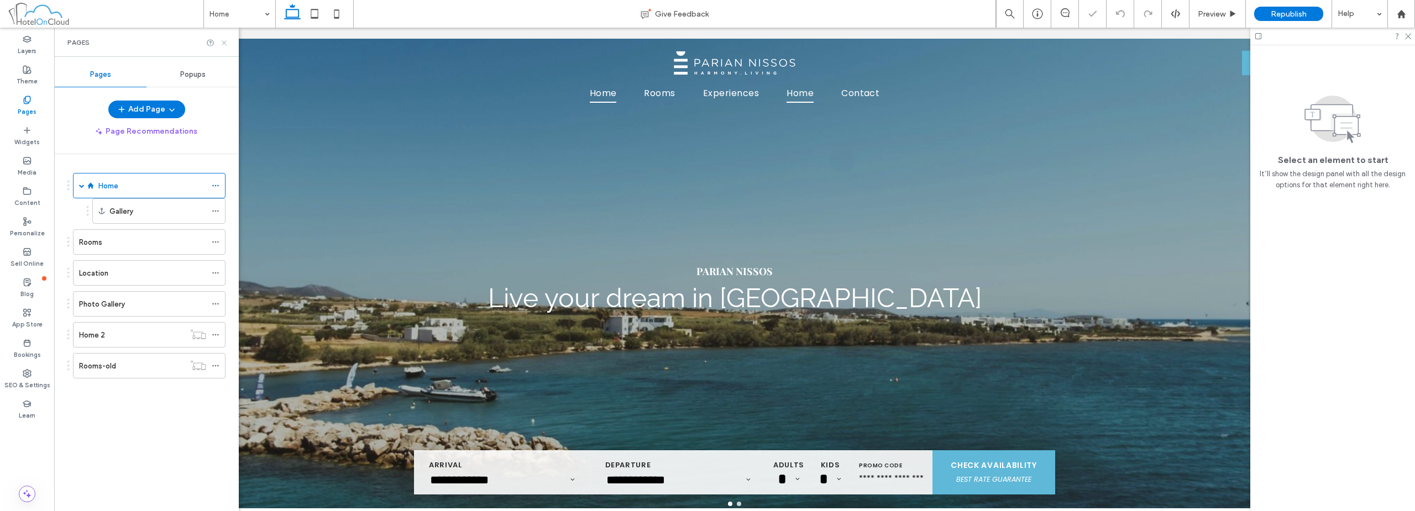
click at [225, 45] on icon at bounding box center [224, 43] width 8 height 8
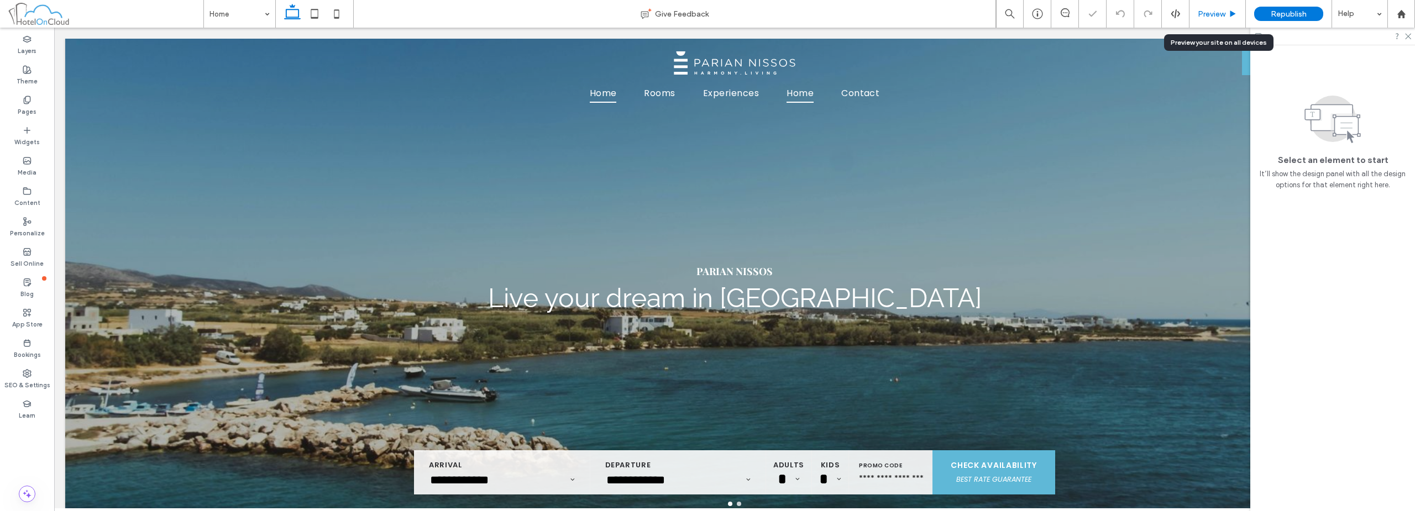
click at [706, 16] on div "Preview" at bounding box center [1217, 13] width 56 height 9
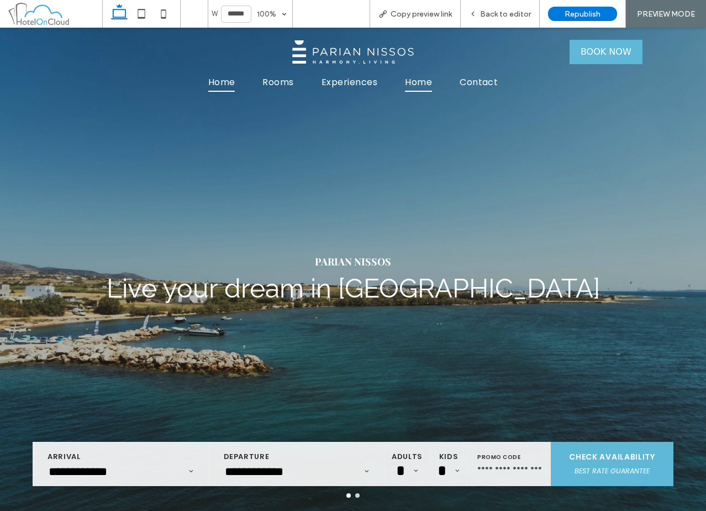
click at [354, 497] on div at bounding box center [353, 269] width 706 height 483
click at [355, 497] on div at bounding box center [353, 269] width 706 height 483
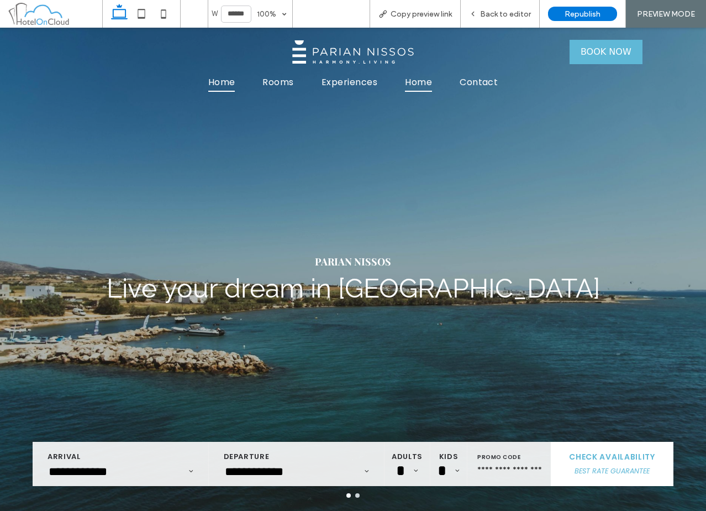
click at [634, 473] on span "BEST RATE GUARANTEE" at bounding box center [612, 471] width 123 height 14
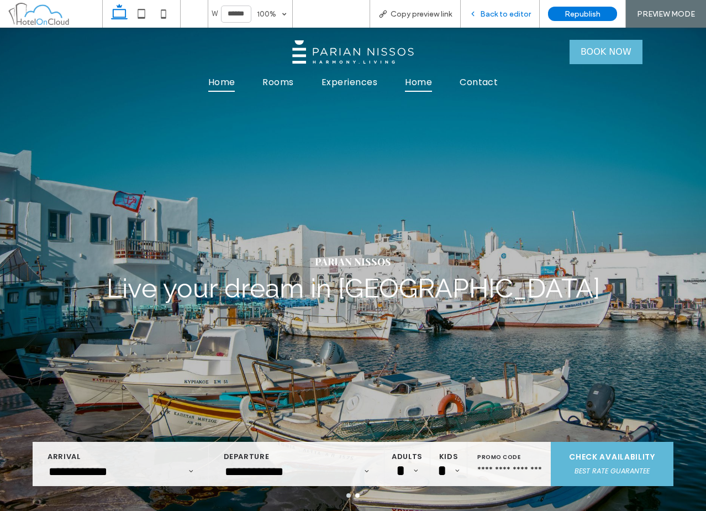
click at [514, 14] on span "Back to editor" at bounding box center [505, 13] width 51 height 9
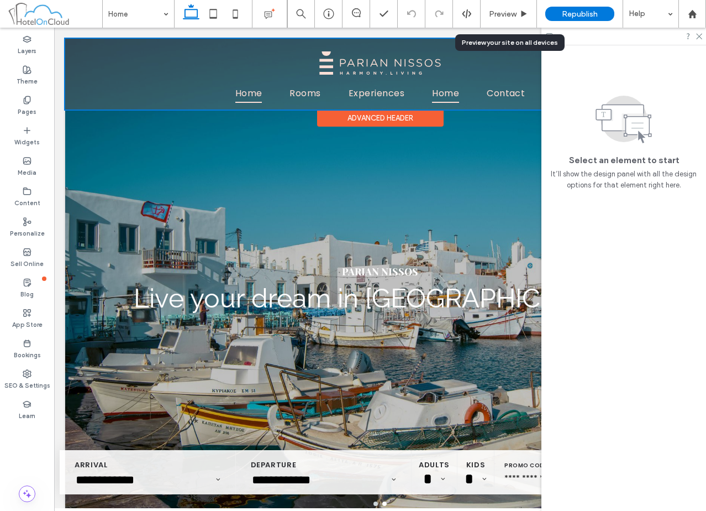
click at [292, 94] on div at bounding box center [380, 74] width 630 height 71
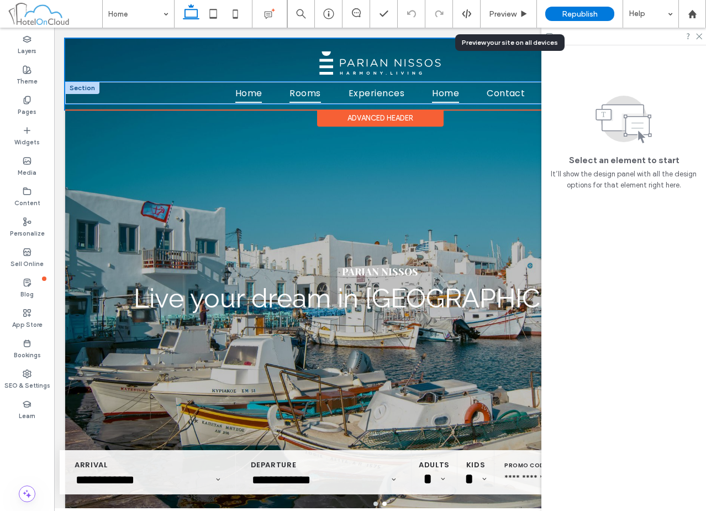
click at [292, 94] on span "Rooms" at bounding box center [305, 92] width 31 height 19
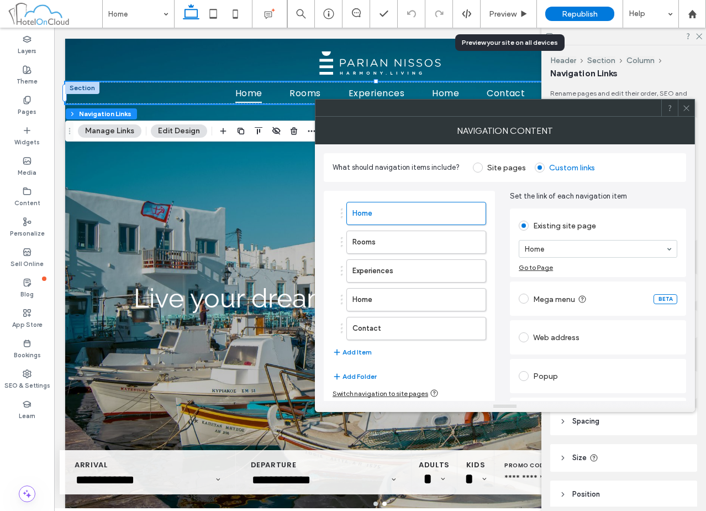
click at [500, 169] on label "Site pages" at bounding box center [506, 167] width 39 height 9
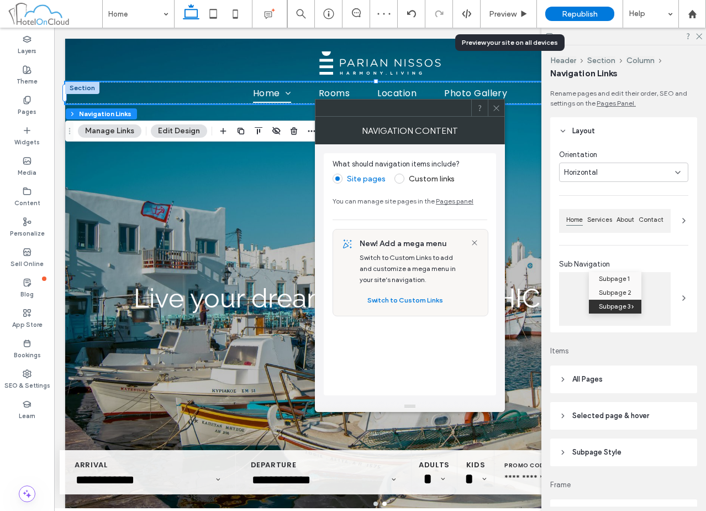
click at [501, 111] on div at bounding box center [496, 107] width 17 height 17
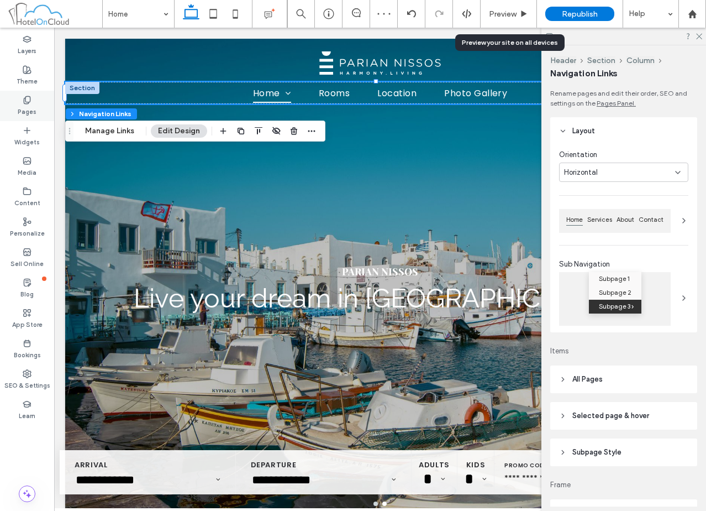
click at [29, 112] on label "Pages" at bounding box center [27, 110] width 19 height 12
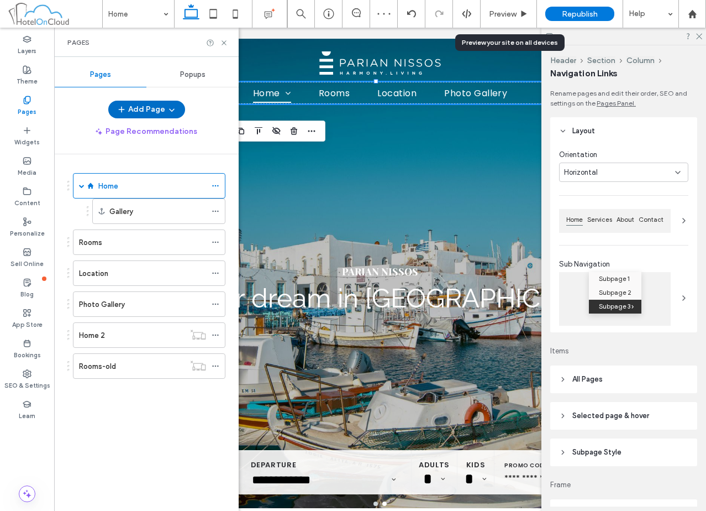
click at [165, 109] on span "button" at bounding box center [170, 109] width 11 height 17
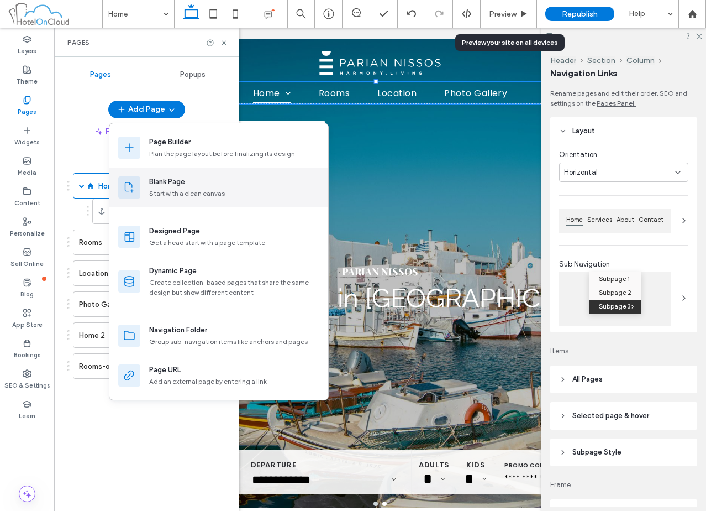
click at [211, 190] on div "Start with a clean canvas" at bounding box center [234, 193] width 170 height 10
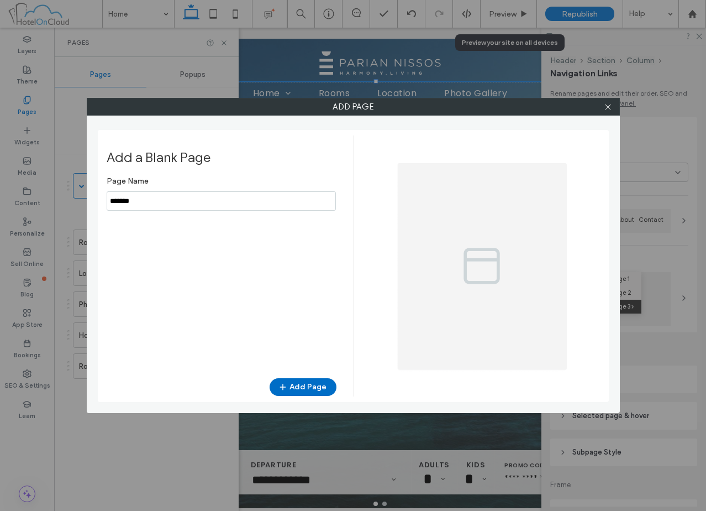
type input "*******"
click at [305, 393] on button "Add Page" at bounding box center [303, 387] width 67 height 18
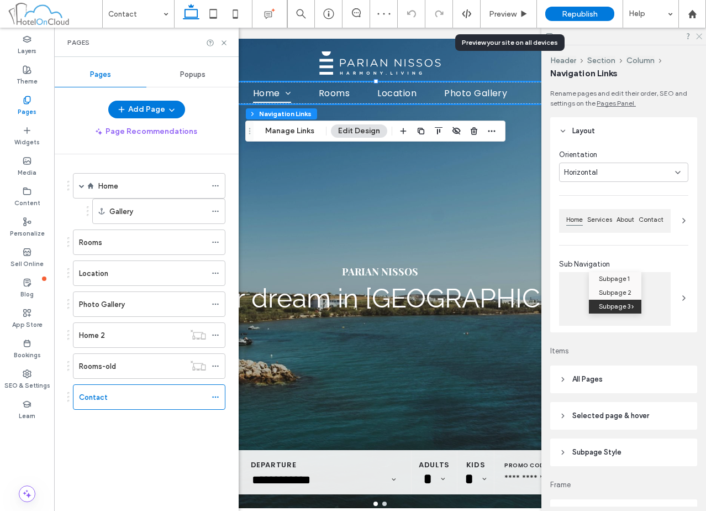
click at [699, 36] on use at bounding box center [699, 37] width 6 height 6
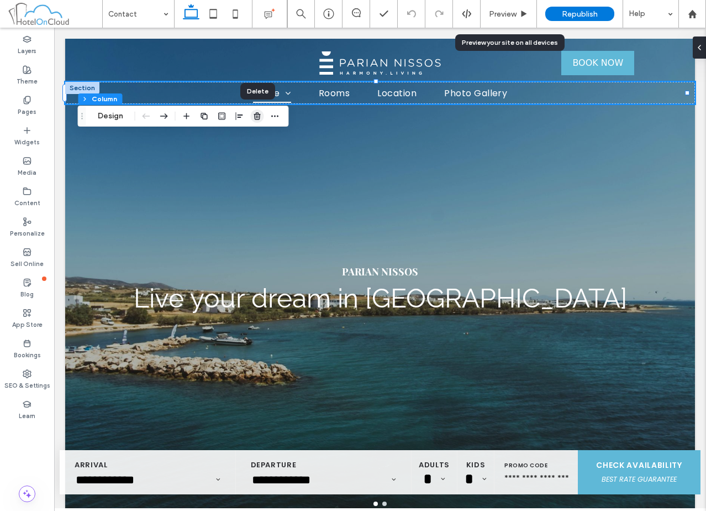
click at [256, 119] on use "button" at bounding box center [257, 115] width 7 height 7
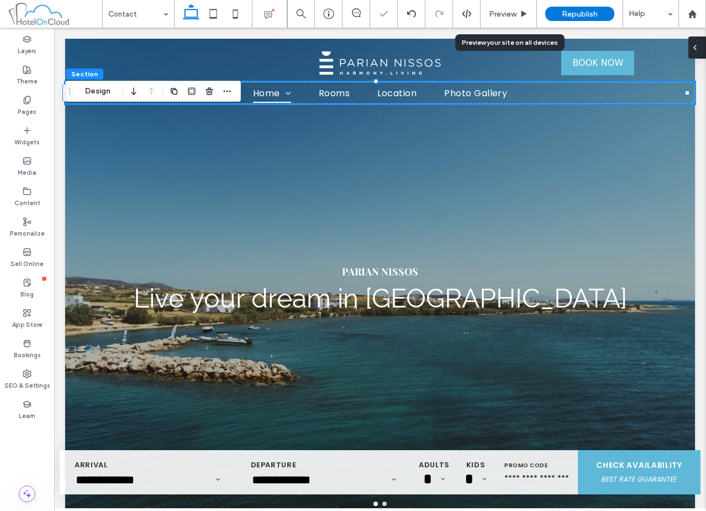
click at [703, 51] on div at bounding box center [698, 47] width 18 height 22
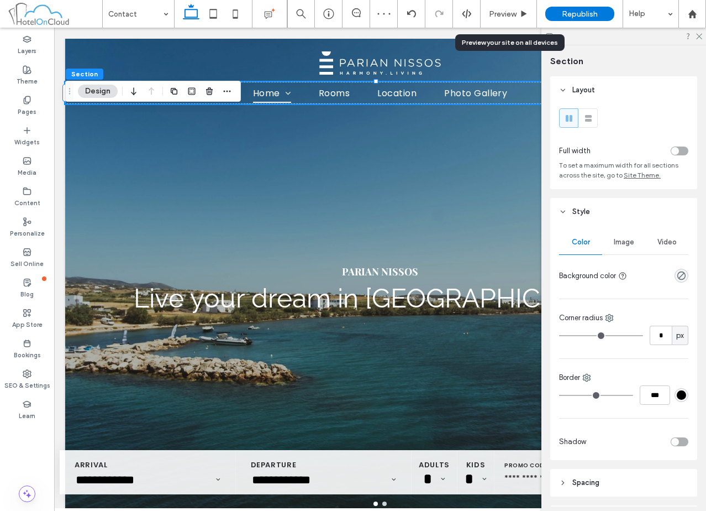
click at [615, 240] on span "Image" at bounding box center [624, 242] width 20 height 9
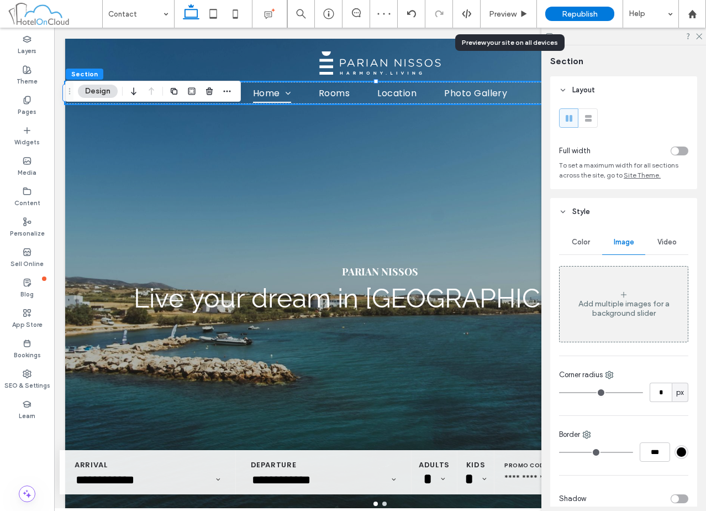
click at [619, 289] on div "Add multiple images for a background slider" at bounding box center [624, 303] width 128 height 73
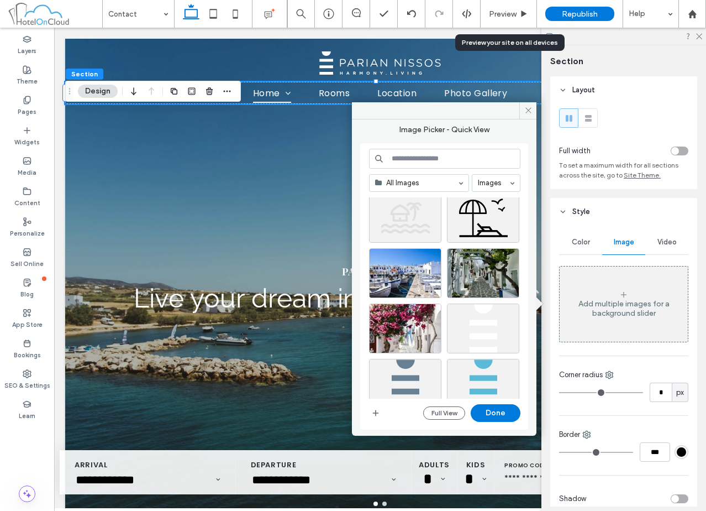
scroll to position [599, 0]
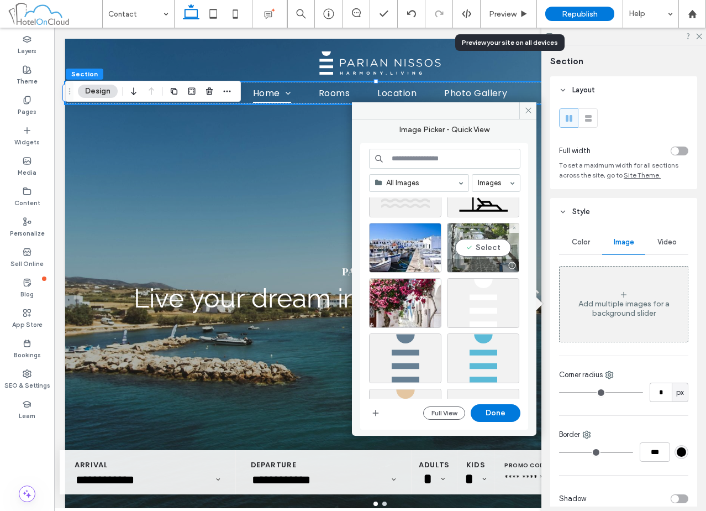
click at [471, 246] on div "Select" at bounding box center [483, 248] width 72 height 50
click at [497, 415] on button "Done" at bounding box center [496, 413] width 50 height 18
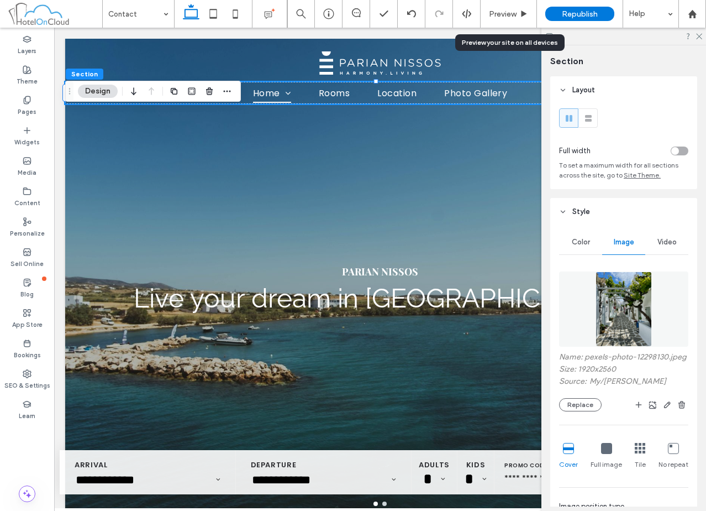
click at [598, 211] on header "Style" at bounding box center [623, 212] width 147 height 28
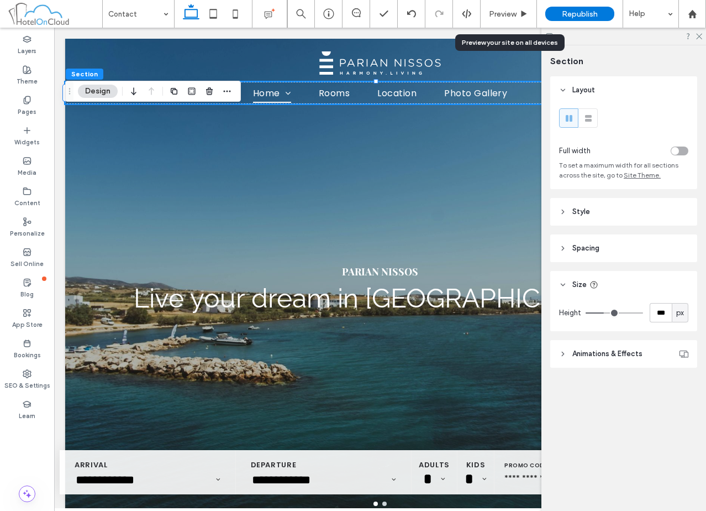
click at [676, 313] on span "px" at bounding box center [680, 312] width 8 height 11
drag, startPoint x: 684, startPoint y: 391, endPoint x: 668, endPoint y: 363, distance: 31.9
click at [684, 390] on span "vh" at bounding box center [680, 390] width 7 height 11
type input "**"
click at [663, 314] on input "**" at bounding box center [661, 312] width 22 height 19
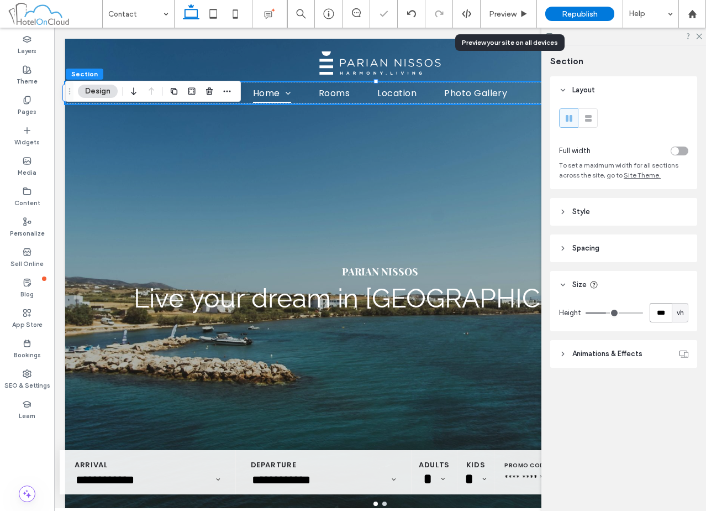
type input "***"
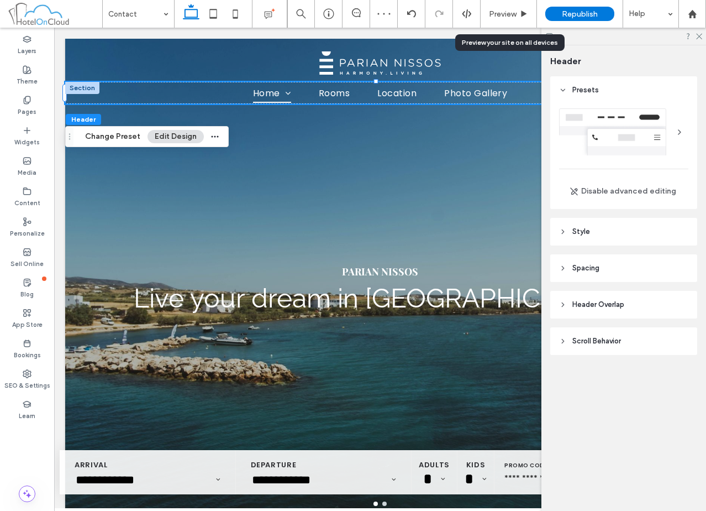
click at [635, 304] on header "Header Overlap" at bounding box center [623, 305] width 147 height 28
click at [681, 335] on div "toggle" at bounding box center [680, 332] width 18 height 9
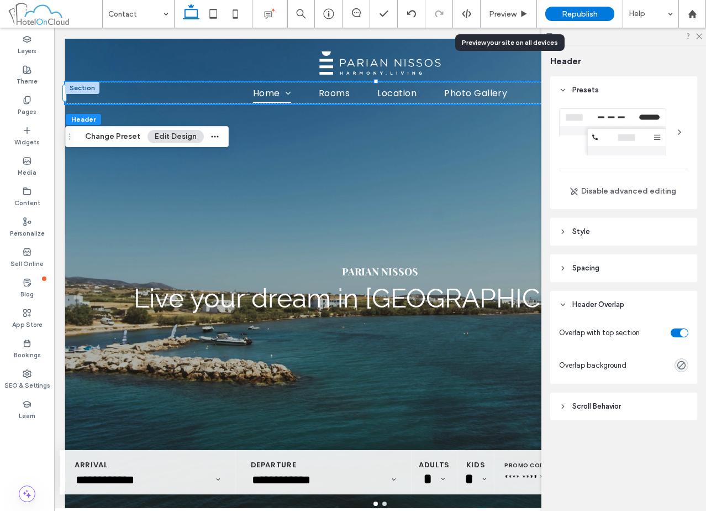
click at [650, 309] on header "Header Overlap" at bounding box center [623, 305] width 147 height 28
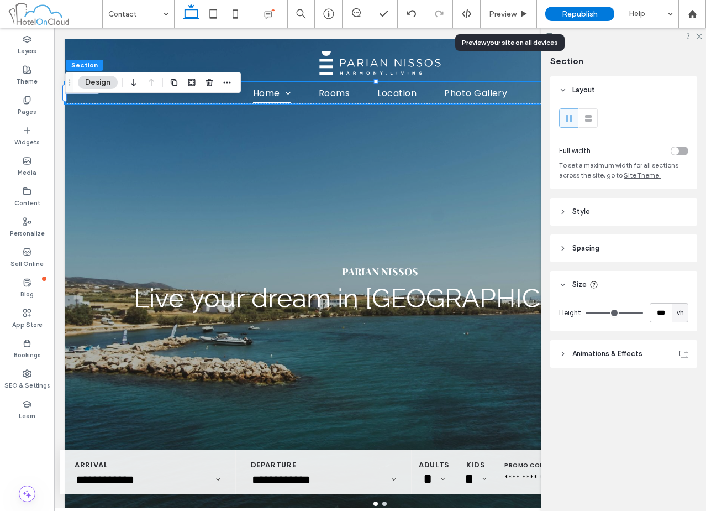
click at [638, 352] on span "Animations & Effects" at bounding box center [608, 353] width 70 height 11
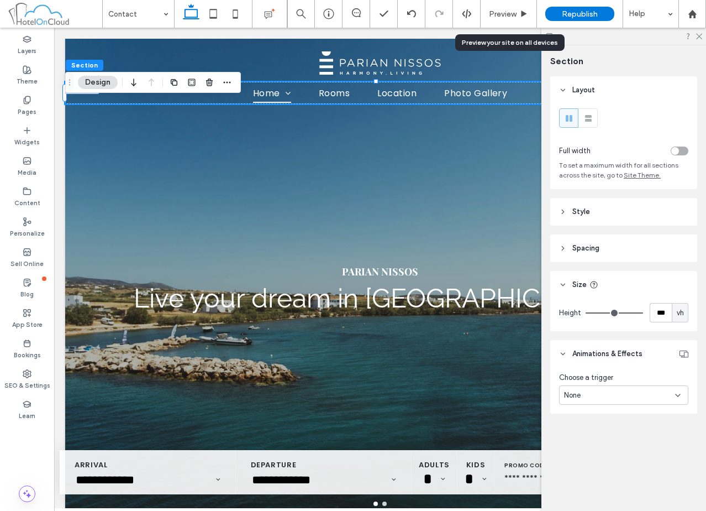
click at [622, 212] on header "Style" at bounding box center [623, 212] width 147 height 28
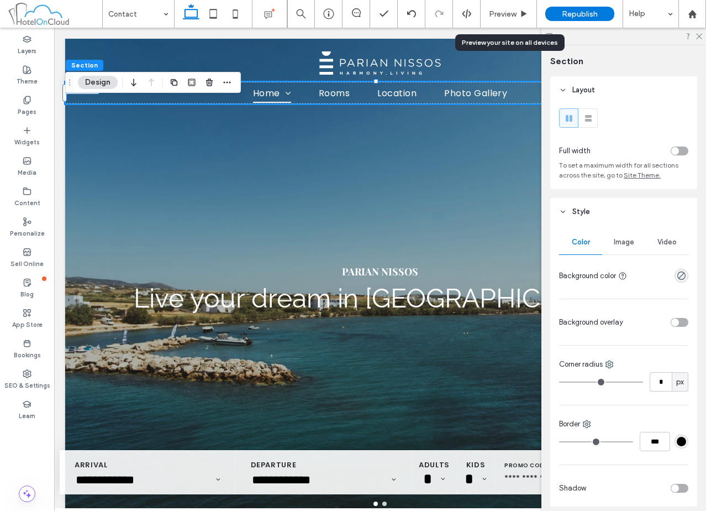
click at [622, 246] on span "Image" at bounding box center [624, 242] width 20 height 9
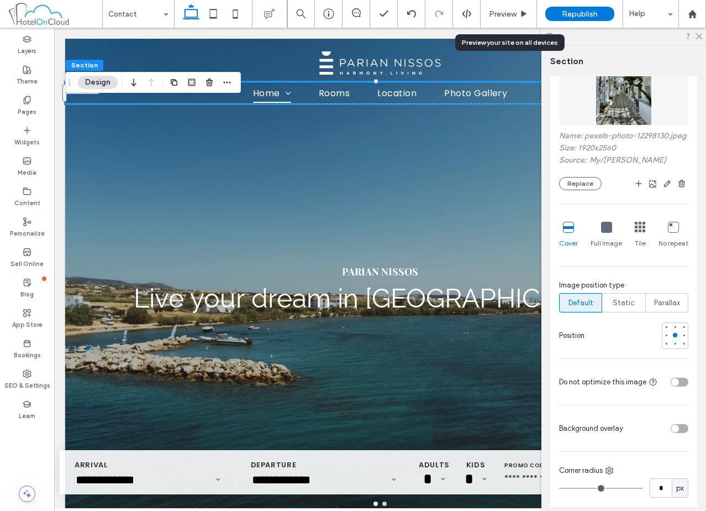
scroll to position [276, 0]
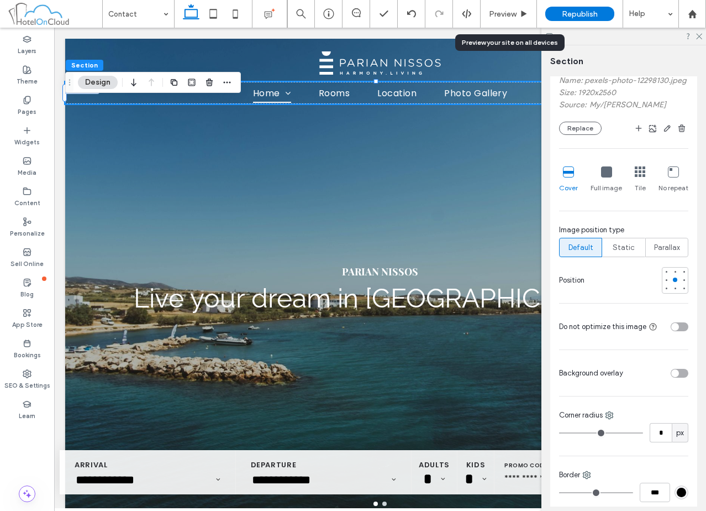
click at [674, 377] on div "toggle" at bounding box center [680, 373] width 18 height 9
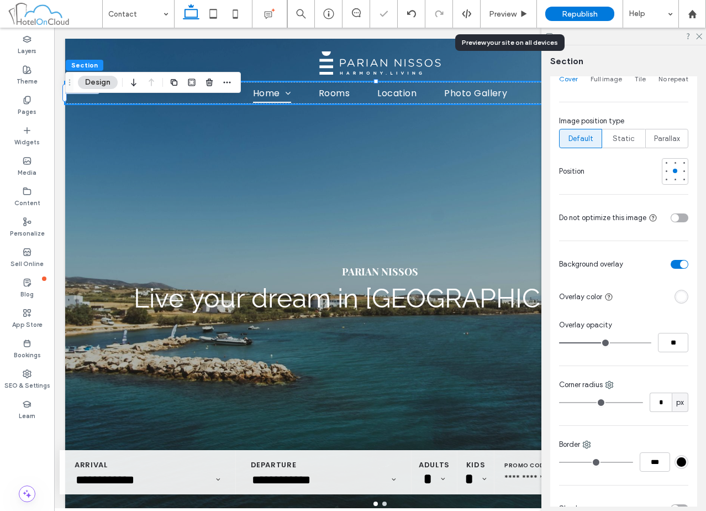
scroll to position [387, 0]
drag, startPoint x: 682, startPoint y: 290, endPoint x: 680, endPoint y: 304, distance: 15.1
click at [681, 290] on div "Color Image Video Name: pexels-photo-12298130.jpeg Size: 1920x2560 Source: My /…" at bounding box center [623, 182] width 147 height 686
click at [679, 300] on div "rgba(255, 255, 255, 1)" at bounding box center [681, 294] width 9 height 9
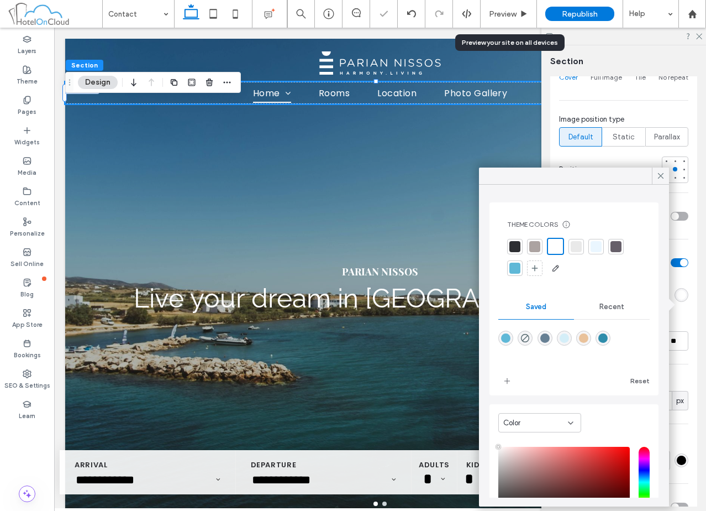
click at [517, 247] on div at bounding box center [515, 246] width 11 height 11
click at [686, 330] on div "Color Image Video Name: pexels-photo-12298130.jpeg Size: 1920x2560 Source: My /…" at bounding box center [623, 182] width 147 height 686
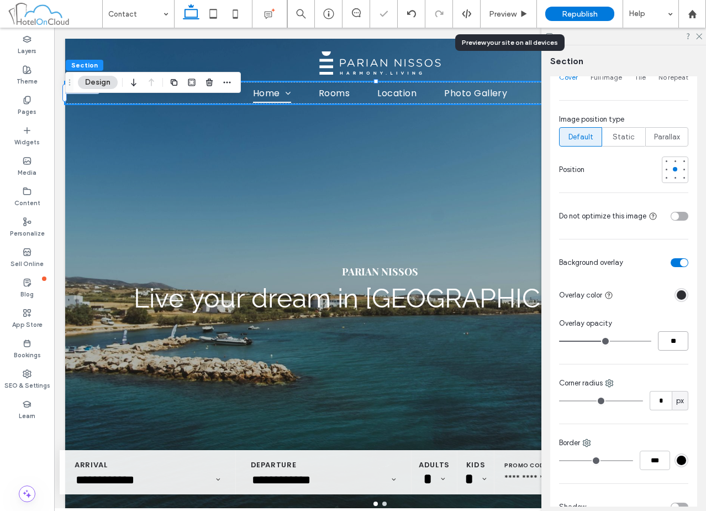
click at [677, 349] on input "**" at bounding box center [673, 340] width 30 height 19
type input "**"
type input "*"
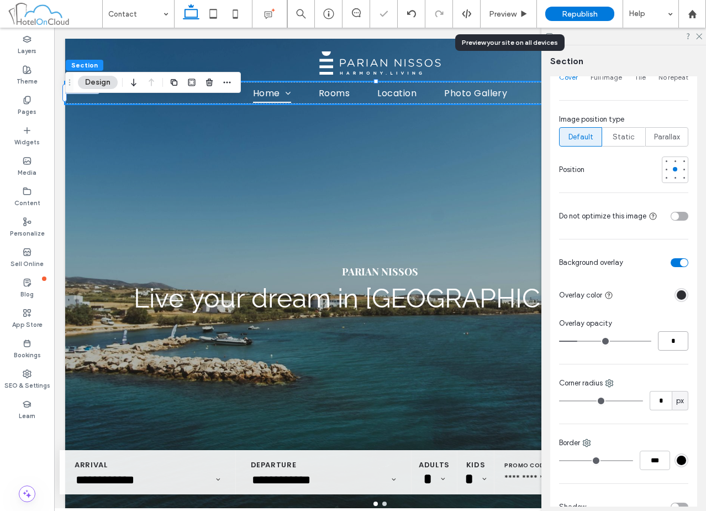
type input "*"
type input "**"
click at [671, 329] on div "Overlay opacity" at bounding box center [623, 323] width 129 height 11
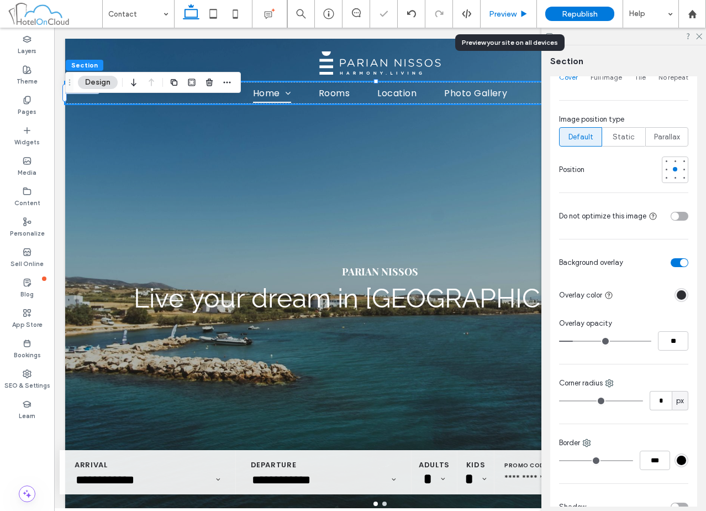
click at [503, 10] on span "Preview" at bounding box center [503, 13] width 28 height 9
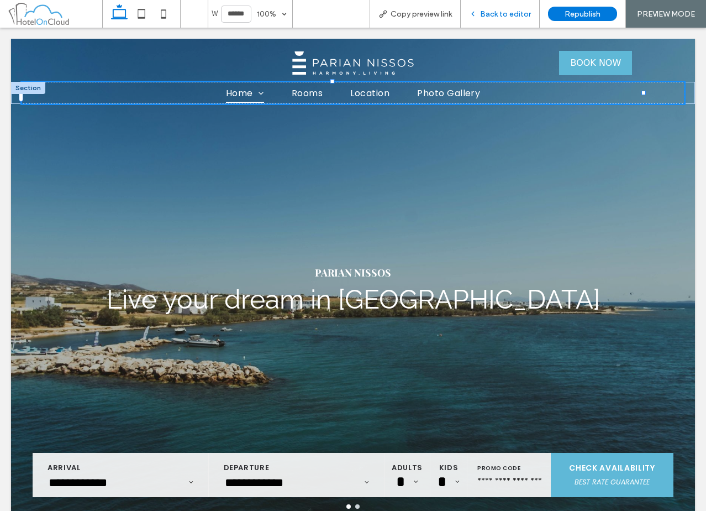
click at [500, 18] on div "Back to editor" at bounding box center [500, 14] width 79 height 28
click at [496, 17] on span "Back to editor" at bounding box center [505, 13] width 51 height 9
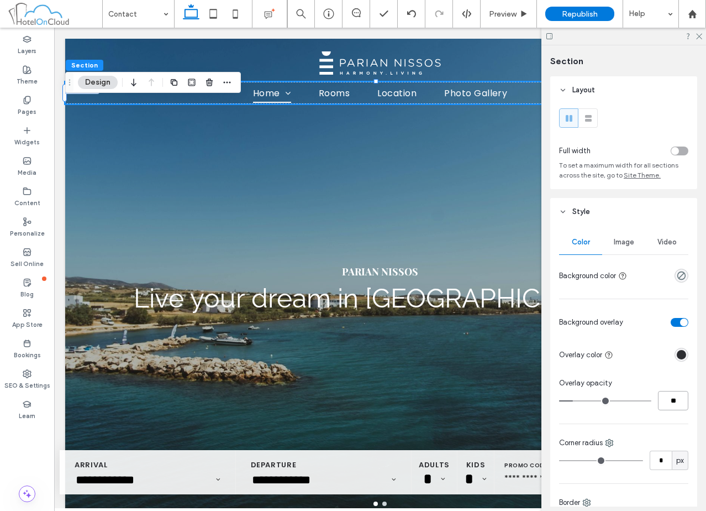
click at [674, 400] on input "**" at bounding box center [673, 400] width 30 height 19
type input "**"
click at [501, 8] on div "Preview" at bounding box center [509, 14] width 56 height 28
click at [502, 12] on span "Preview" at bounding box center [503, 13] width 28 height 9
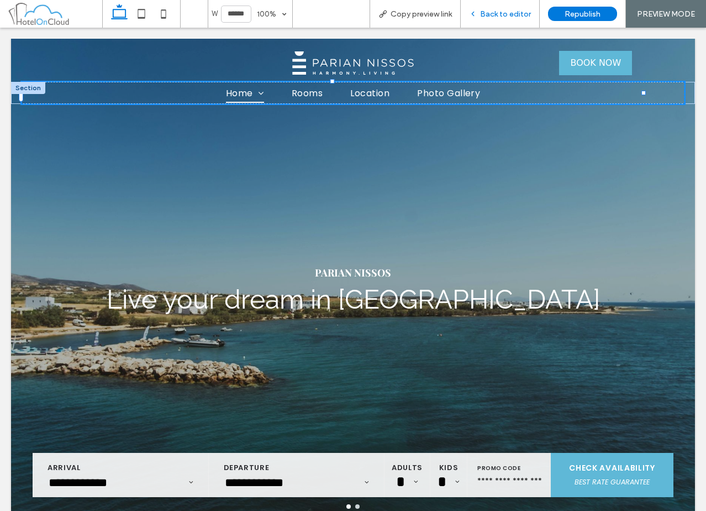
click at [501, 22] on div "Back to editor" at bounding box center [500, 14] width 79 height 28
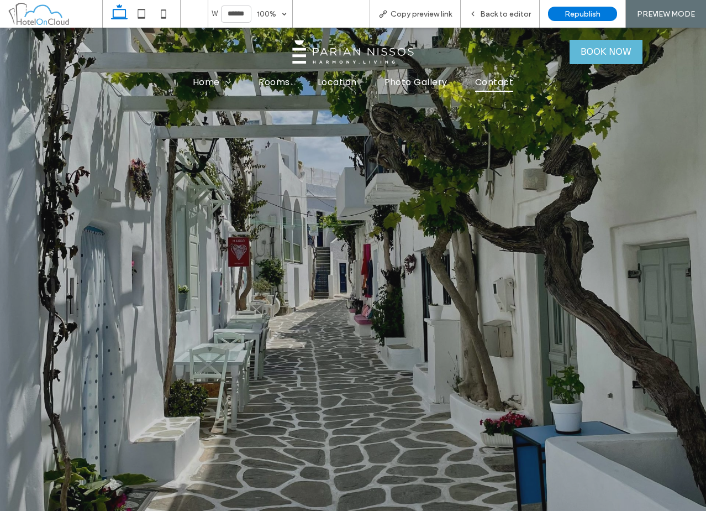
click at [313, 355] on div at bounding box center [353, 269] width 635 height 427
click at [505, 14] on span "Back to editor" at bounding box center [505, 13] width 51 height 9
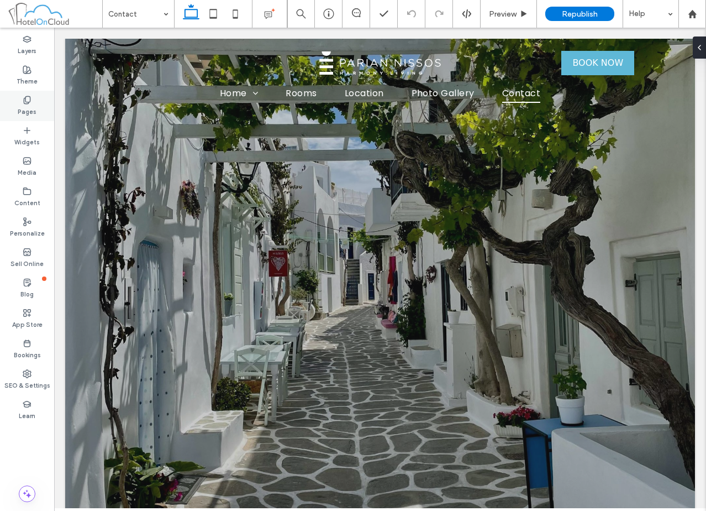
click at [38, 107] on div "Pages" at bounding box center [27, 106] width 54 height 30
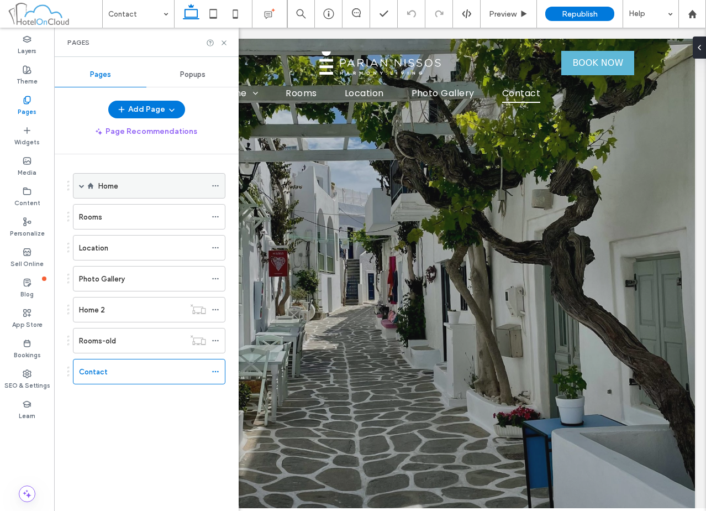
click at [81, 187] on span at bounding box center [82, 186] width 6 height 6
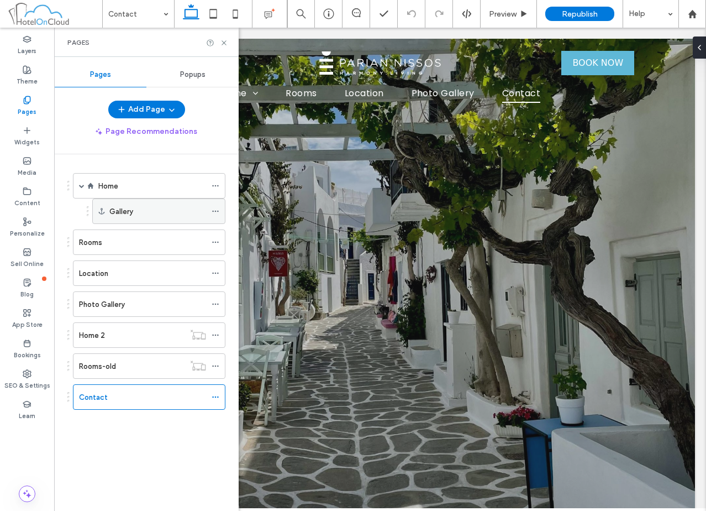
click at [217, 211] on icon at bounding box center [216, 211] width 8 height 8
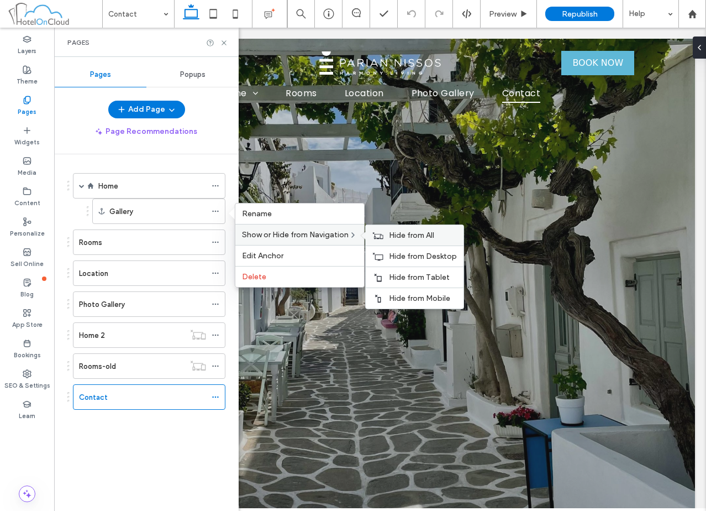
click at [387, 243] on div "Hide from All" at bounding box center [415, 235] width 98 height 20
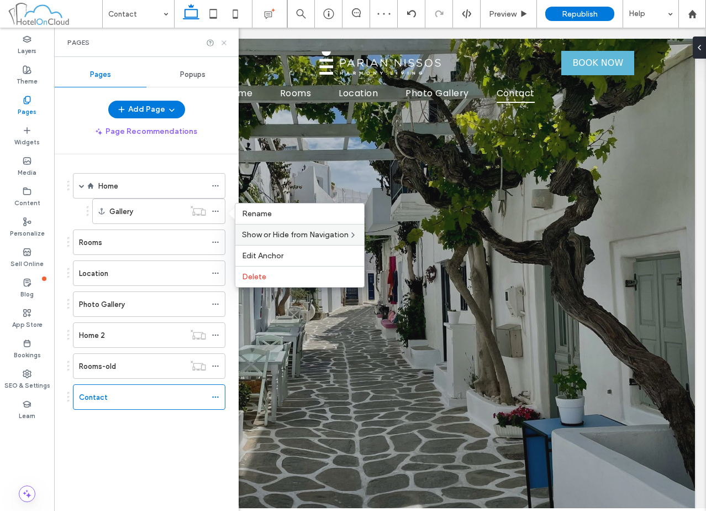
click at [224, 43] on icon at bounding box center [224, 43] width 8 height 8
